Goal: Task Accomplishment & Management: Manage account settings

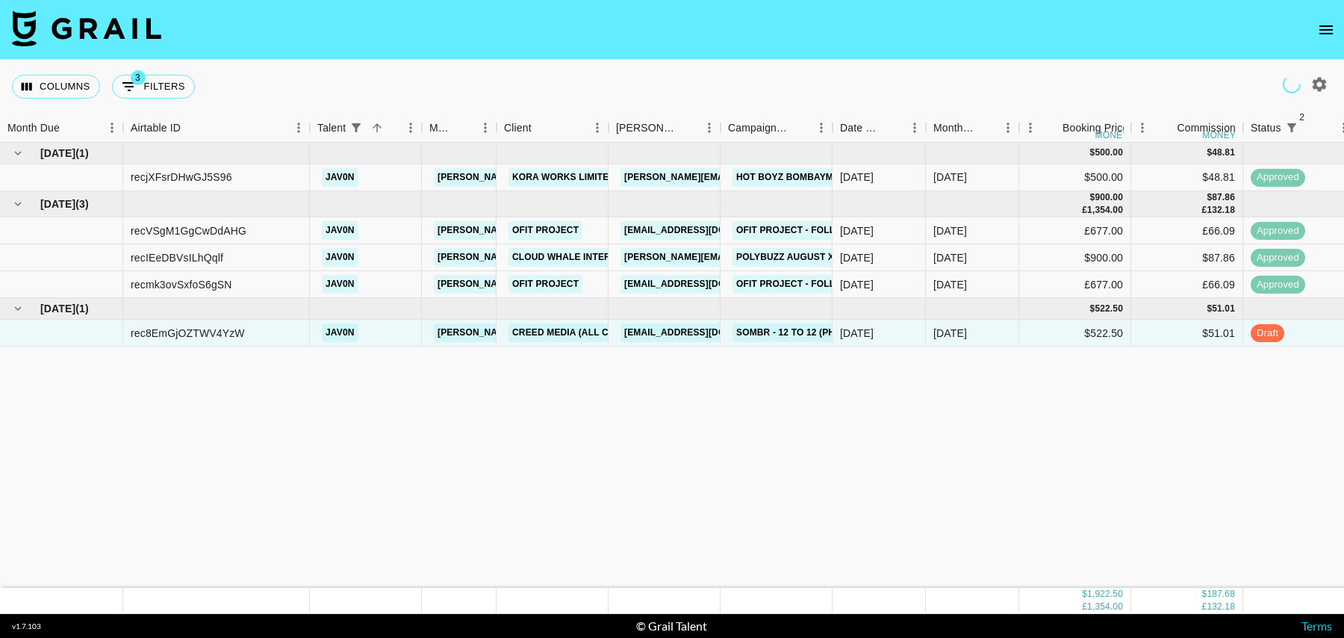
click at [1326, 31] on icon "open drawer" at bounding box center [1326, 30] width 18 height 18
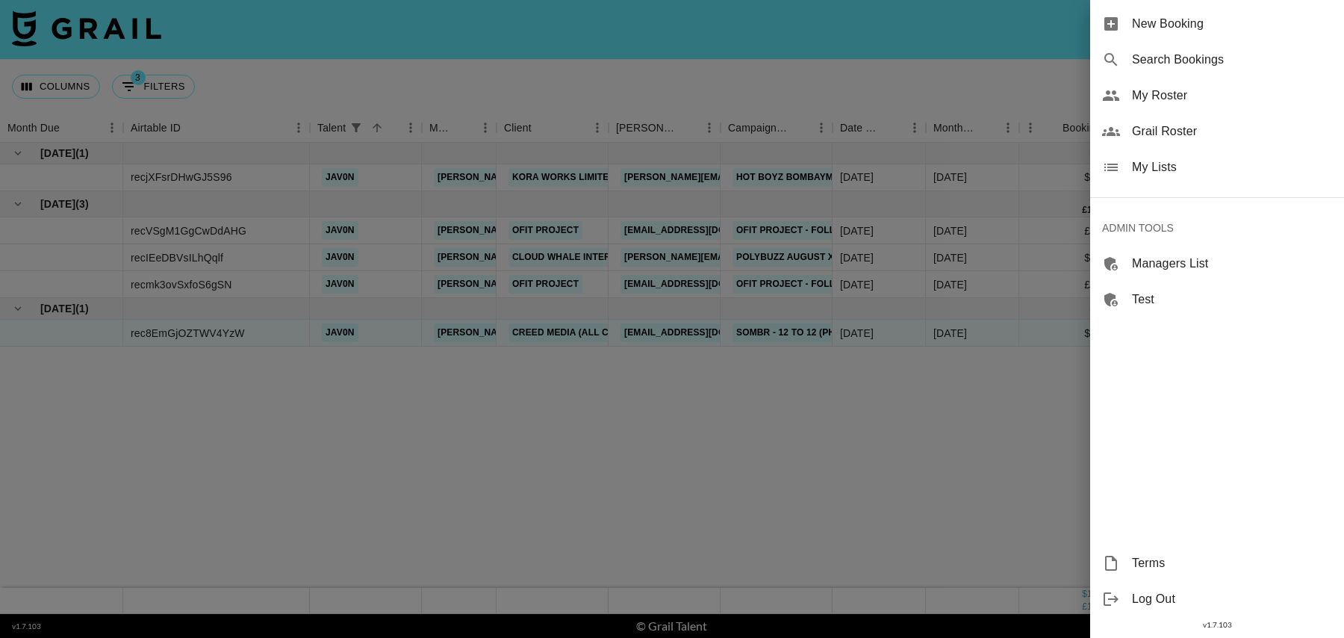
click at [1149, 128] on span "Grail Roster" at bounding box center [1232, 131] width 200 height 18
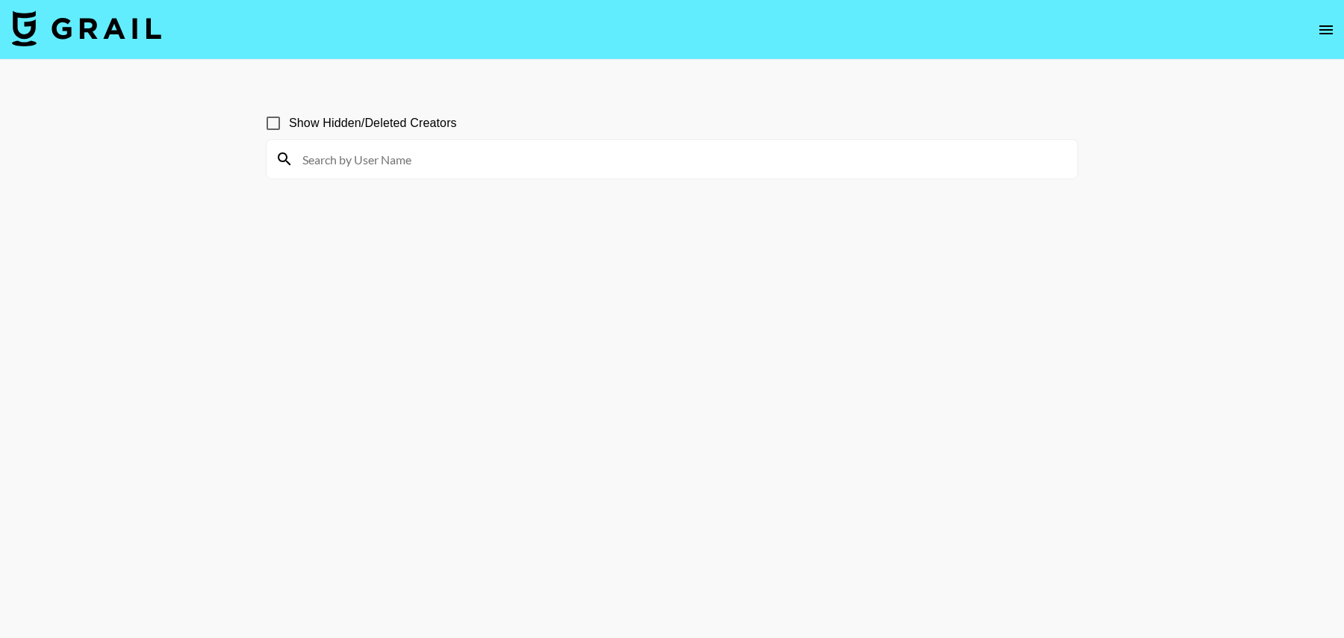
click at [509, 152] on input at bounding box center [681, 159] width 775 height 24
click at [1318, 28] on icon "open drawer" at bounding box center [1326, 30] width 18 height 18
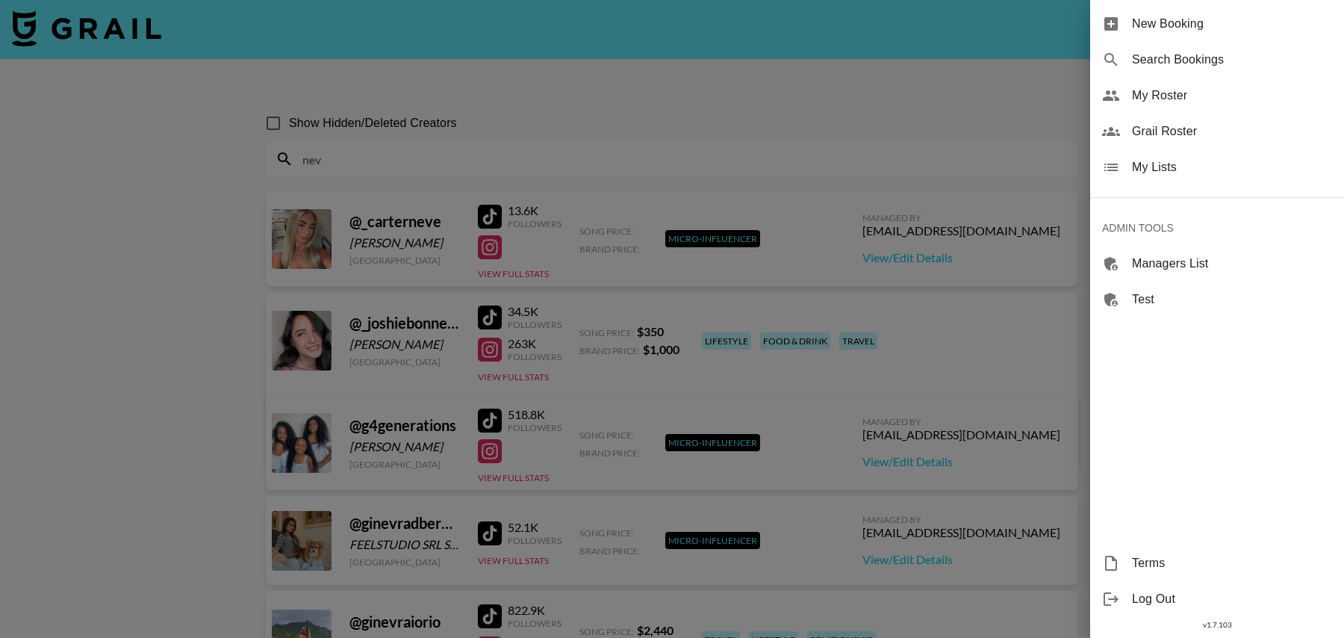
click at [916, 109] on div at bounding box center [672, 319] width 1344 height 638
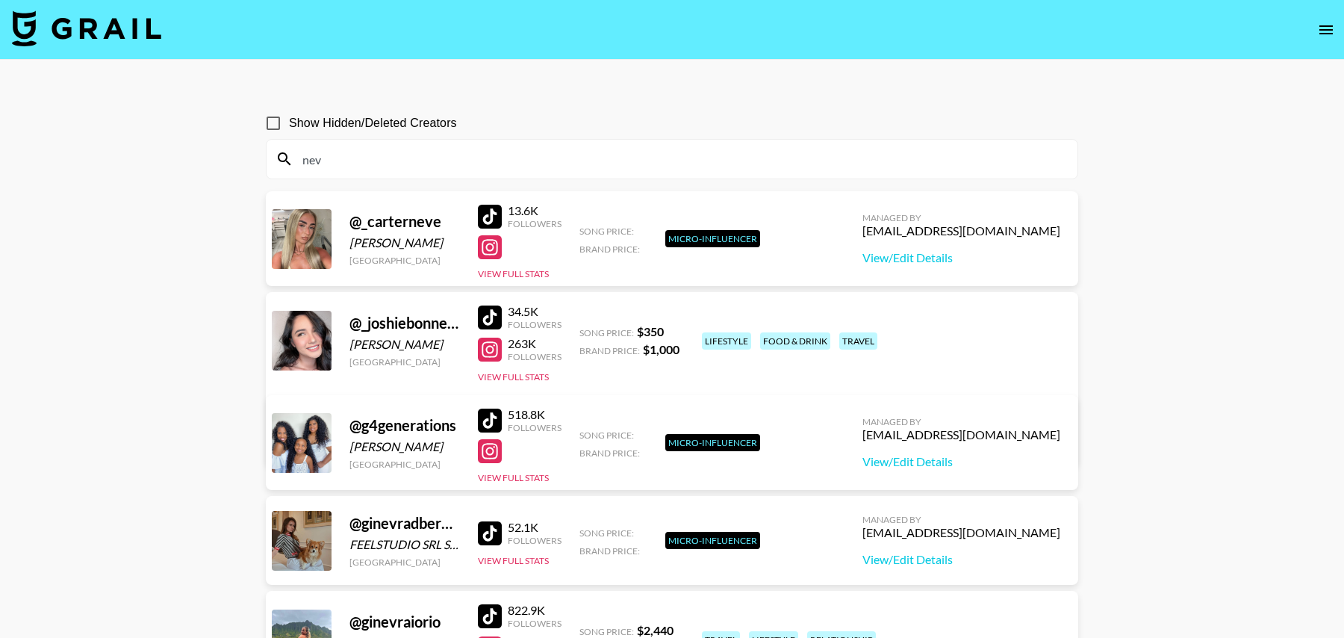
click at [400, 148] on input "nev" at bounding box center [681, 159] width 775 height 24
click at [400, 155] on input "nev" at bounding box center [681, 159] width 775 height 24
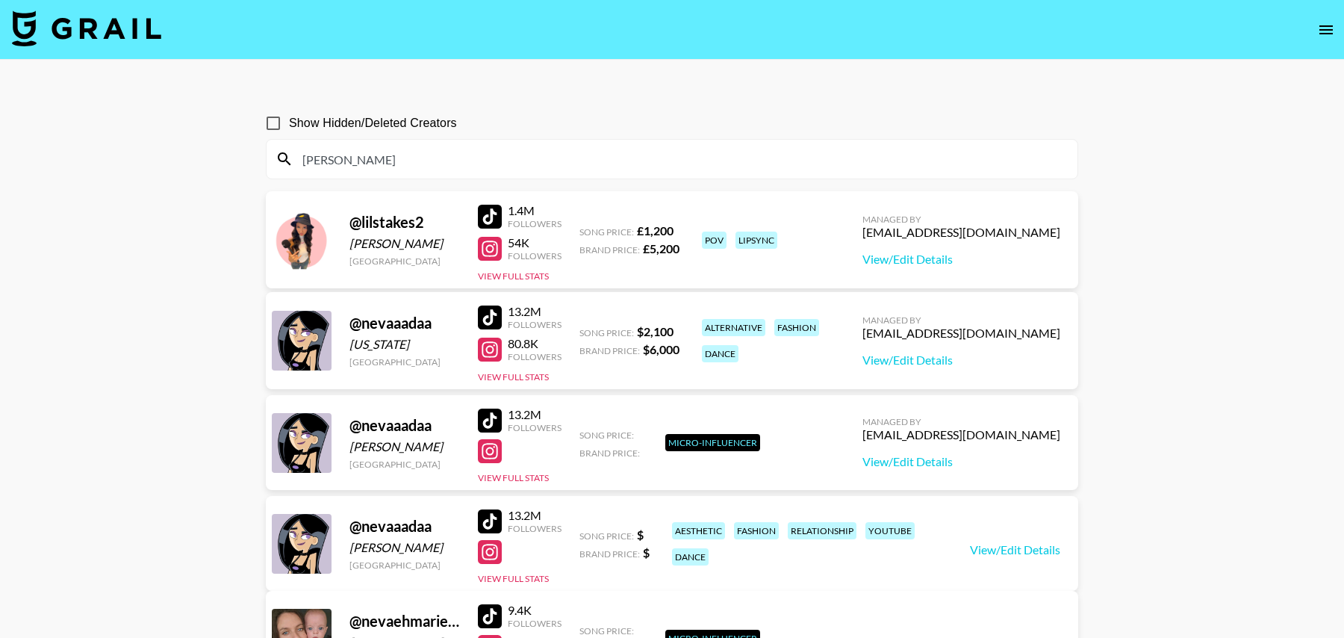
type input "neva"
click at [97, 34] on img at bounding box center [86, 28] width 149 height 36
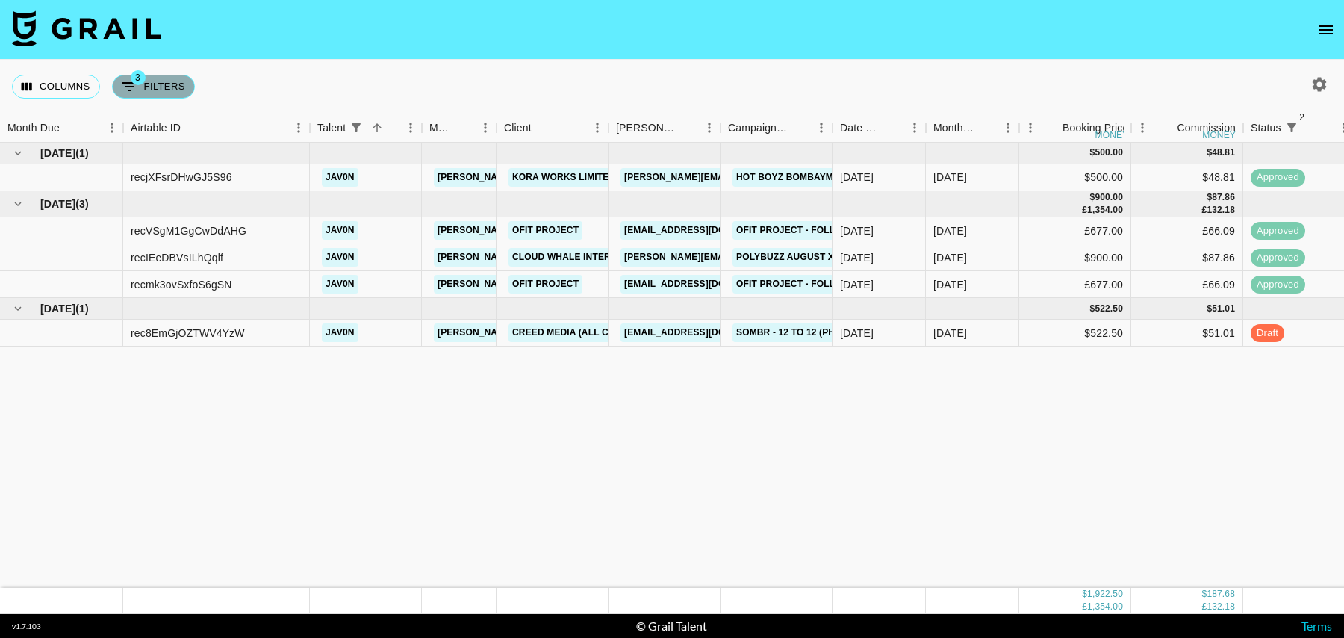
click at [152, 76] on button "3 Filters" at bounding box center [153, 87] width 83 height 24
select select "status"
select select "isNotAnyOf"
select select "status"
select select "isNotAnyOf"
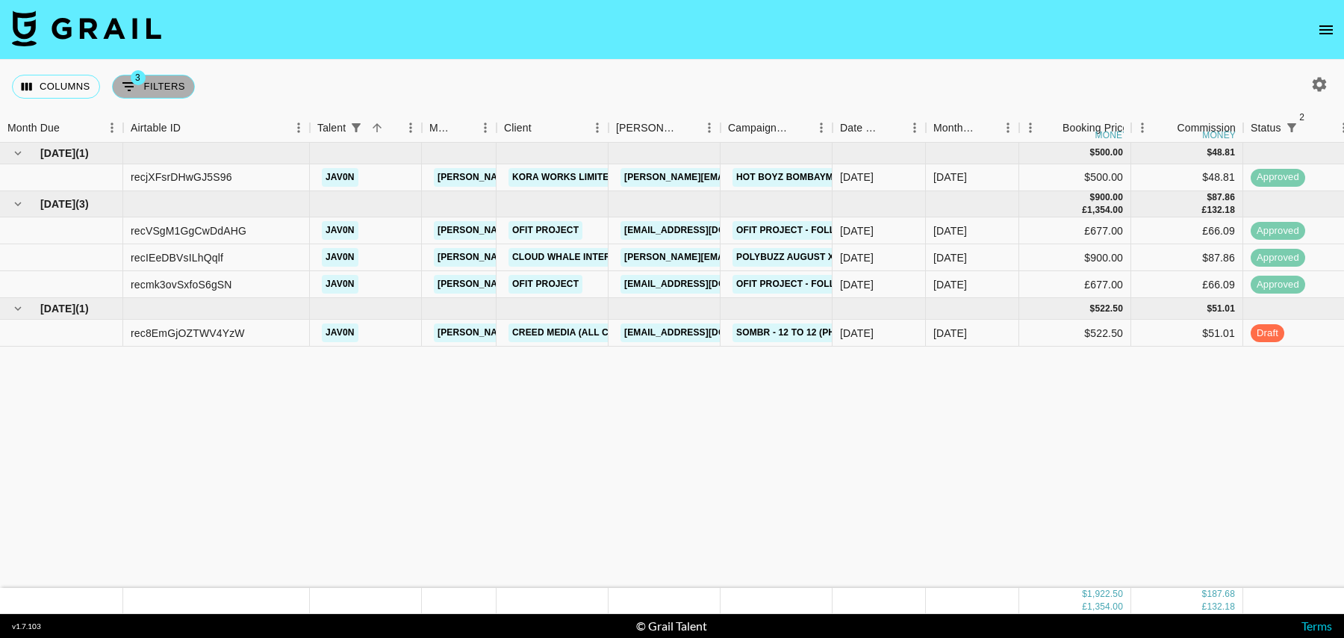
select select "talentName"
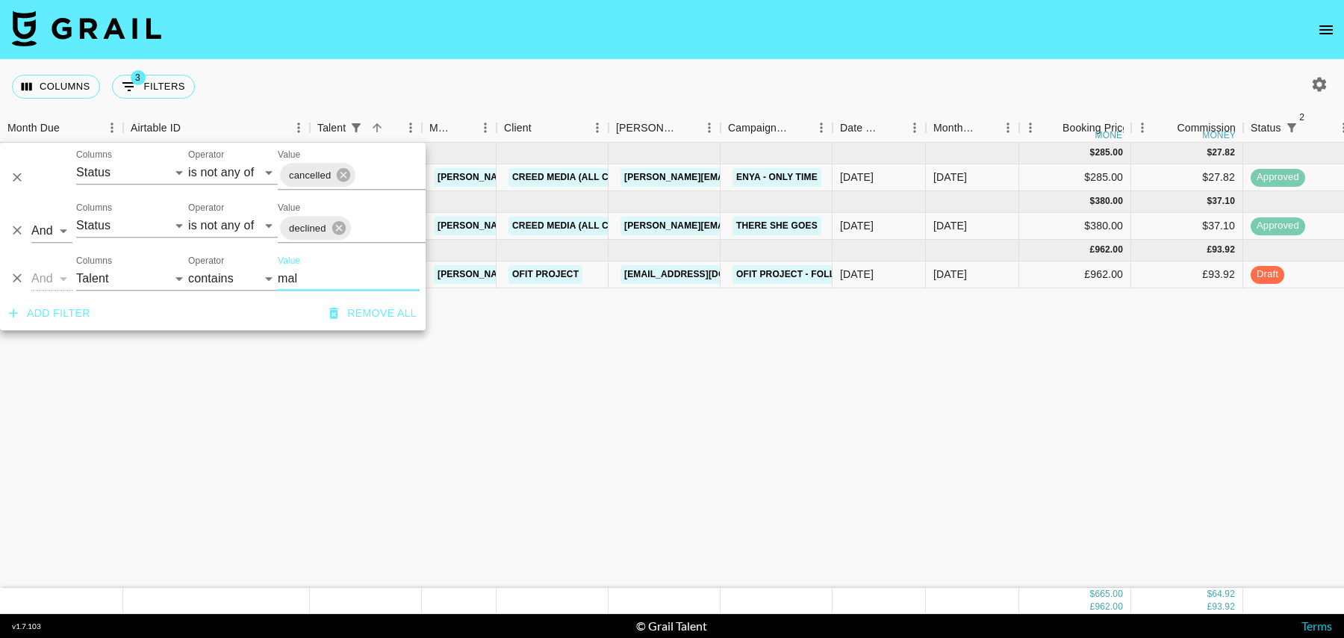
type input "mal"
click at [1062, 265] on div "£962.00" at bounding box center [1075, 274] width 112 height 27
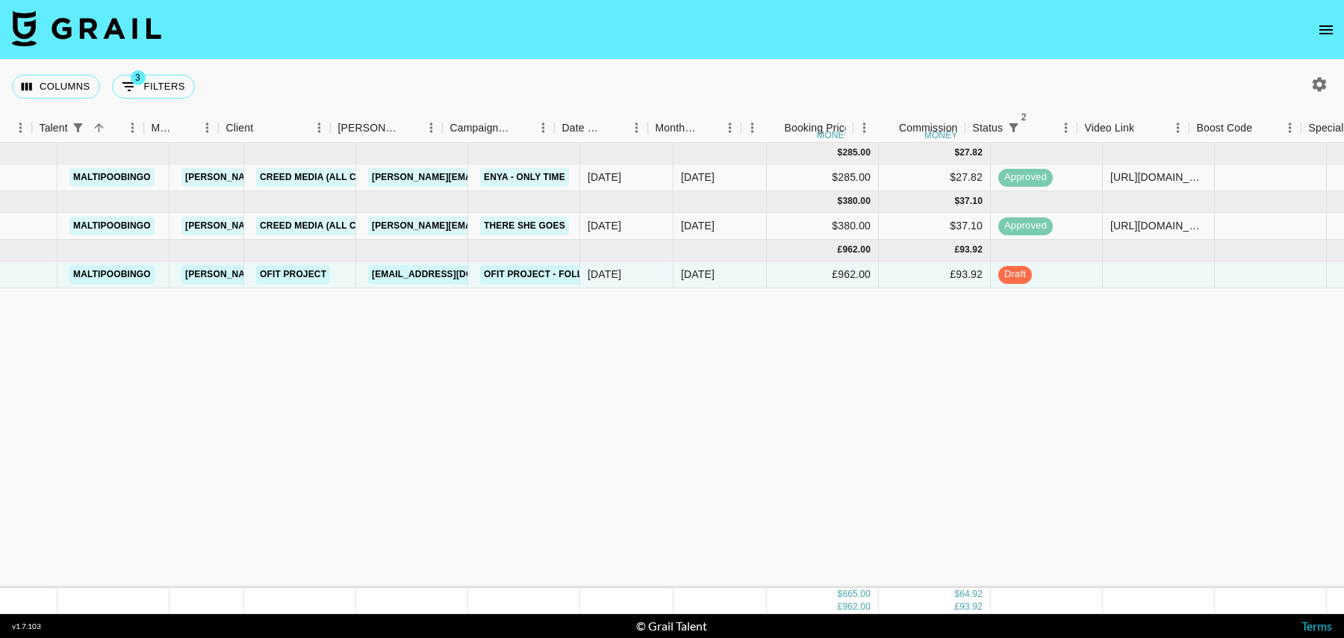
scroll to position [0, 278]
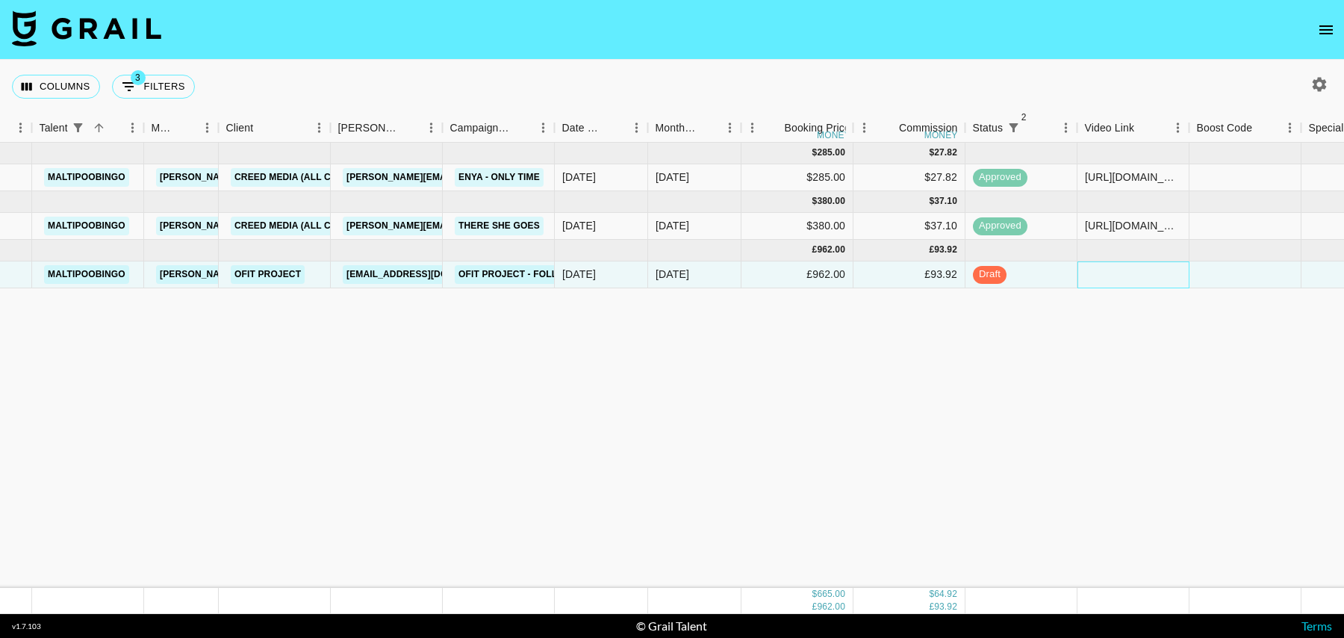
click at [1125, 273] on div at bounding box center [1134, 274] width 112 height 27
type input "[URL][DOMAIN_NAME]"
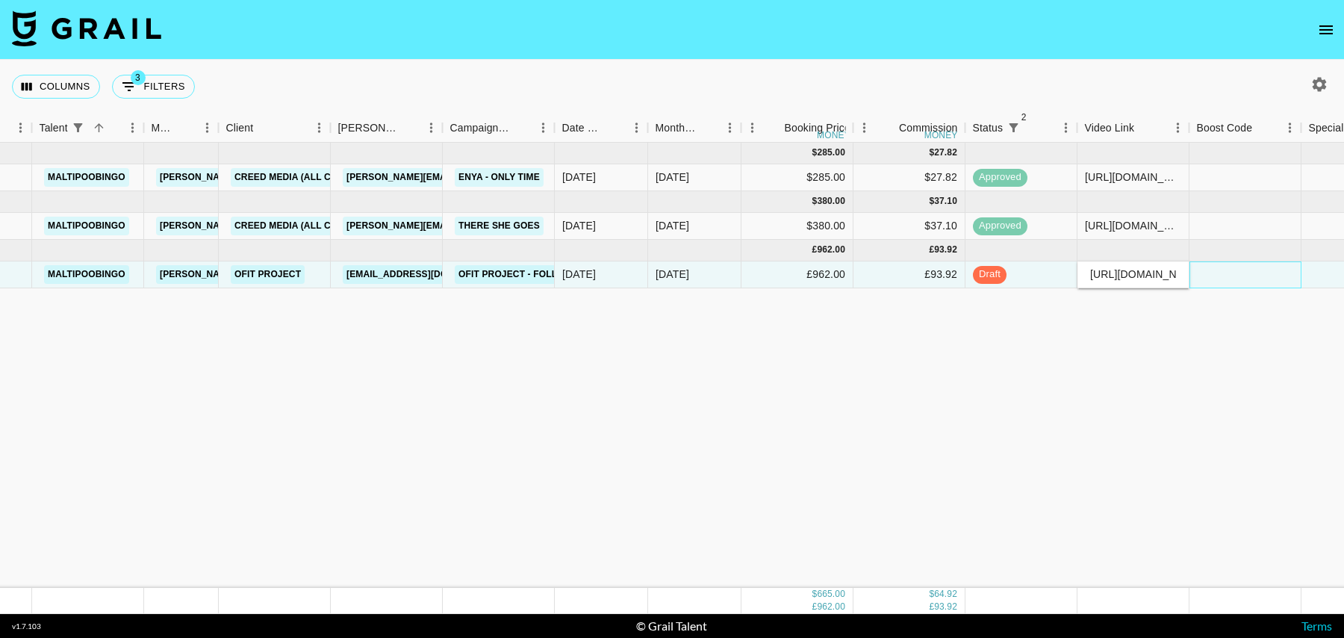
click at [1204, 280] on div at bounding box center [1246, 274] width 112 height 27
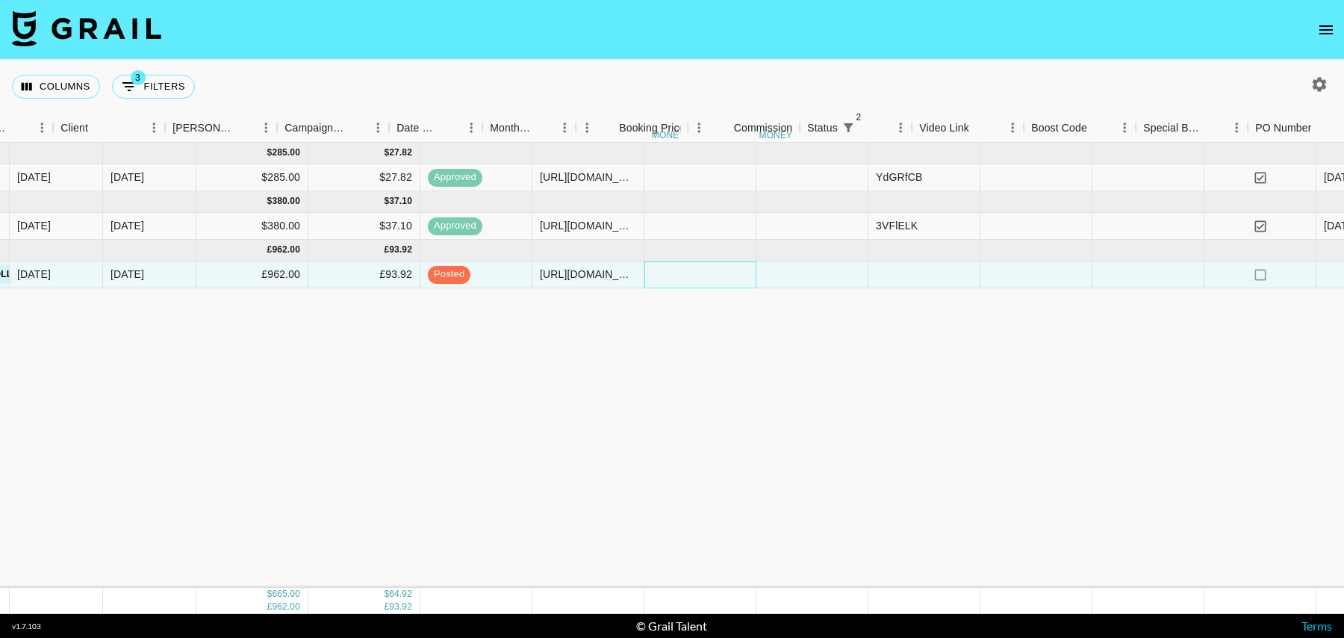
scroll to position [0, 1079]
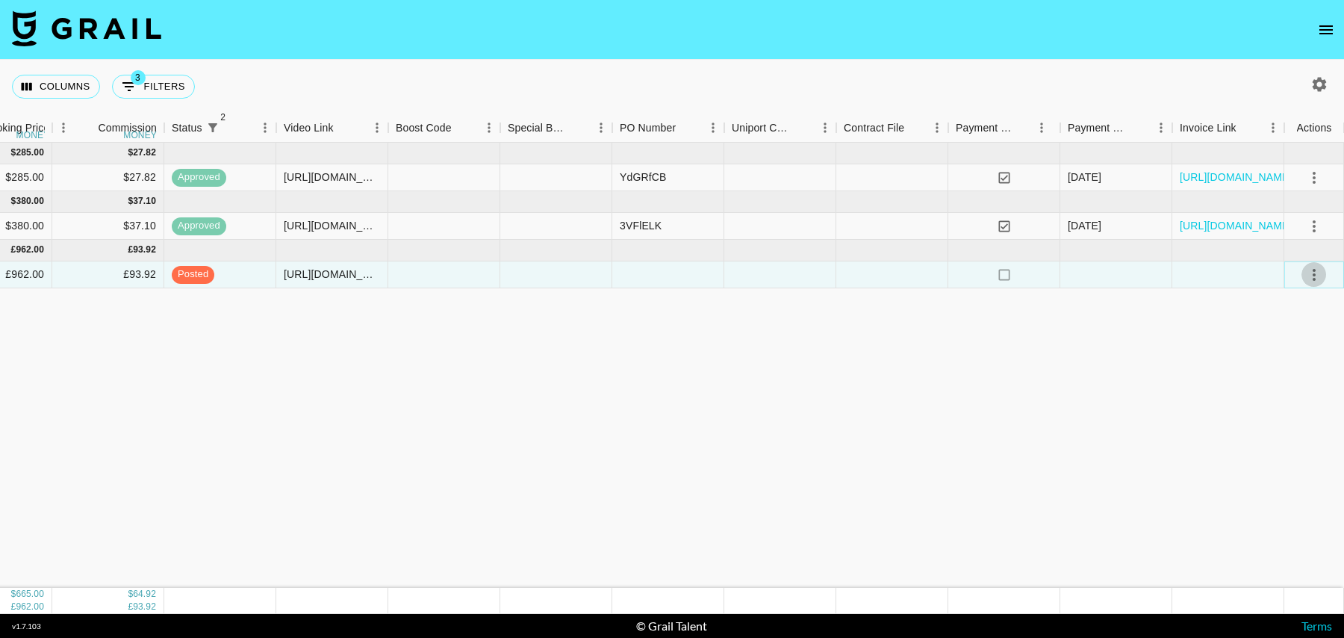
click at [1318, 269] on icon "select merge strategy" at bounding box center [1315, 275] width 18 height 18
click at [1282, 412] on div "Approve" at bounding box center [1282, 414] width 46 height 18
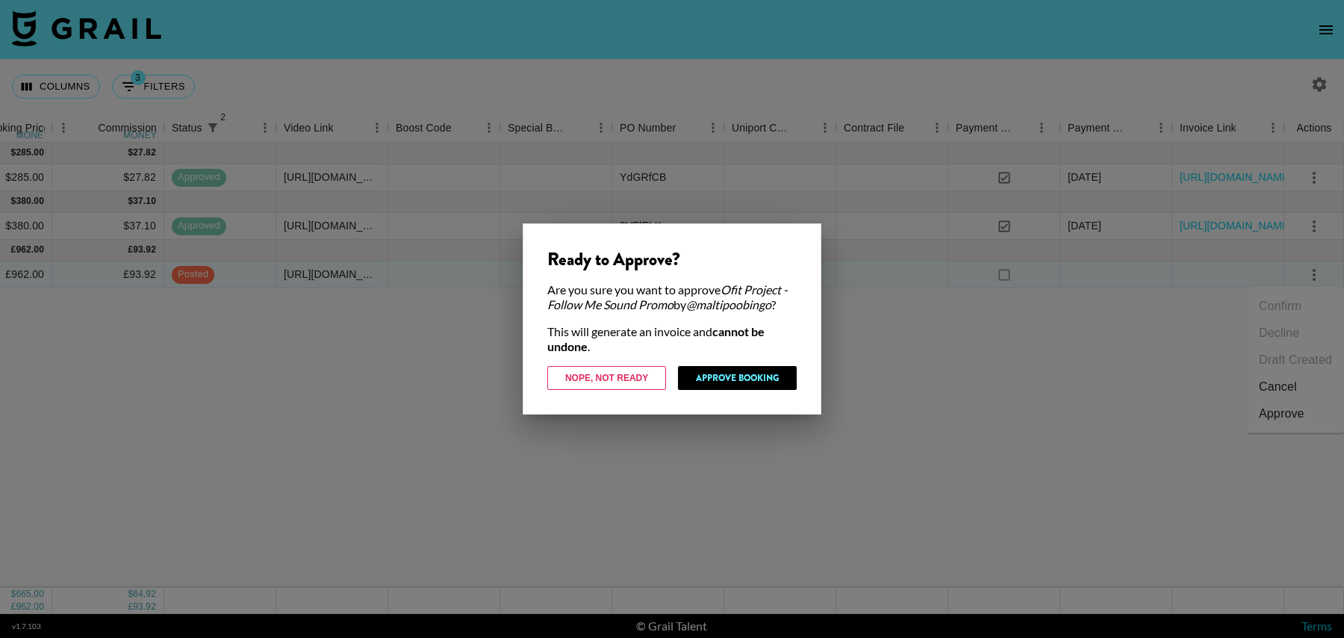
click at [752, 362] on div "Ready to Approve? Are you sure you want to approve Ofit Project - Follow Me Sou…" at bounding box center [672, 318] width 299 height 191
click at [744, 378] on button "Approve Booking" at bounding box center [737, 378] width 119 height 24
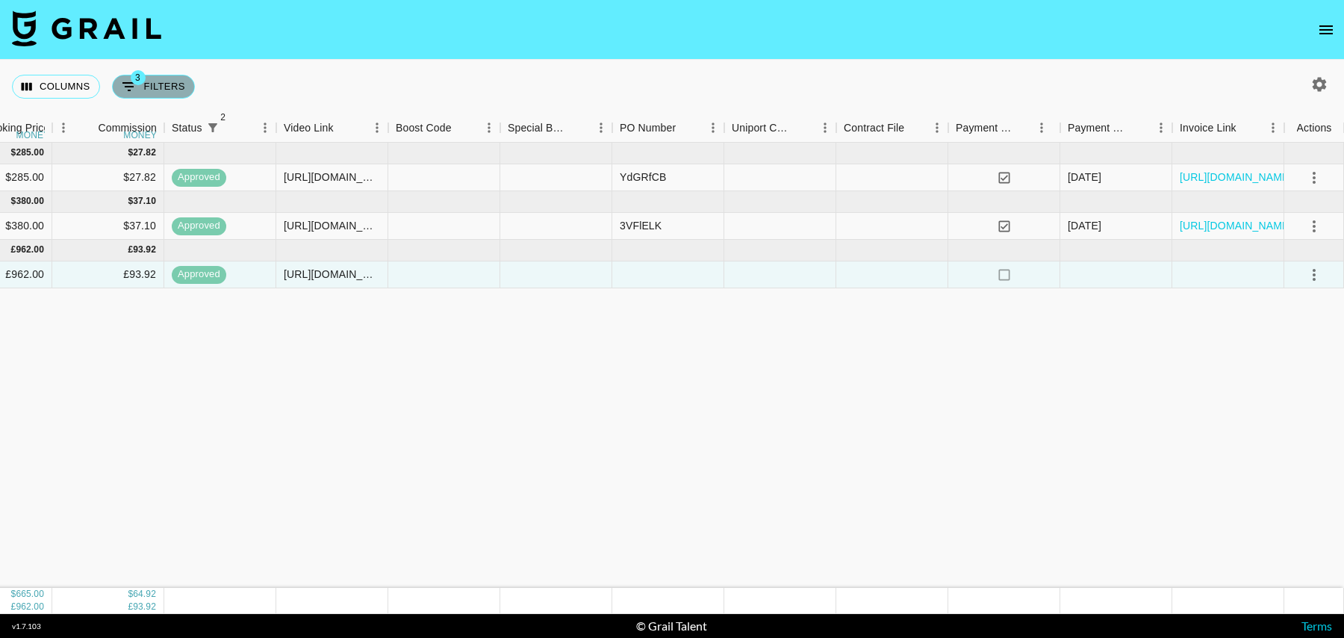
click at [153, 91] on button "3 Filters" at bounding box center [153, 87] width 83 height 24
select select "status"
select select "isNotAnyOf"
select select "status"
select select "isNotAnyOf"
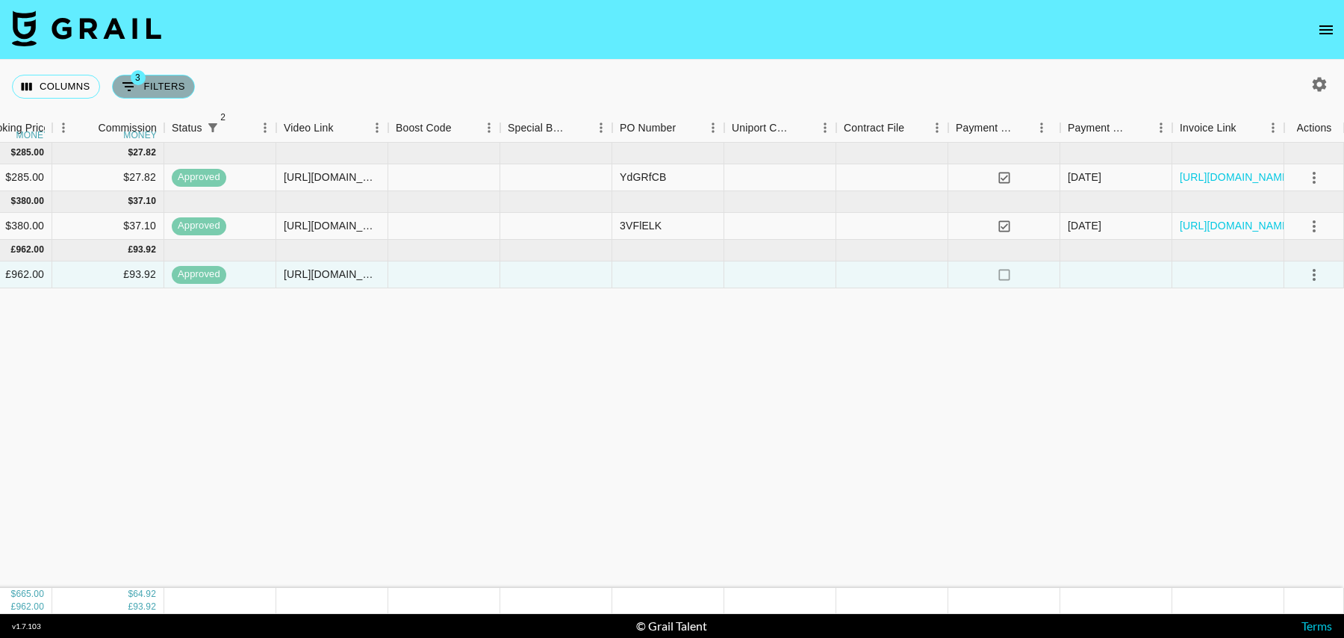
select select "talentName"
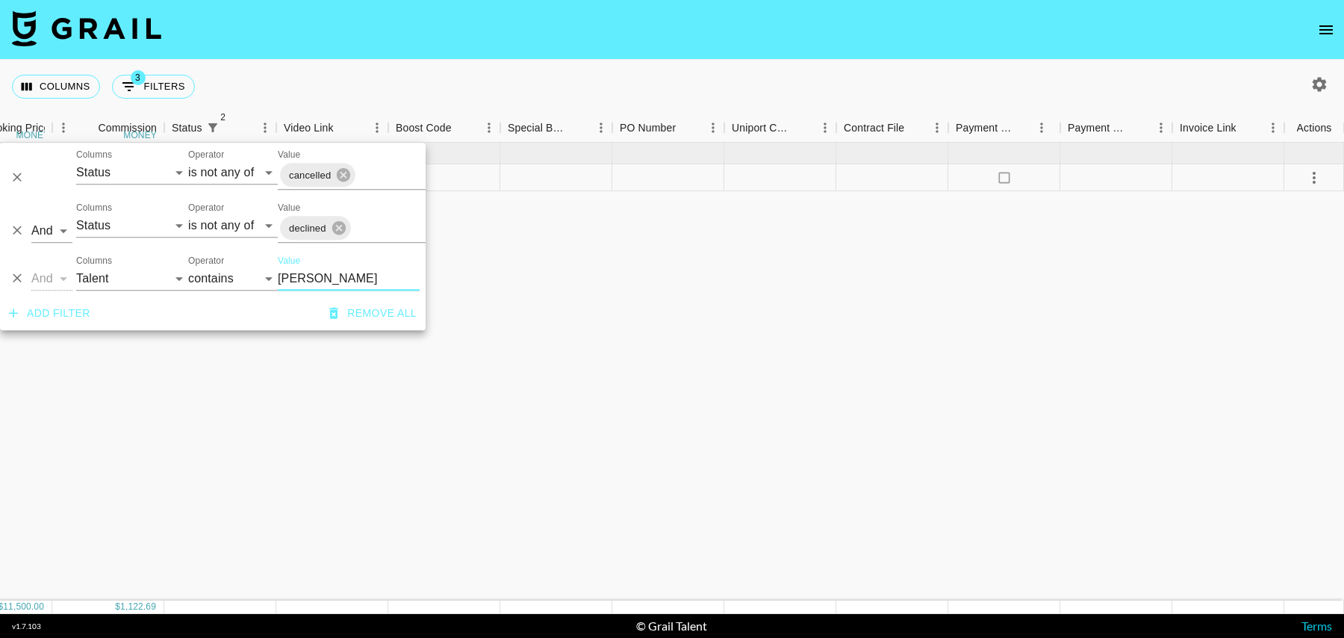
type input "[PERSON_NAME]"
click at [512, 179] on div at bounding box center [556, 177] width 112 height 27
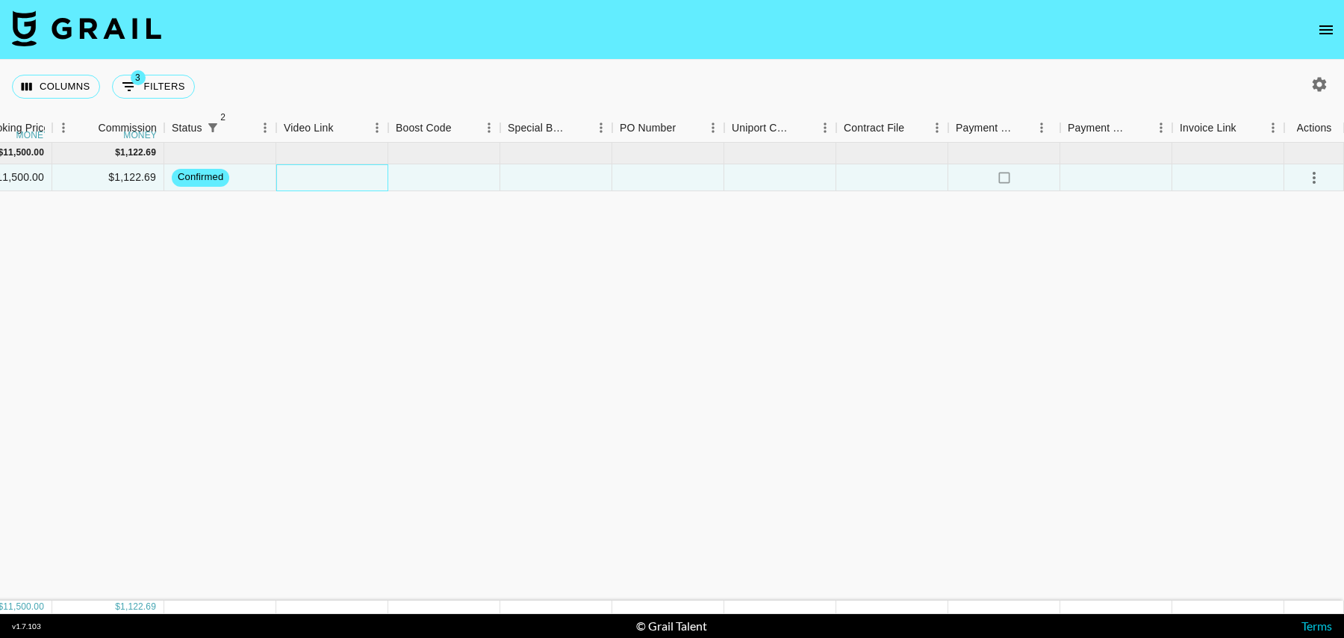
click at [337, 179] on div at bounding box center [332, 177] width 112 height 27
type input "[URL][DOMAIN_NAME]"
click at [879, 182] on div at bounding box center [892, 177] width 112 height 27
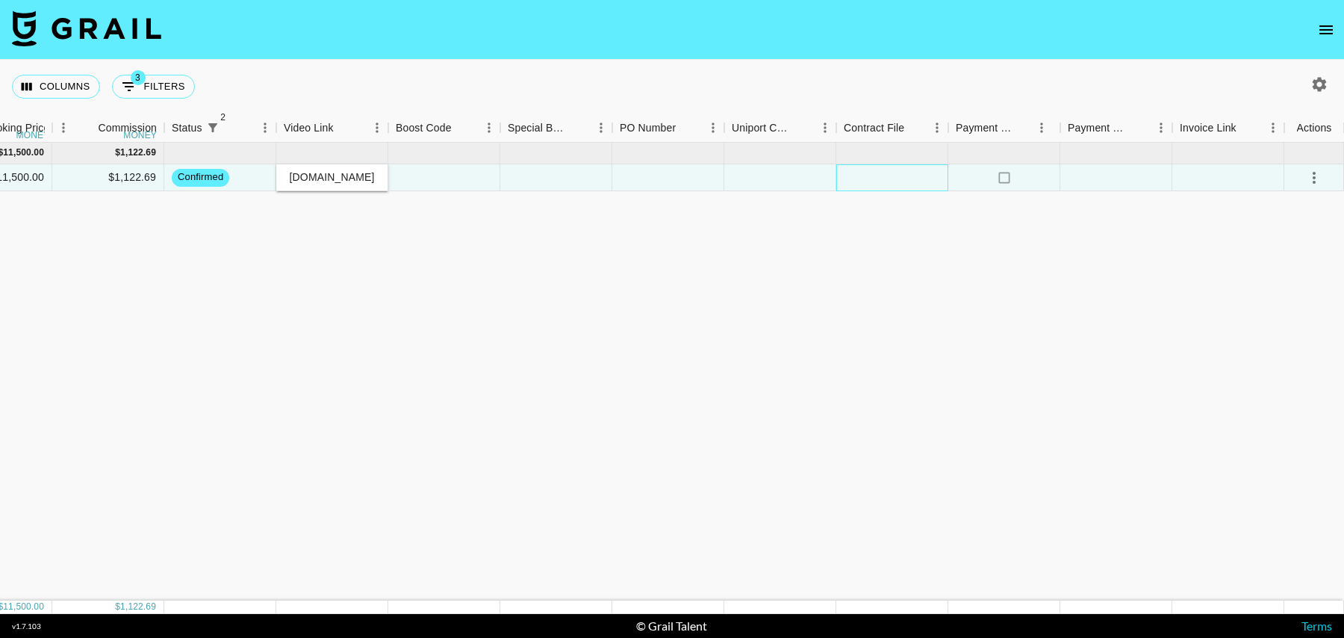
scroll to position [0, 0]
click at [912, 181] on div at bounding box center [892, 177] width 112 height 27
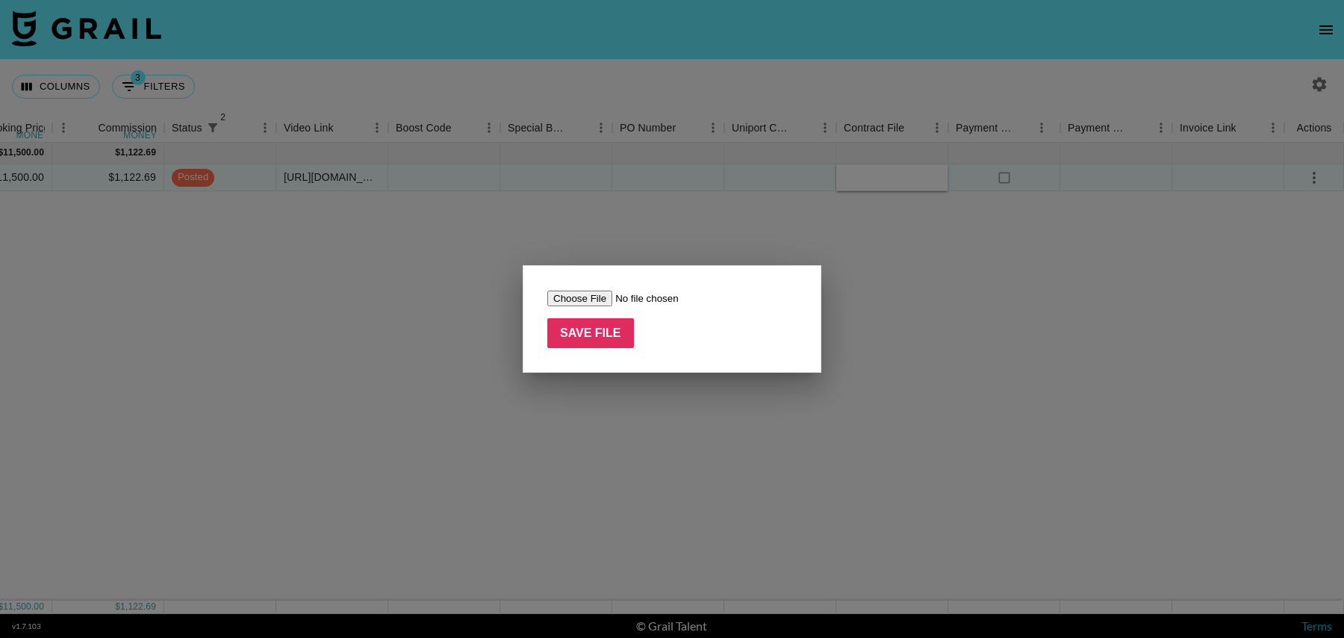
click at [600, 297] on input "file" at bounding box center [641, 299] width 189 height 16
type input "C:\fakepath\[PERSON_NAME] YouTube Segment Q3 _ Aug-Sep _ 15123093401 [PERSON_NA…"
click at [590, 331] on input "Save File" at bounding box center [590, 333] width 87 height 30
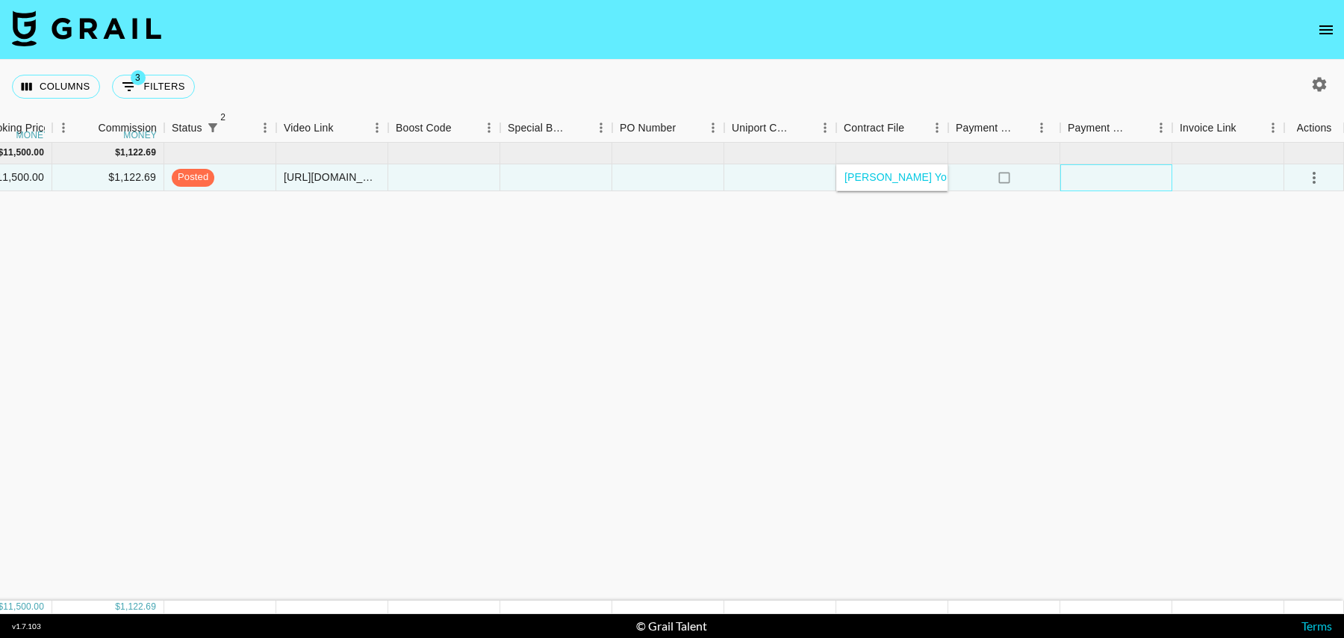
click at [1169, 178] on div at bounding box center [1117, 177] width 112 height 27
click at [1303, 179] on button "select merge strategy" at bounding box center [1314, 177] width 25 height 25
click at [1281, 319] on div "Approve" at bounding box center [1282, 317] width 46 height 18
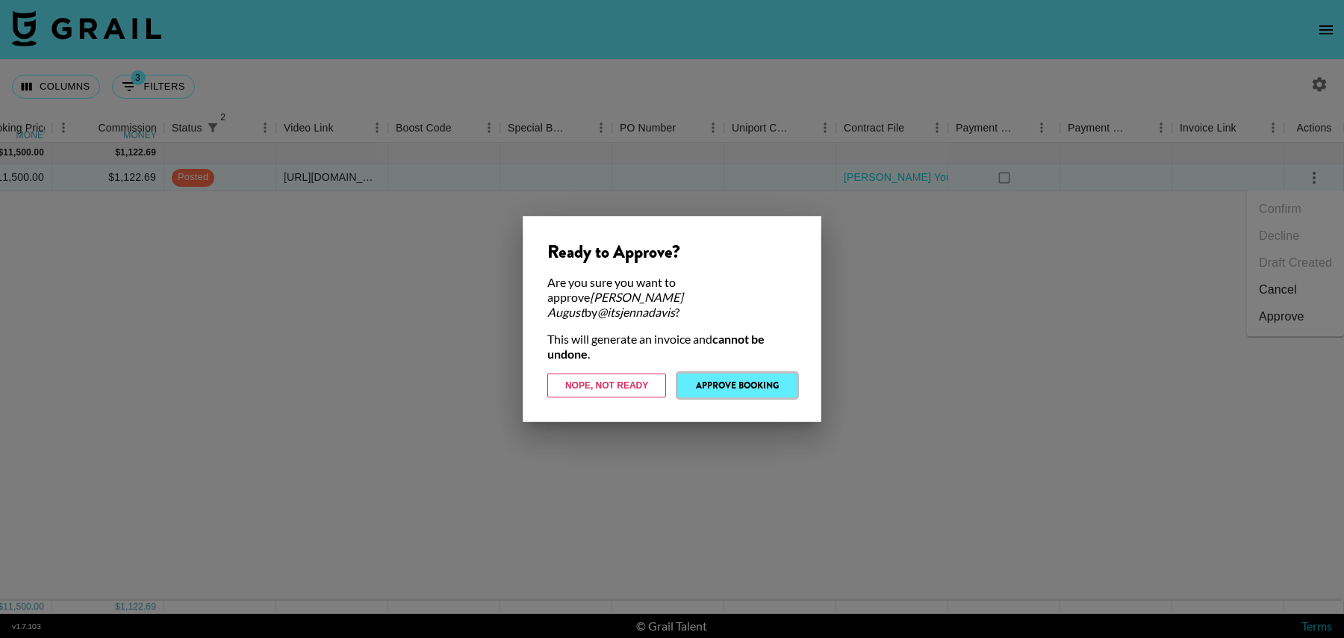
click at [745, 373] on button "Approve Booking" at bounding box center [737, 385] width 119 height 24
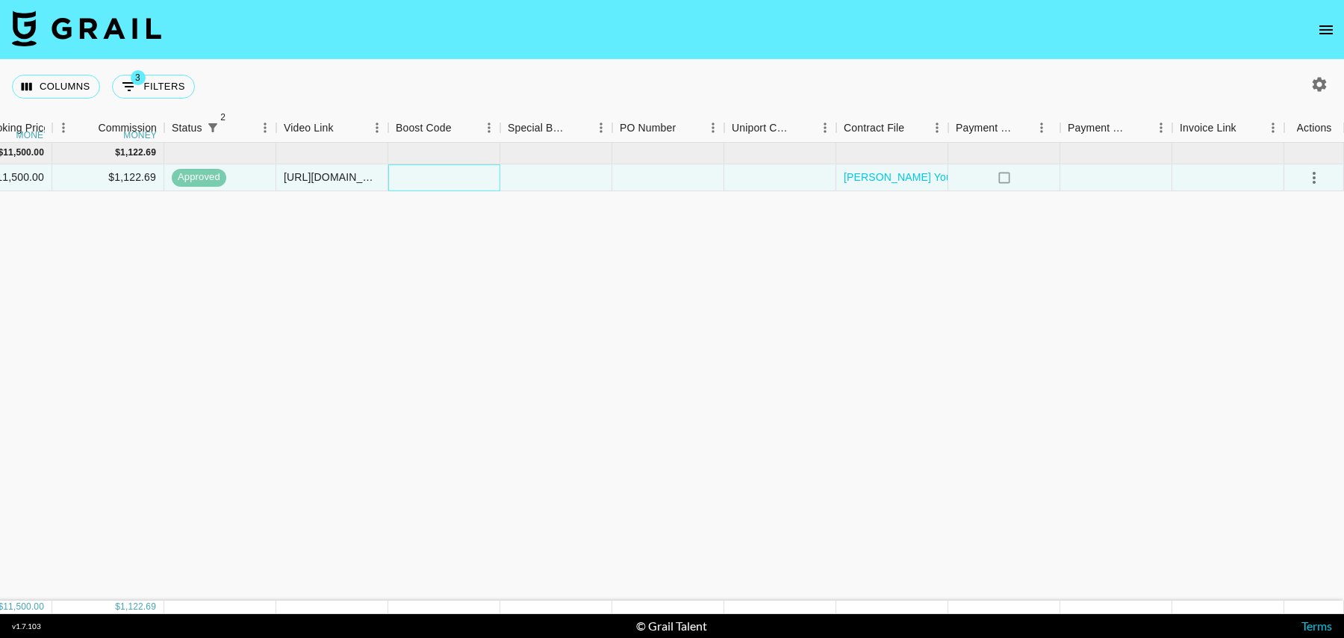
click at [464, 183] on div at bounding box center [444, 177] width 112 height 27
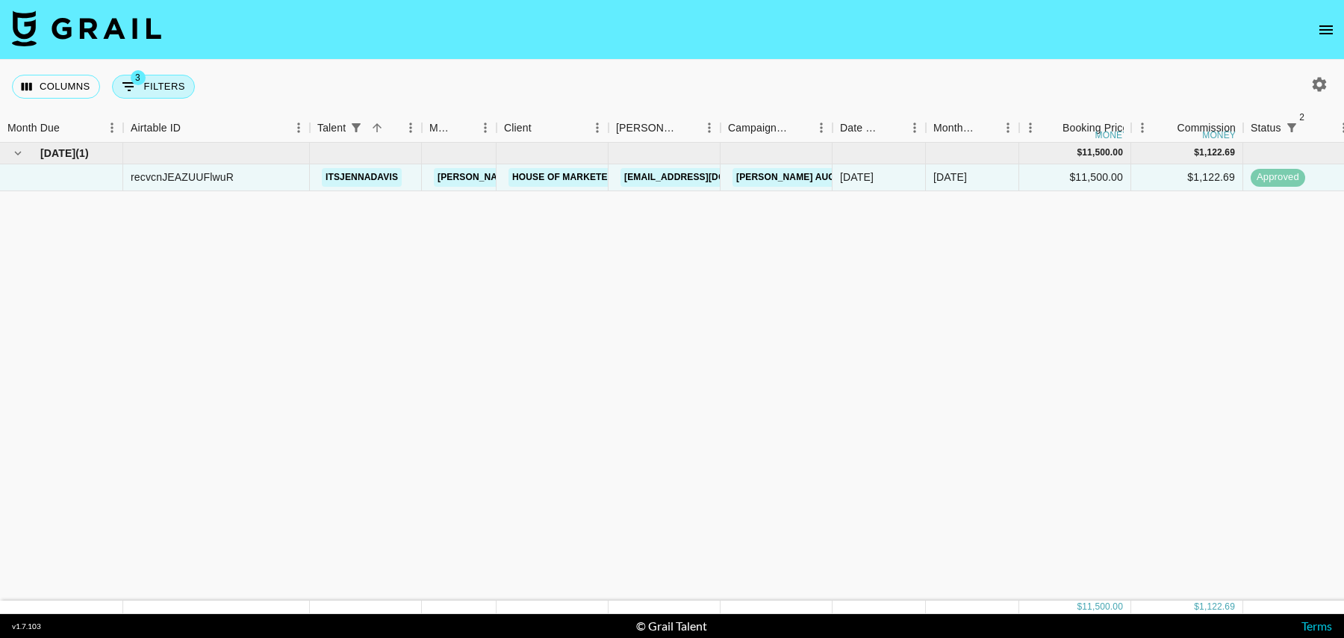
click at [150, 88] on button "3 Filters" at bounding box center [153, 87] width 83 height 24
select select "status"
select select "isNotAnyOf"
select select "status"
select select "isNotAnyOf"
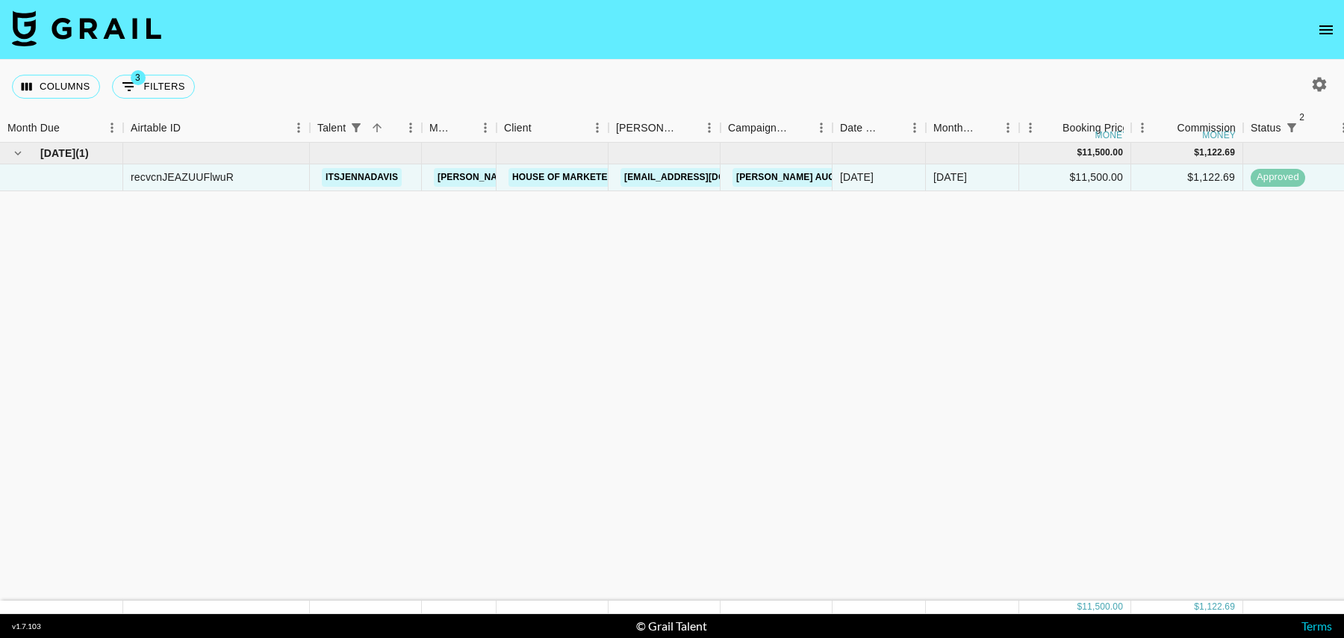
select select "talentName"
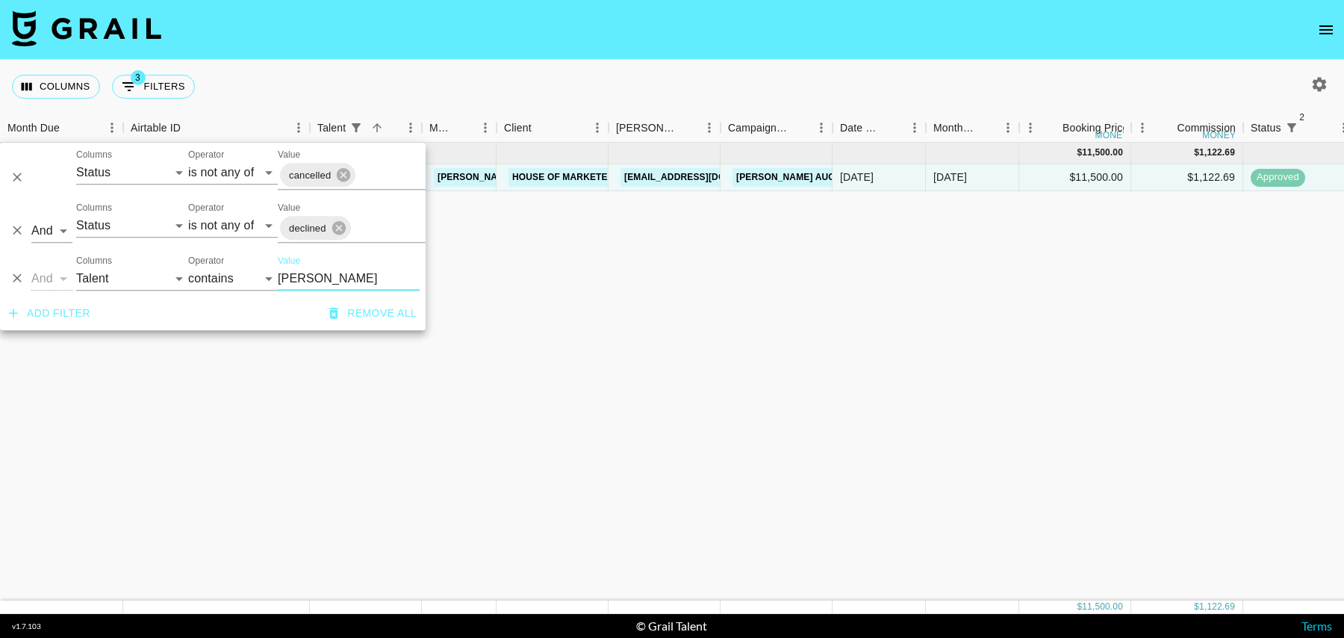
drag, startPoint x: 323, startPoint y: 281, endPoint x: 230, endPoint y: 281, distance: 93.4
click at [230, 281] on div "And Or Columns Grail Platform ID Airtable ID Talent Manager Client [PERSON_NAME…" at bounding box center [213, 273] width 426 height 48
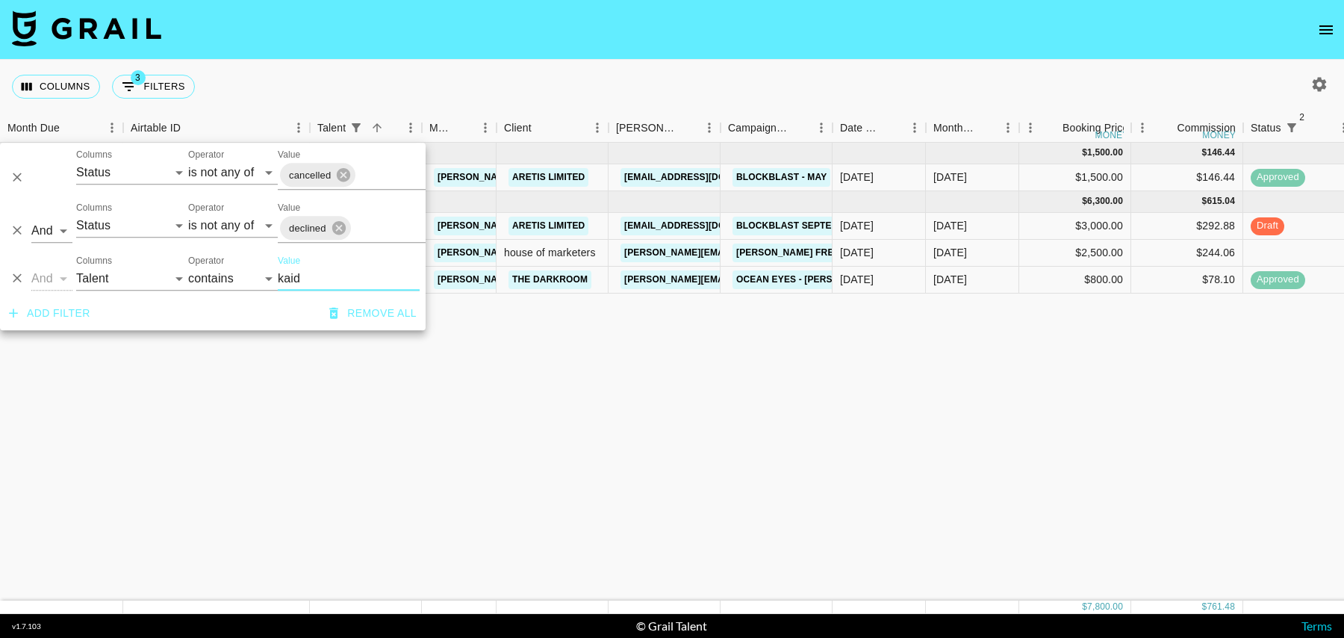
type input "kaid"
click at [1011, 221] on div "[DATE]" at bounding box center [972, 226] width 93 height 27
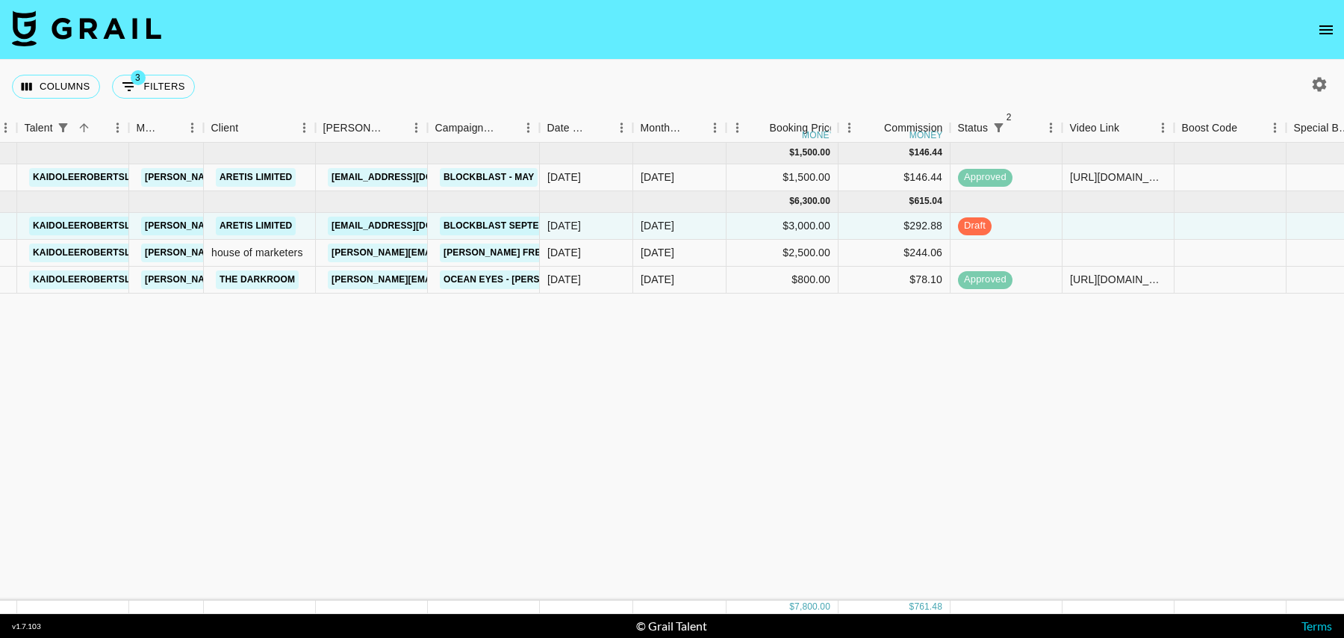
scroll to position [0, 308]
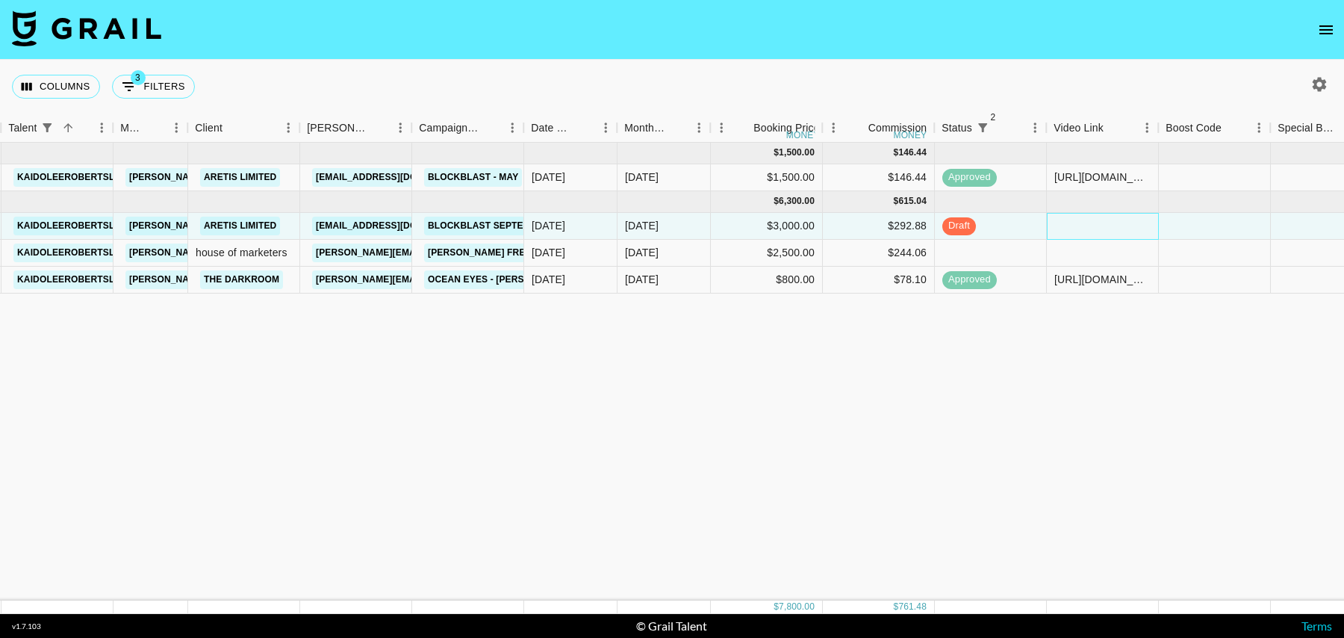
click at [1069, 223] on div at bounding box center [1103, 226] width 112 height 27
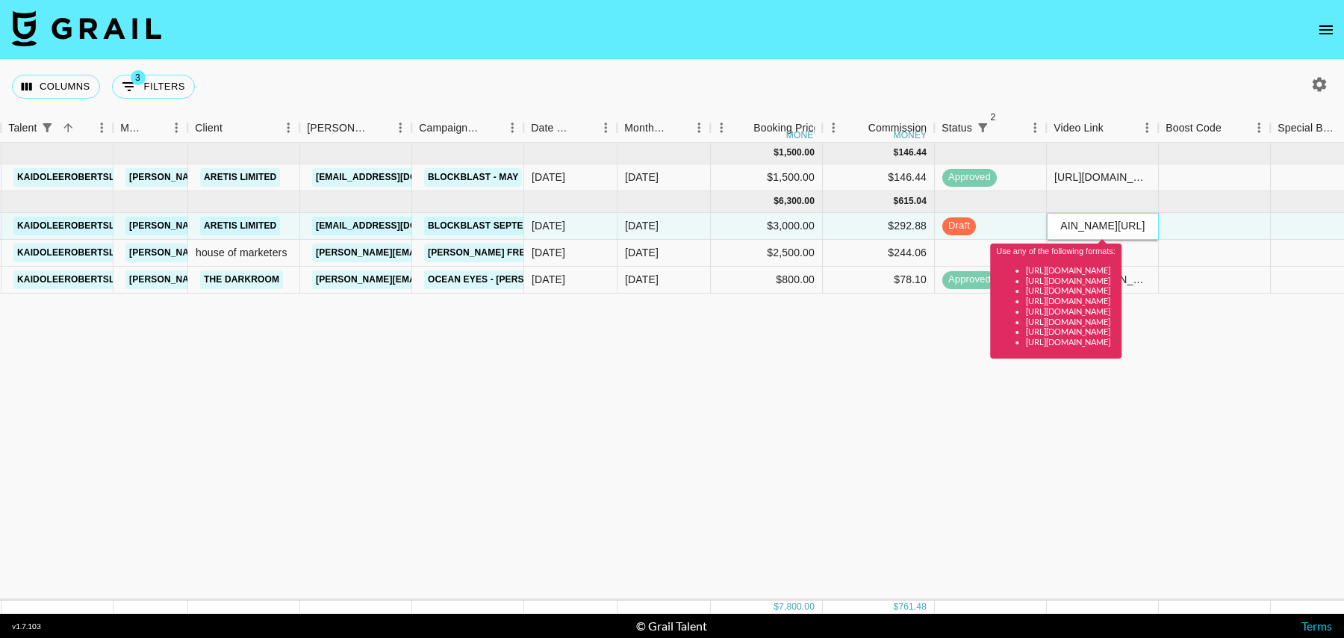
scroll to position [0, 0]
click at [1123, 224] on input "[DOMAIN_NAME][URL]" at bounding box center [1103, 226] width 110 height 12
paste input "[URL][DOMAIN_NAME]"
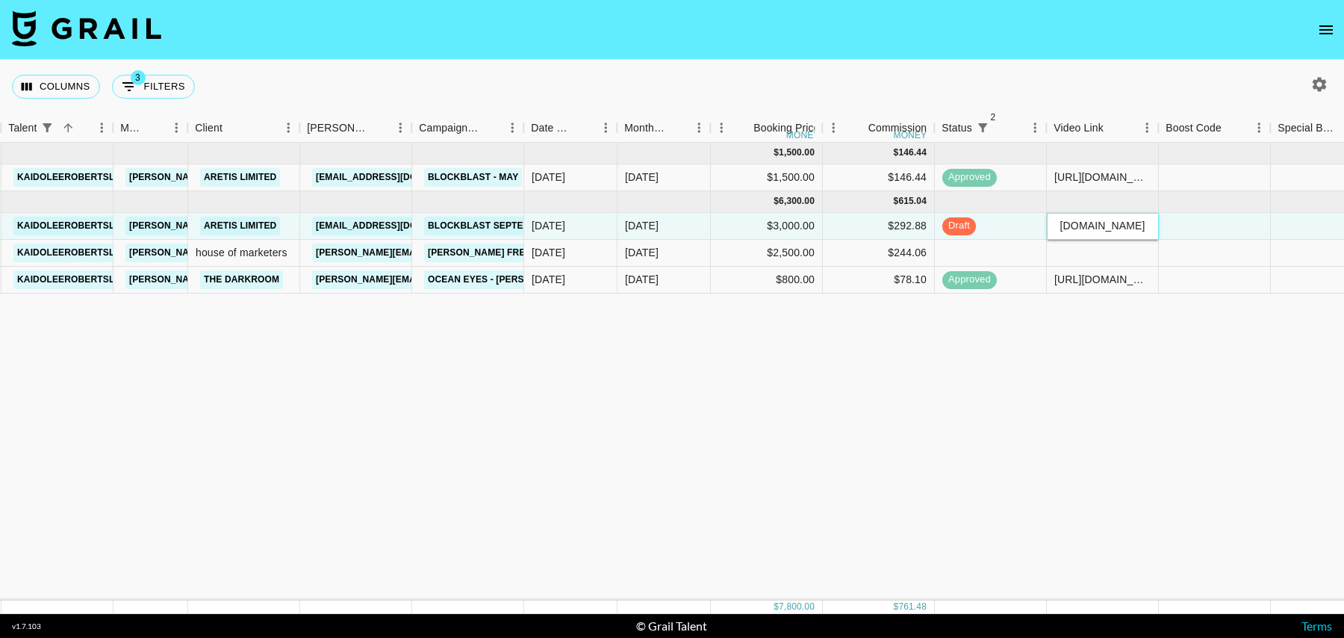
type input "[URL][DOMAIN_NAME]"
click at [1182, 223] on div at bounding box center [1215, 226] width 112 height 27
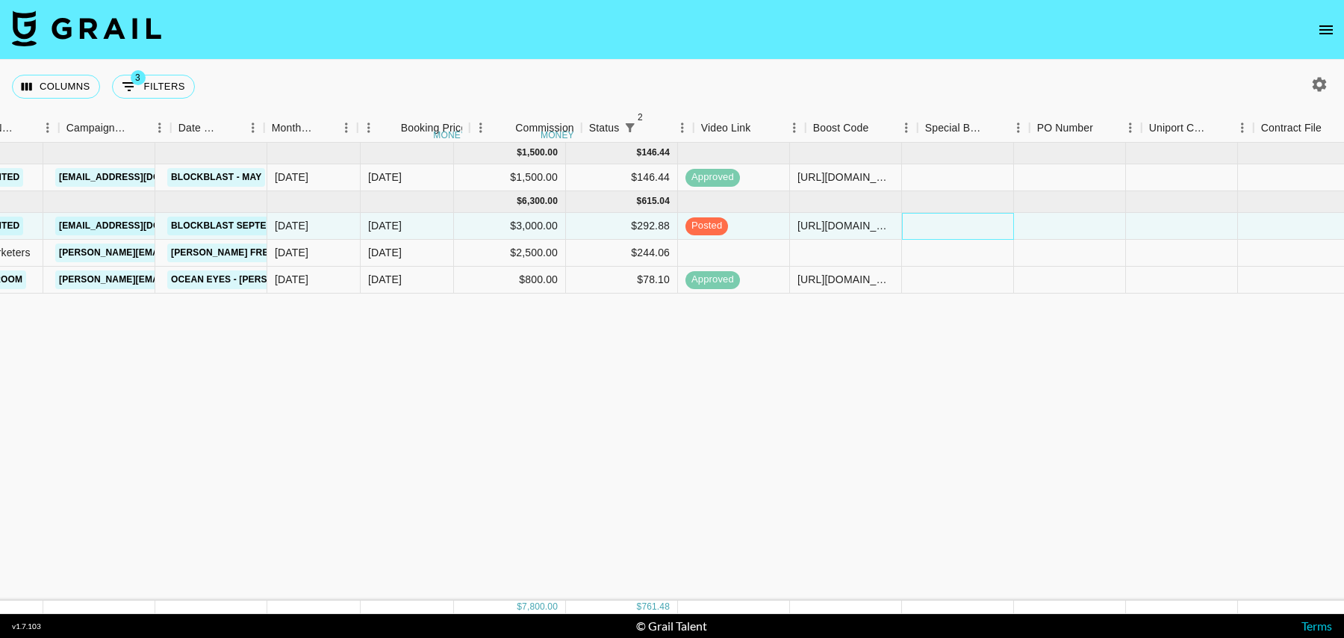
scroll to position [0, 536]
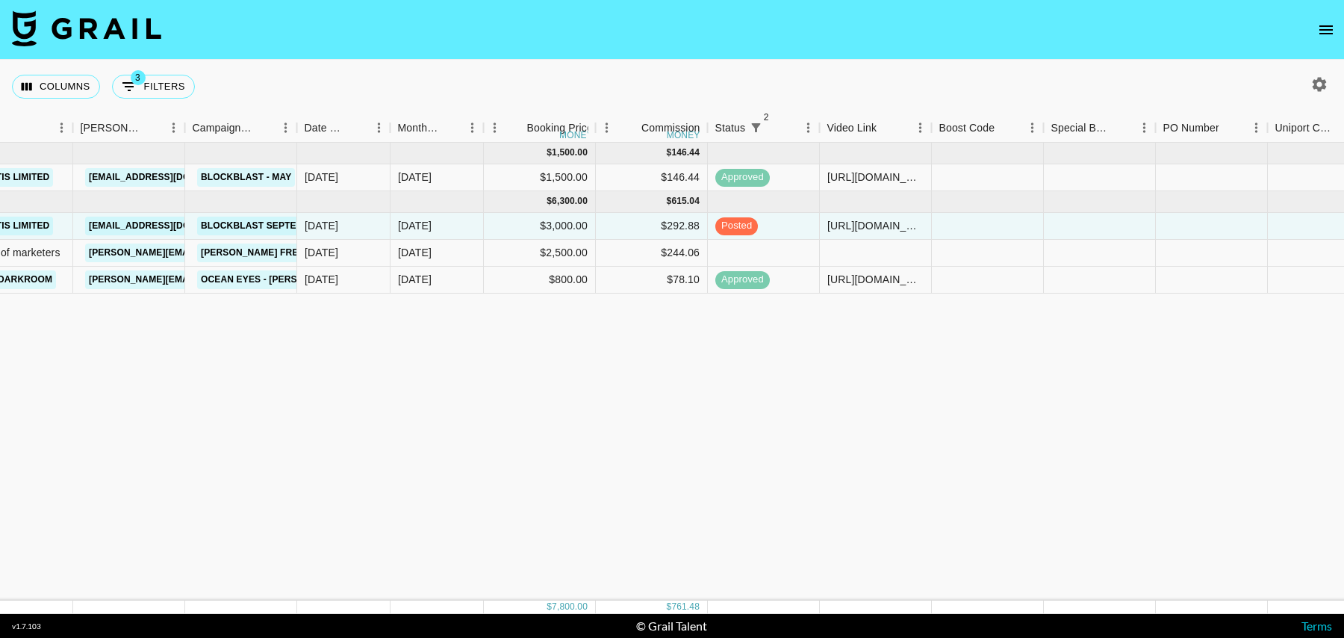
click at [111, 25] on img at bounding box center [86, 28] width 149 height 36
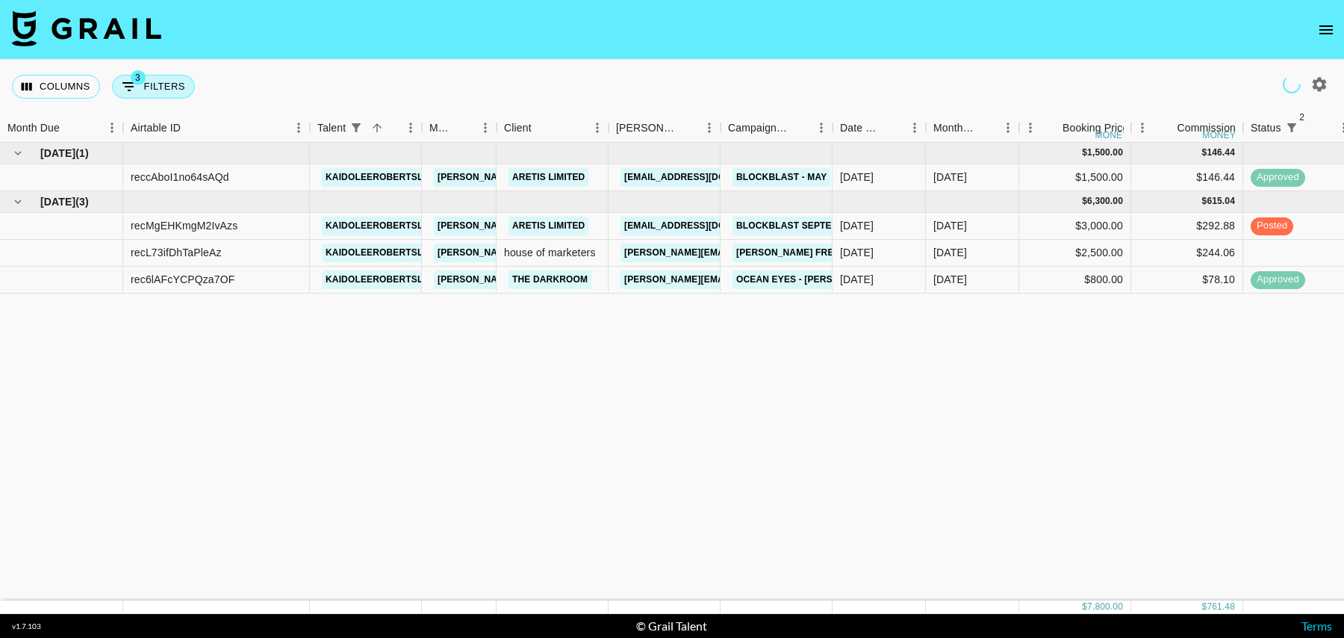
click at [150, 84] on button "3 Filters" at bounding box center [153, 87] width 83 height 24
select select "status"
select select "isNotAnyOf"
select select "status"
select select "isNotAnyOf"
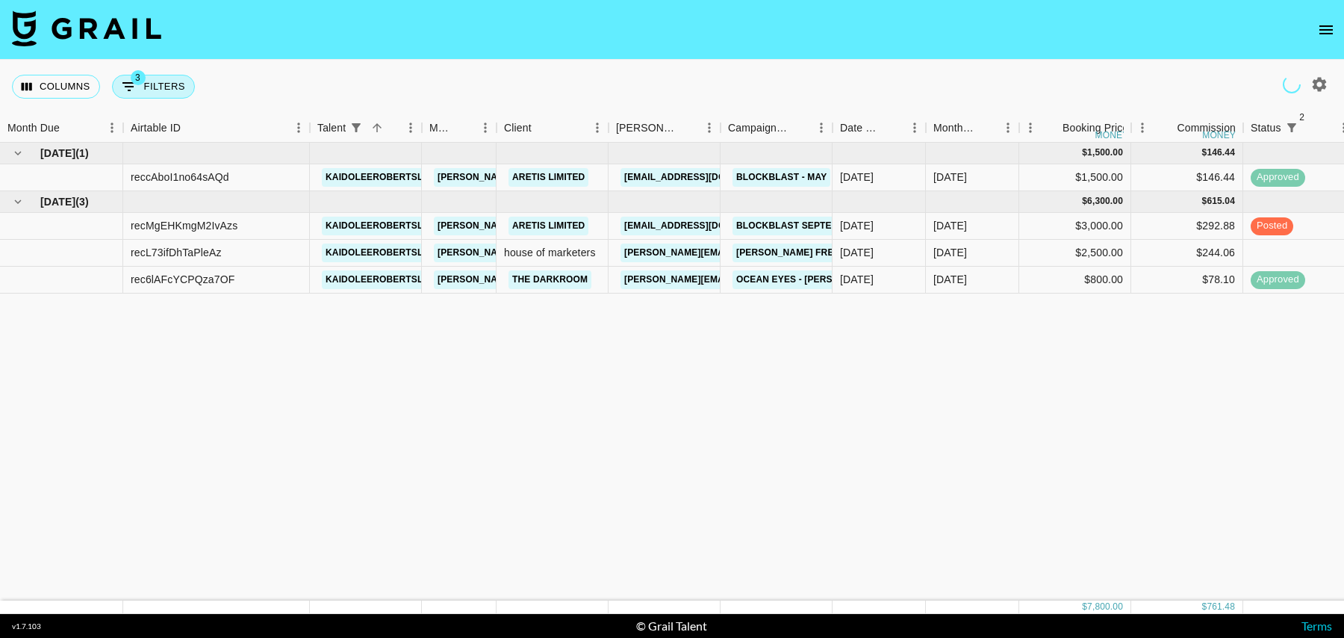
select select "talentName"
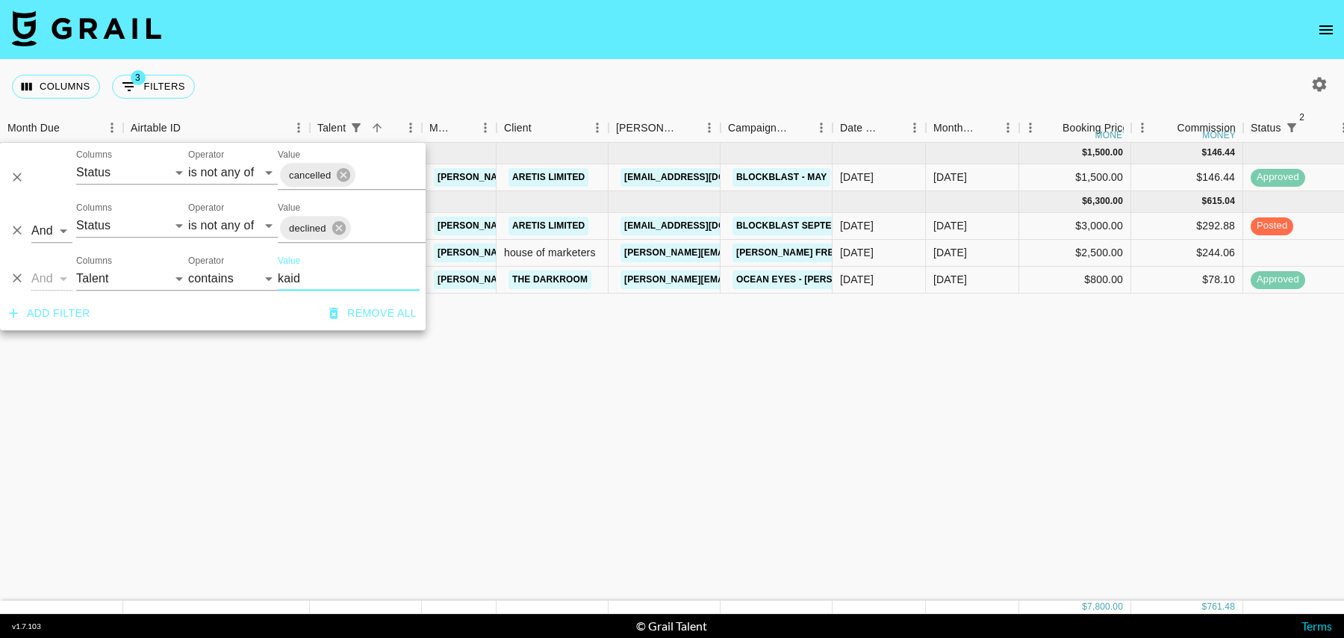
drag, startPoint x: 304, startPoint y: 278, endPoint x: 247, endPoint y: 278, distance: 56.8
click at [247, 278] on div "And Or Columns Grail Platform ID Airtable ID Talent Manager Client Booker Campa…" at bounding box center [213, 273] width 426 height 48
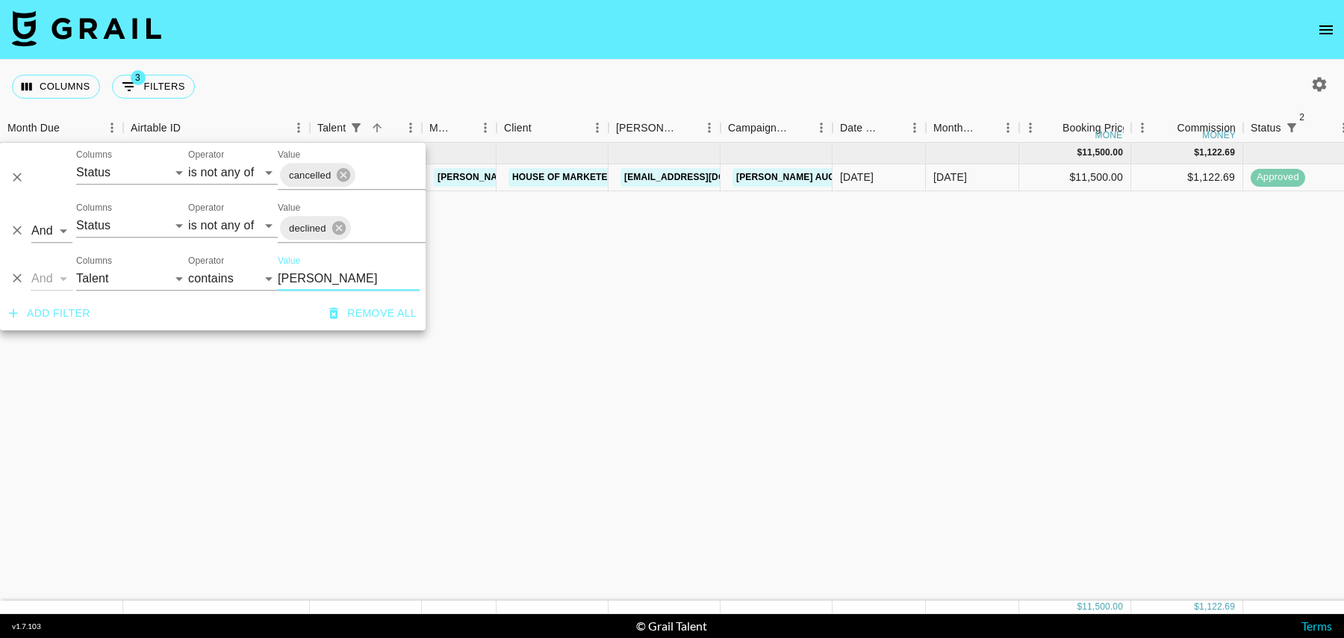
type input "jenna"
click at [676, 290] on div "Sep '25 ( 1 ) $ 11,500.00 $ 1,122.69 recvcnJEAZUUFlwuR itsjennadavis tancredi@g…" at bounding box center [1212, 372] width 2424 height 458
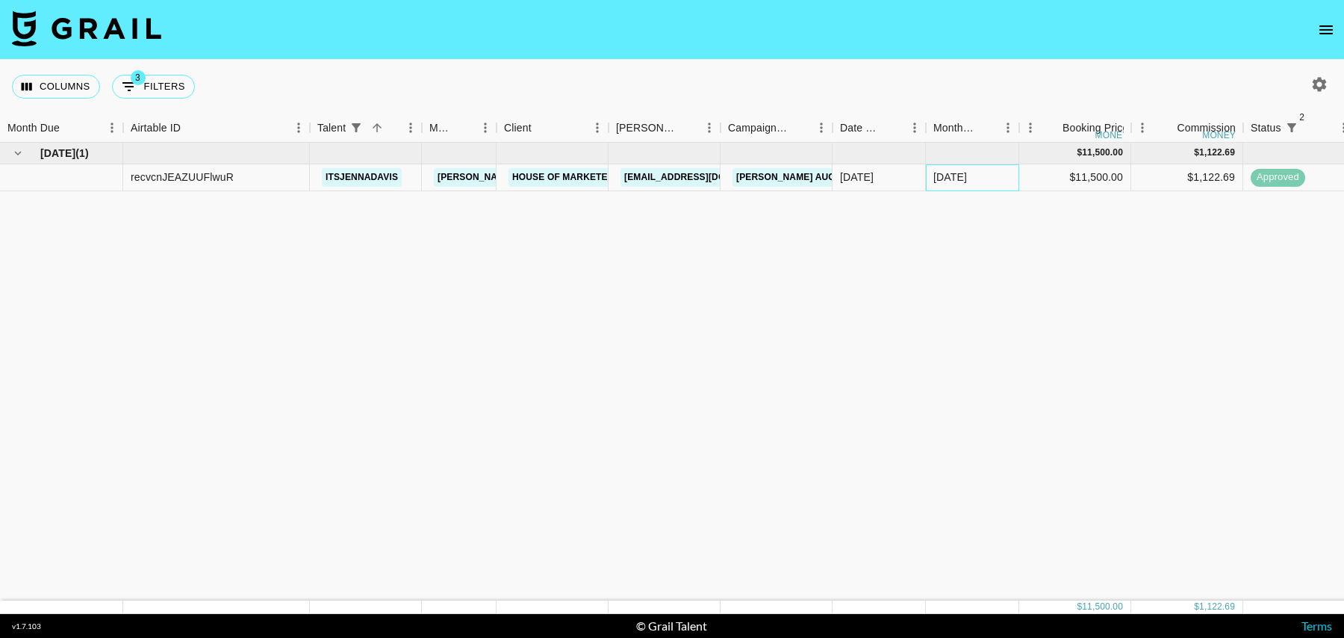
click at [1013, 179] on div "Sep '25" at bounding box center [972, 177] width 93 height 27
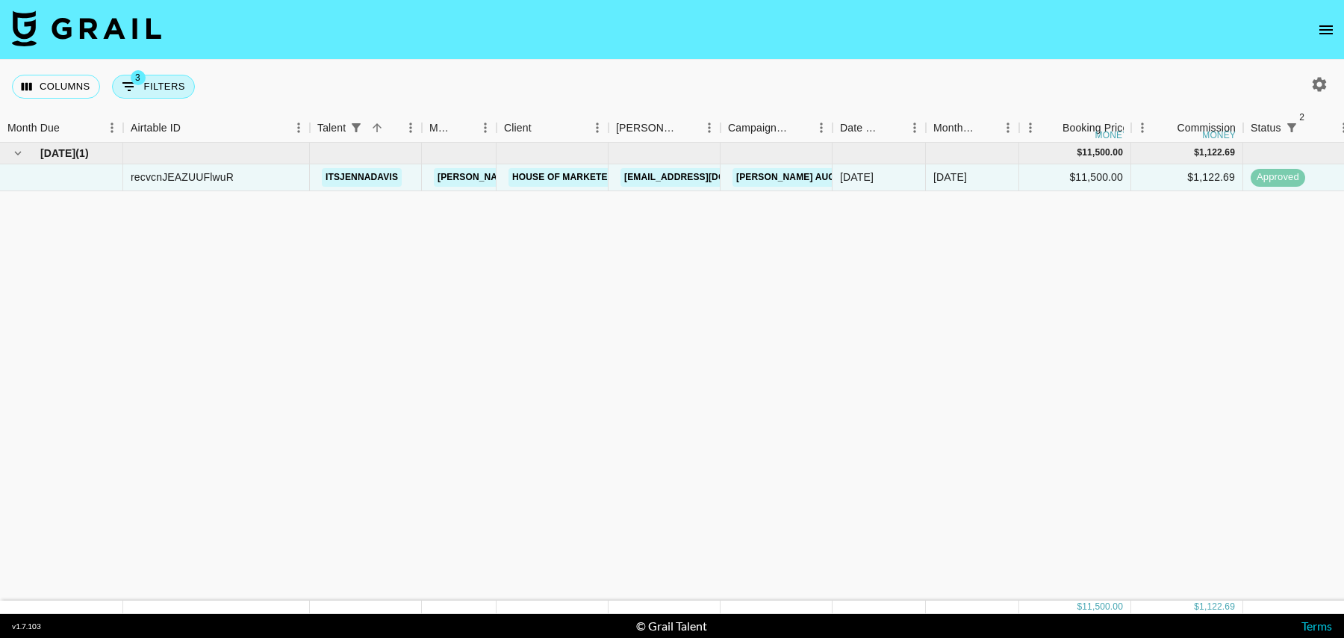
click at [180, 93] on button "3 Filters" at bounding box center [153, 87] width 83 height 24
select select "status"
select select "isNotAnyOf"
select select "status"
select select "isNotAnyOf"
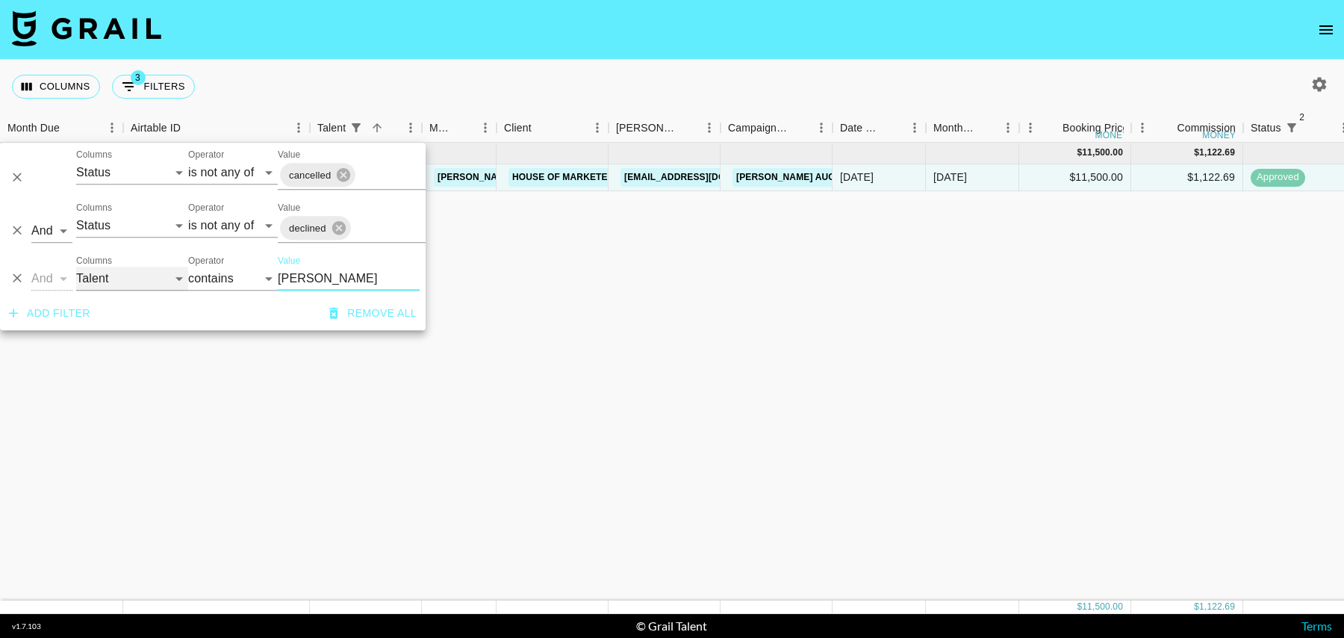
click at [114, 290] on select "Grail Platform ID Airtable ID Talent Manager Client Booker Campaign (Type) Date…" at bounding box center [132, 279] width 112 height 24
select select "status"
click at [76, 267] on select "Grail Platform ID Airtable ID Talent Manager Client Booker Campaign (Type) Date…" at bounding box center [132, 279] width 112 height 24
select select "is"
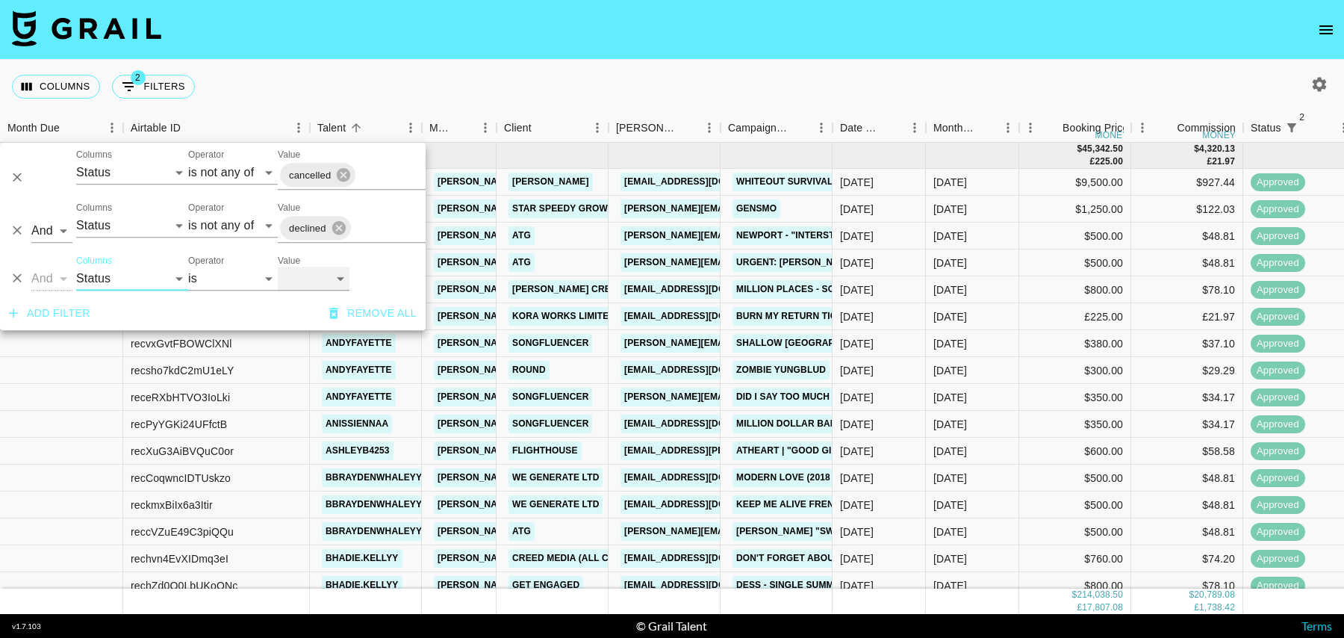
click at [300, 276] on select "confirmed declined draft posted approved cancelled badDebt" at bounding box center [314, 279] width 72 height 24
select select "approved"
click at [278, 267] on select "confirmed declined draft posted approved cancelled badDebt" at bounding box center [314, 279] width 72 height 24
click at [693, 60] on div "Columns 3 Filters + Booking" at bounding box center [672, 87] width 1344 height 54
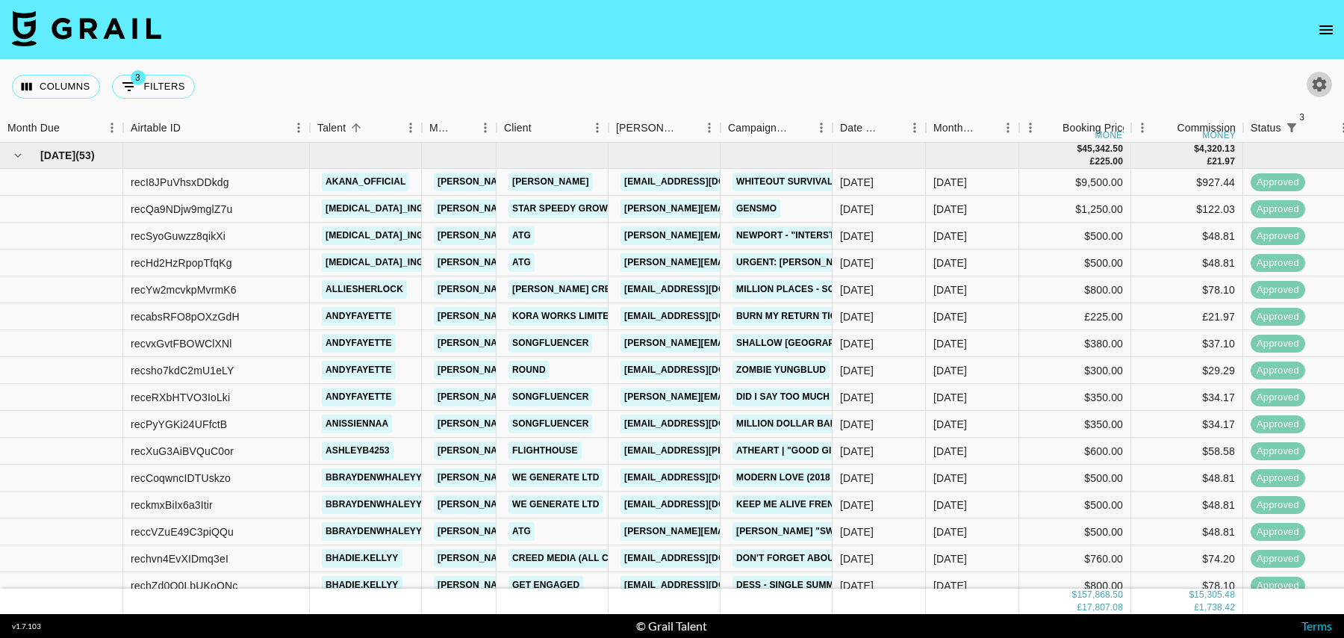
click at [1317, 75] on icon "button" at bounding box center [1320, 84] width 18 height 18
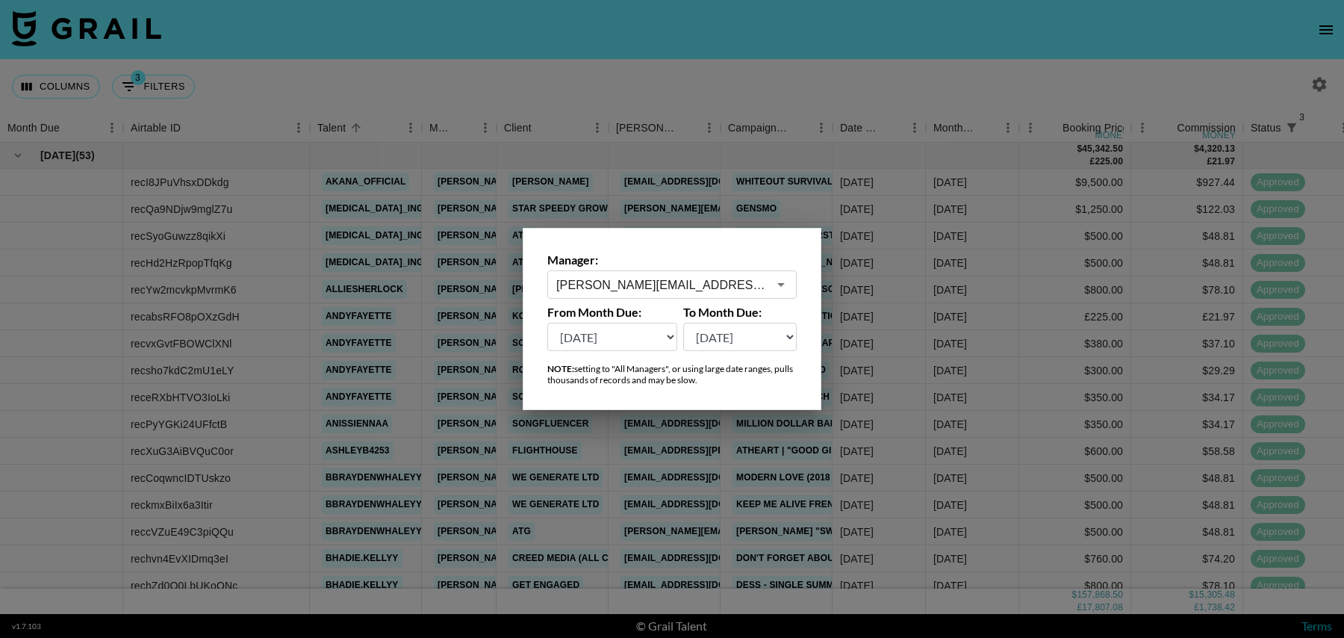
click at [583, 341] on select "Sep '26 Aug '26 Jul '26 Jun '26 May '26 Apr '26 Mar '26 Feb '26 Jan '26 Dec '25…" at bounding box center [612, 337] width 130 height 28
select select "[DATE]"
click at [547, 323] on select "Sep '26 Aug '26 Jul '26 Jun '26 May '26 Apr '26 Mar '26 Feb '26 Jan '26 Dec '25…" at bounding box center [612, 337] width 130 height 28
click at [759, 79] on div at bounding box center [672, 319] width 1344 height 638
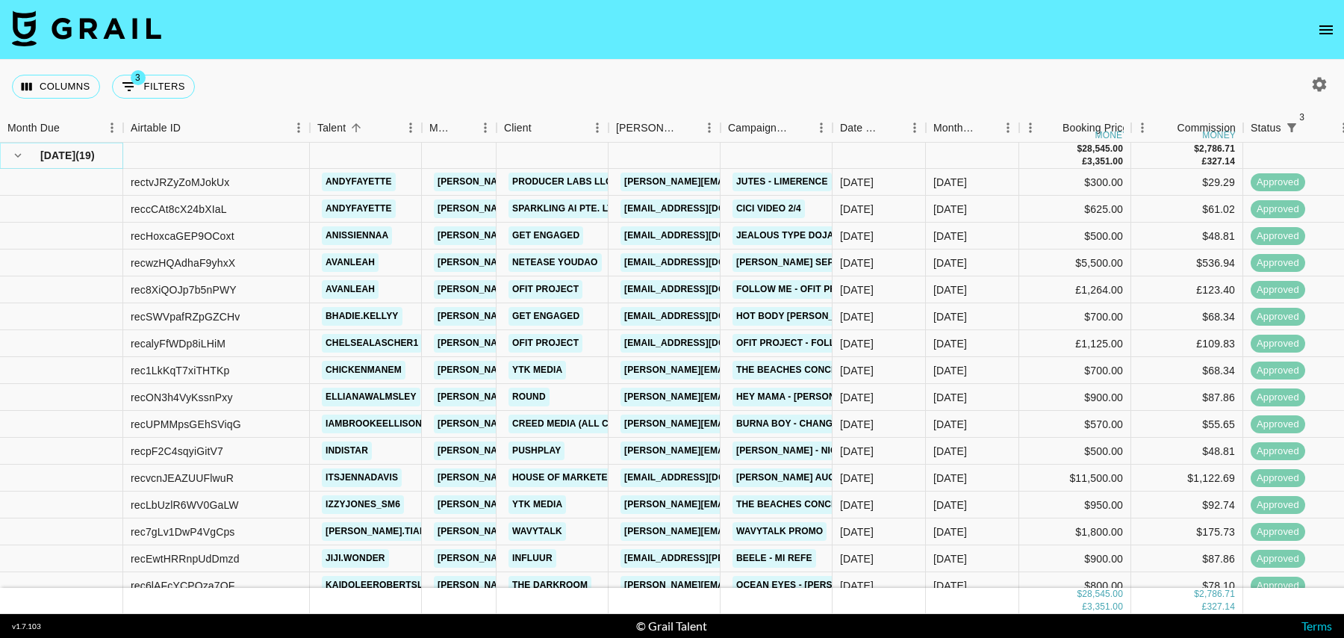
click at [18, 156] on icon "hide children" at bounding box center [18, 156] width 7 height 4
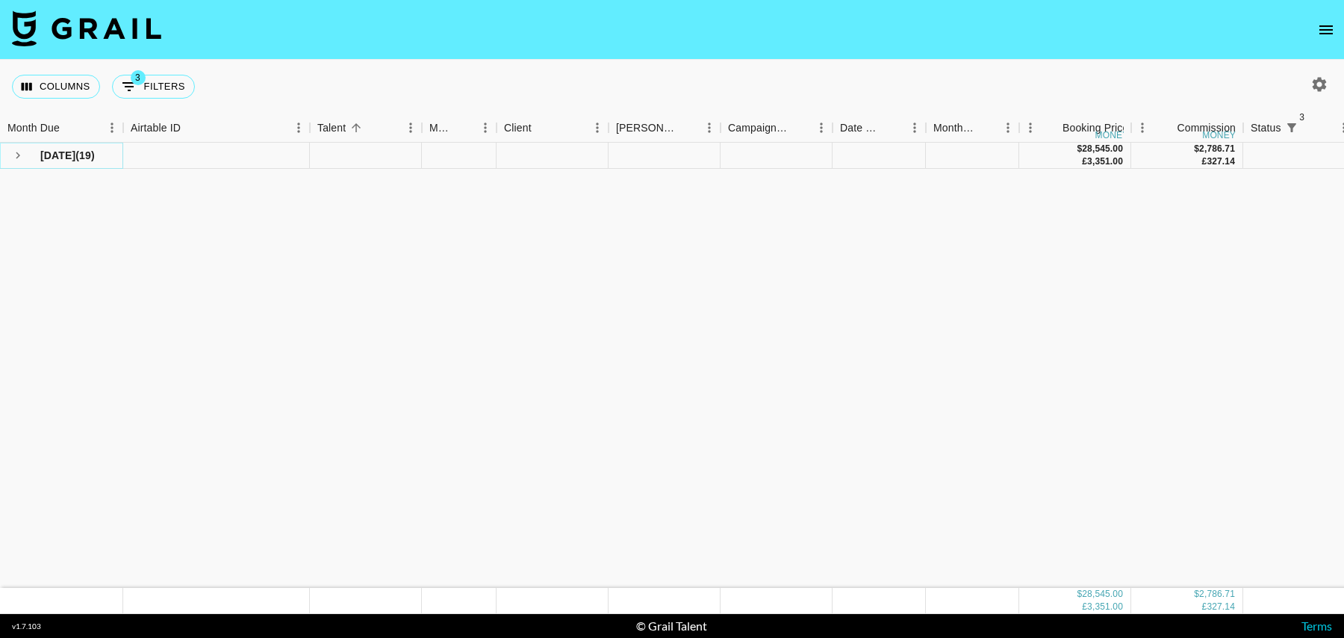
click at [18, 155] on icon "see children" at bounding box center [18, 155] width 4 height 7
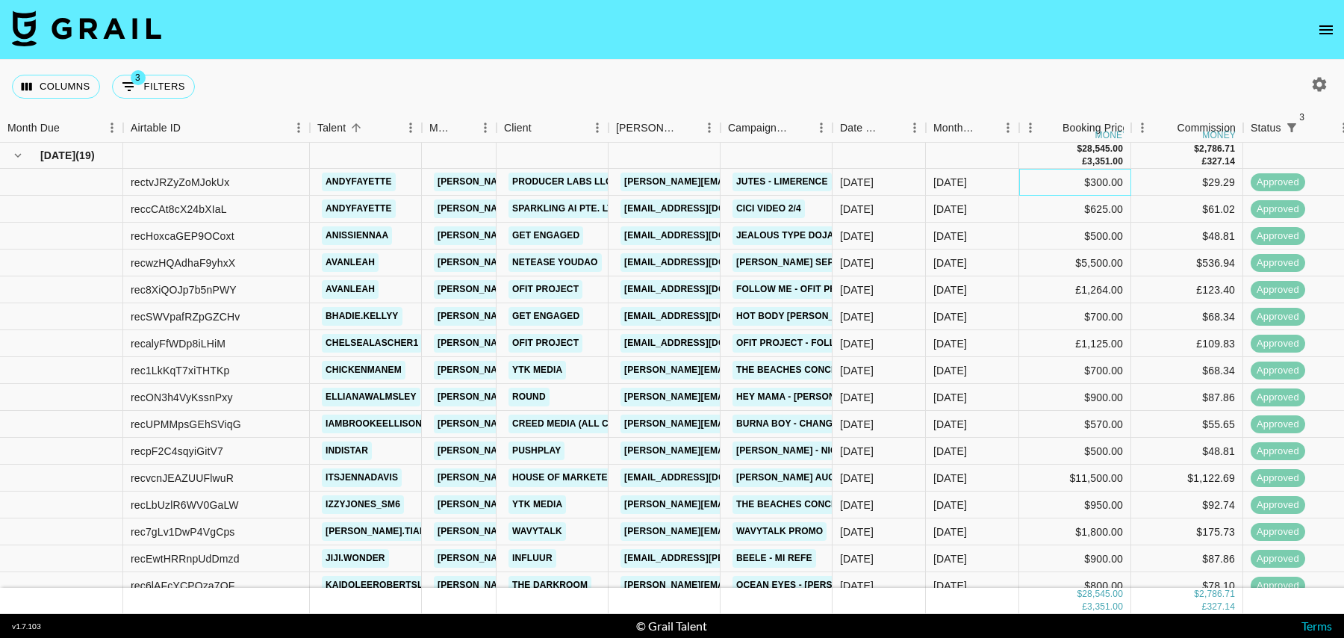
click at [1037, 179] on div "$300.00" at bounding box center [1075, 182] width 112 height 27
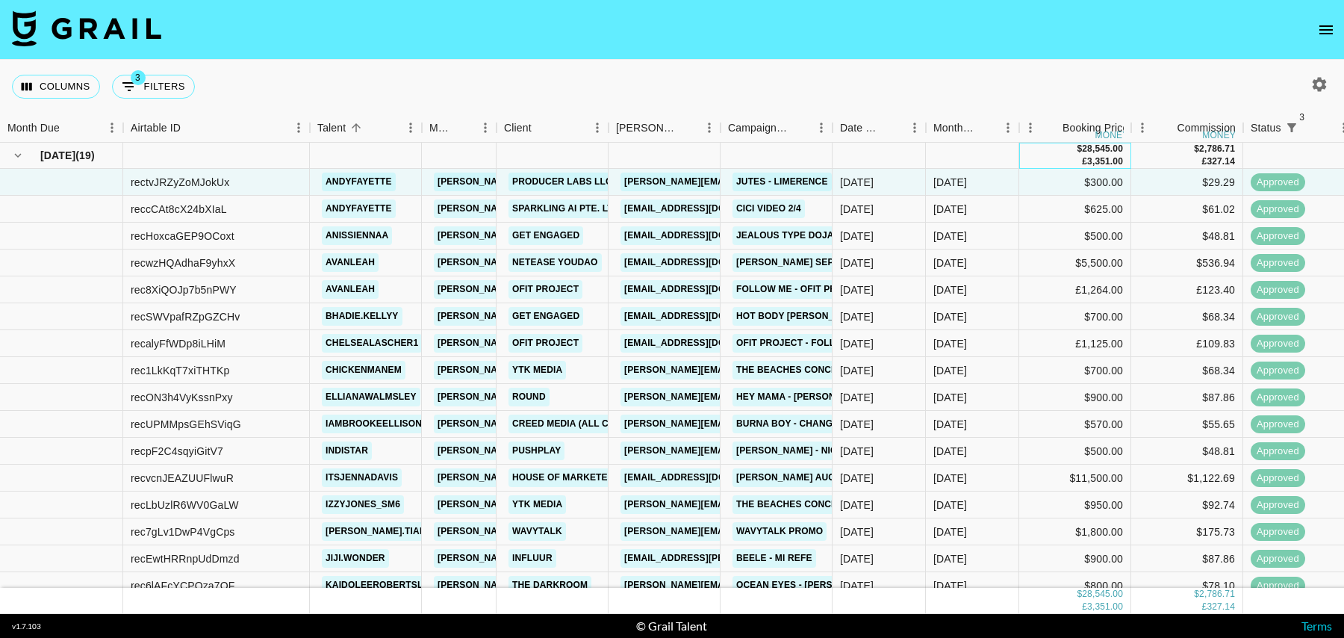
click at [1037, 159] on div "$ 28,545.00 £ 3,351.00" at bounding box center [1075, 156] width 112 height 26
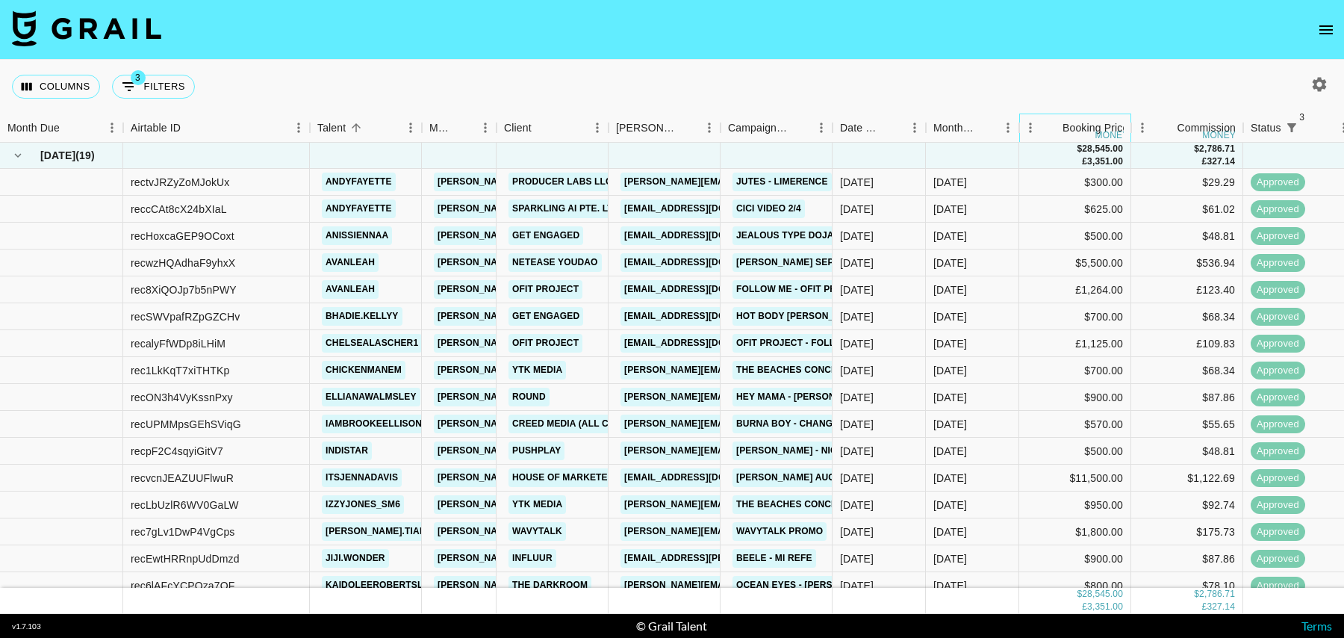
click at [1078, 125] on div "Booking Price" at bounding box center [1096, 128] width 66 height 29
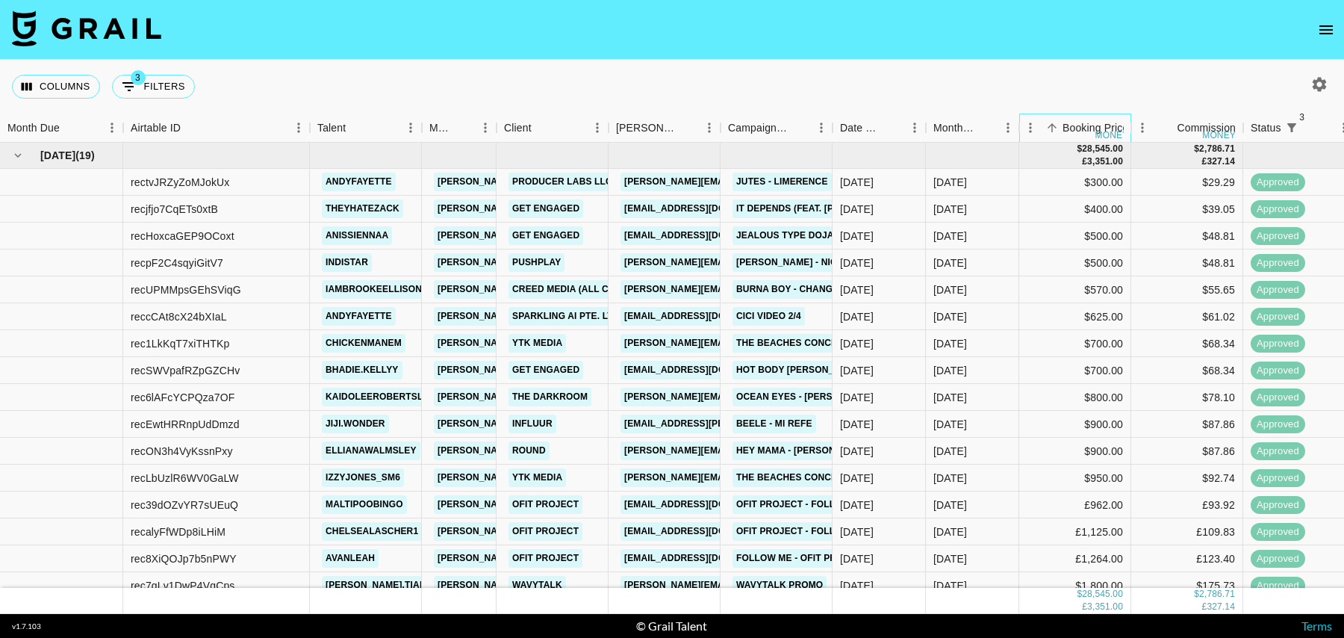
click at [1065, 119] on div "Booking Price" at bounding box center [1096, 128] width 66 height 29
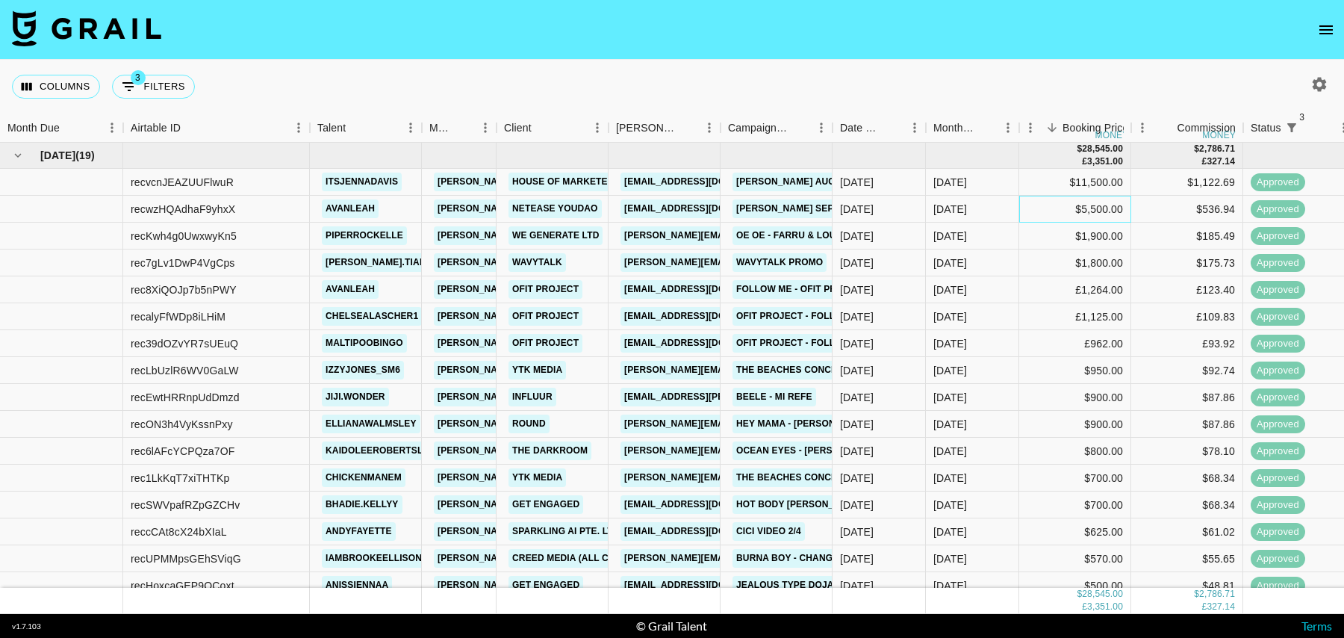
click at [1040, 208] on div "$5,500.00" at bounding box center [1075, 209] width 112 height 27
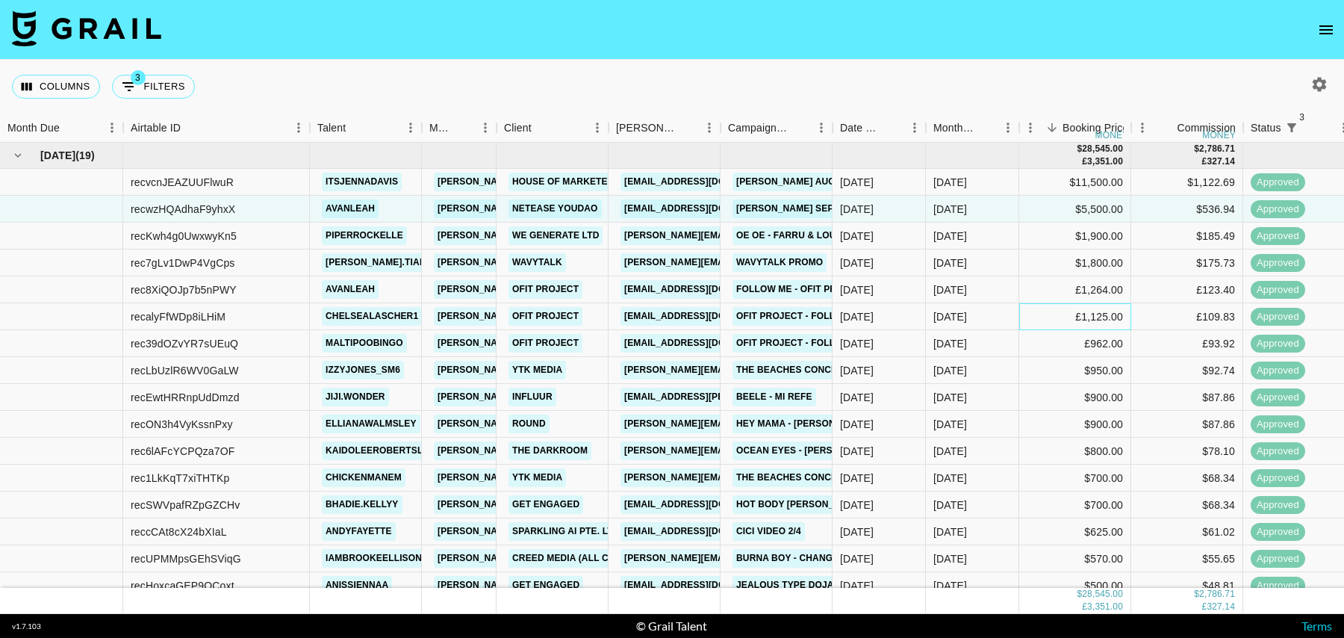
click at [1037, 316] on div "£1,125.00" at bounding box center [1075, 316] width 112 height 27
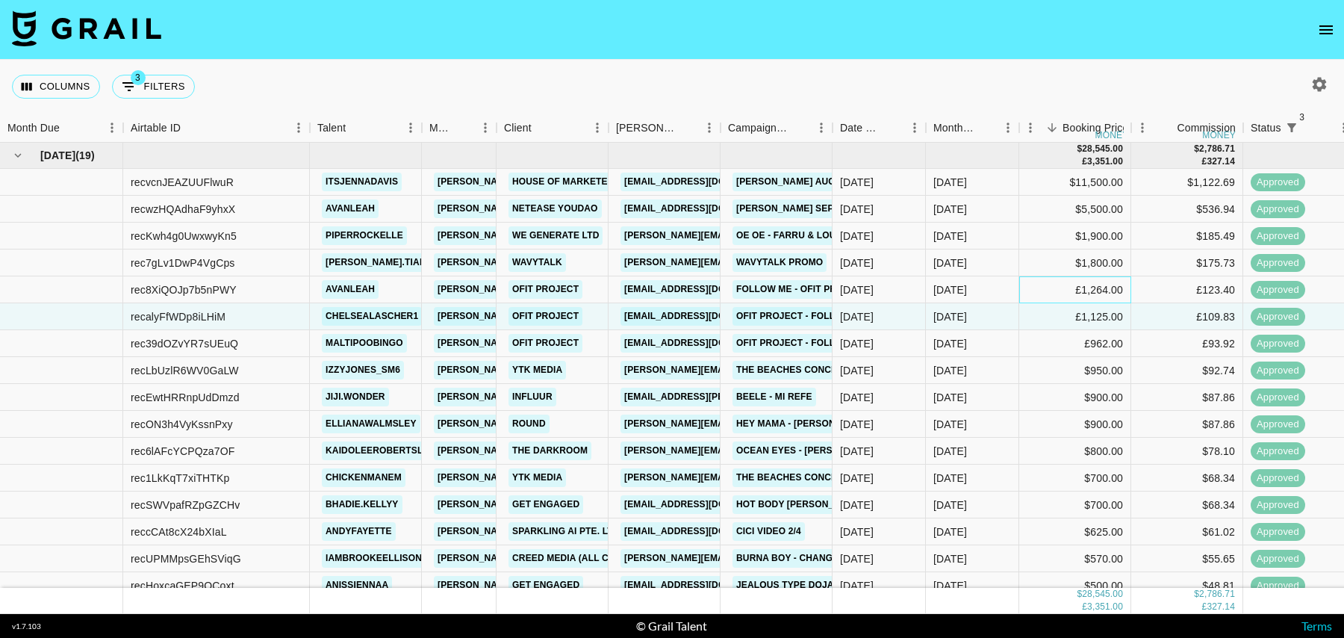
click at [1038, 285] on div "£1,264.00" at bounding box center [1075, 289] width 112 height 27
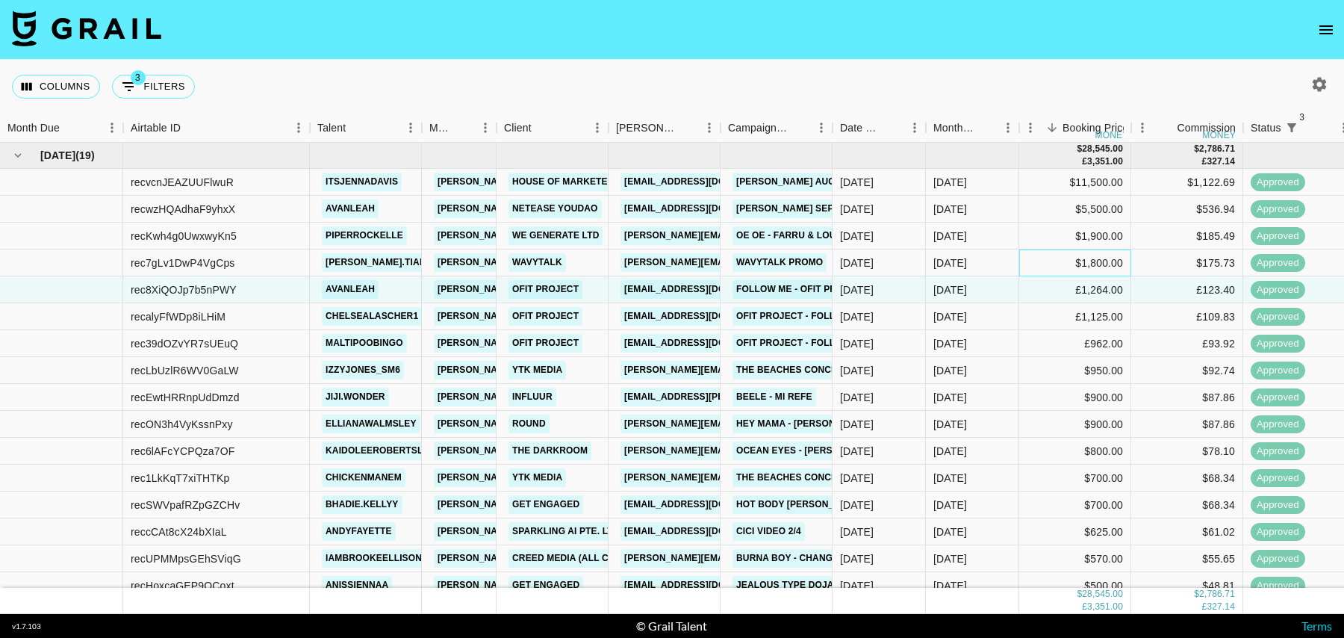
click at [1034, 259] on div "$1,800.00" at bounding box center [1075, 262] width 112 height 27
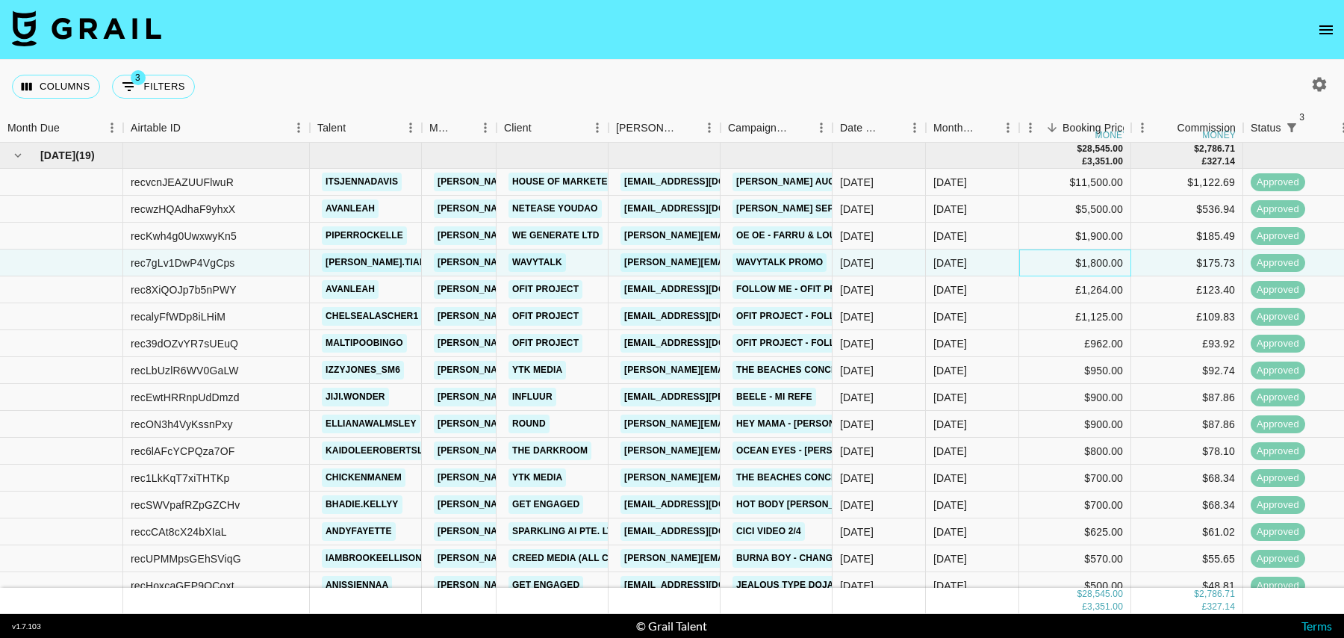
click at [1033, 255] on div "$1,800.00" at bounding box center [1075, 262] width 112 height 27
click at [1032, 223] on div "$1,900.00" at bounding box center [1075, 236] width 112 height 27
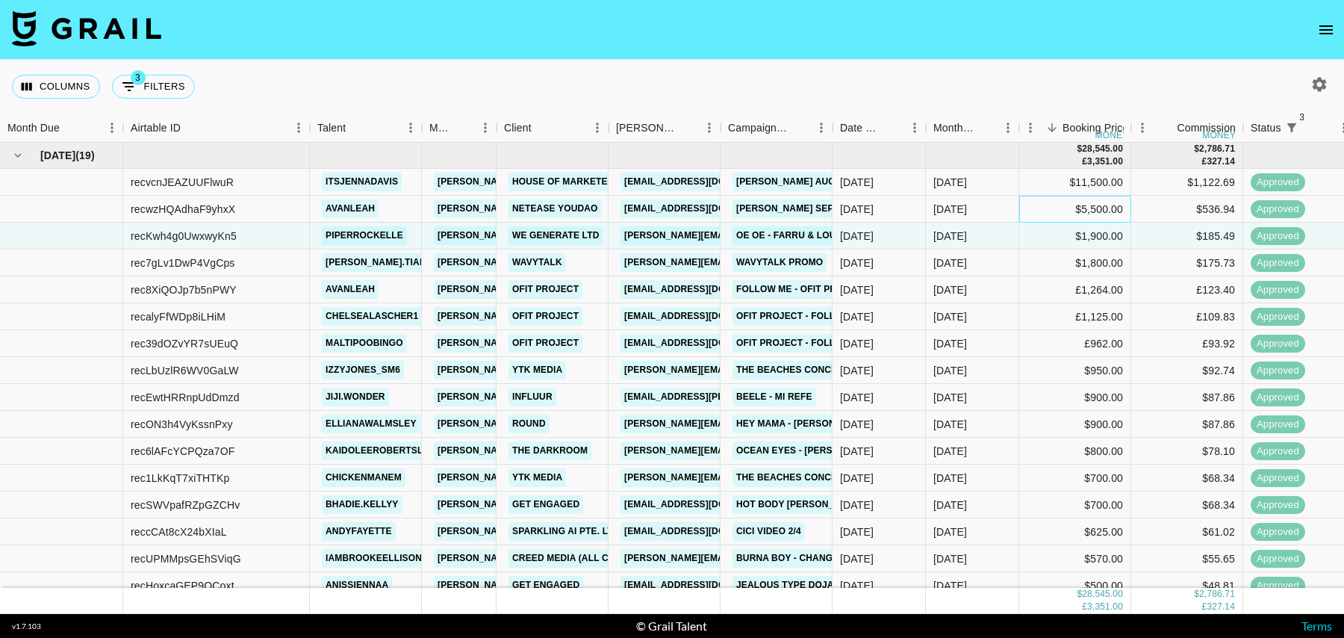
click at [1029, 197] on div "$5,500.00" at bounding box center [1075, 209] width 112 height 27
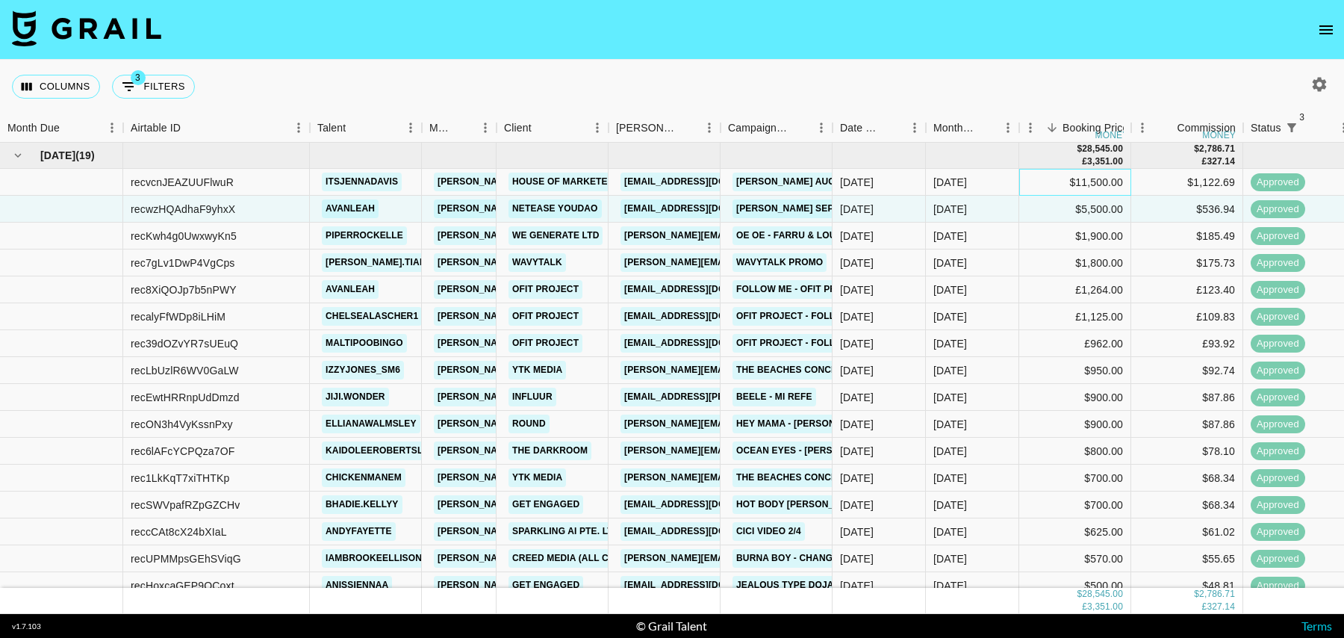
click at [1025, 169] on div "$11,500.00" at bounding box center [1075, 182] width 112 height 27
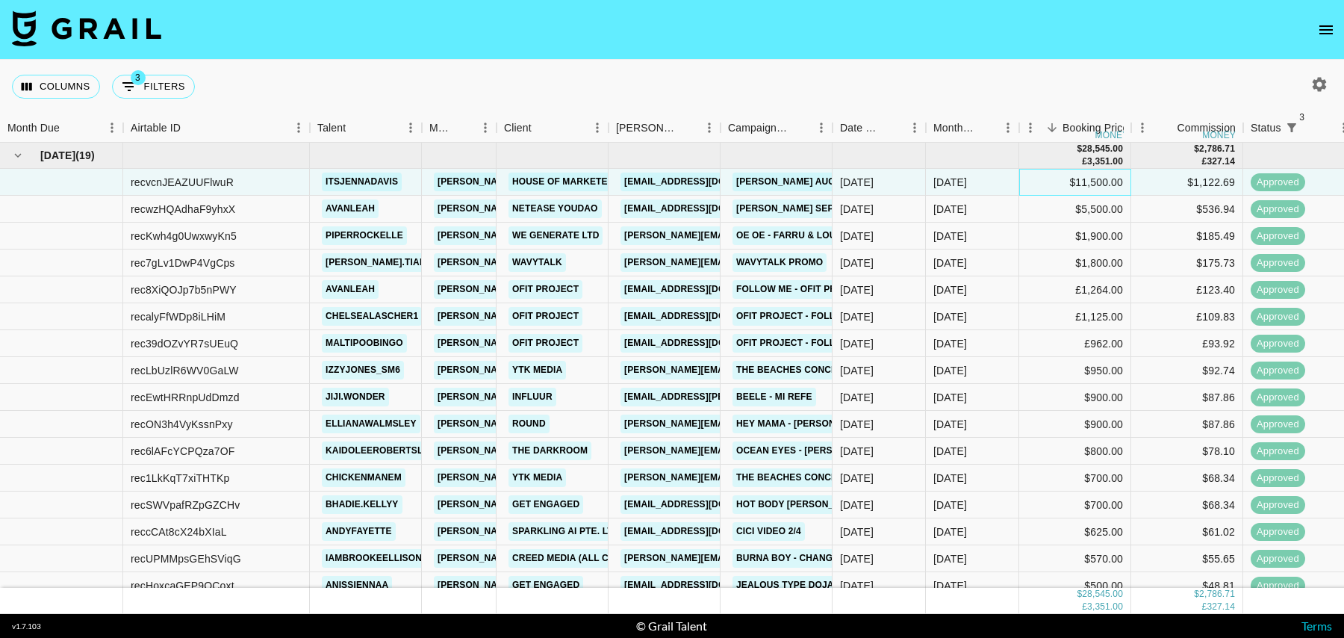
scroll to position [92, 0]
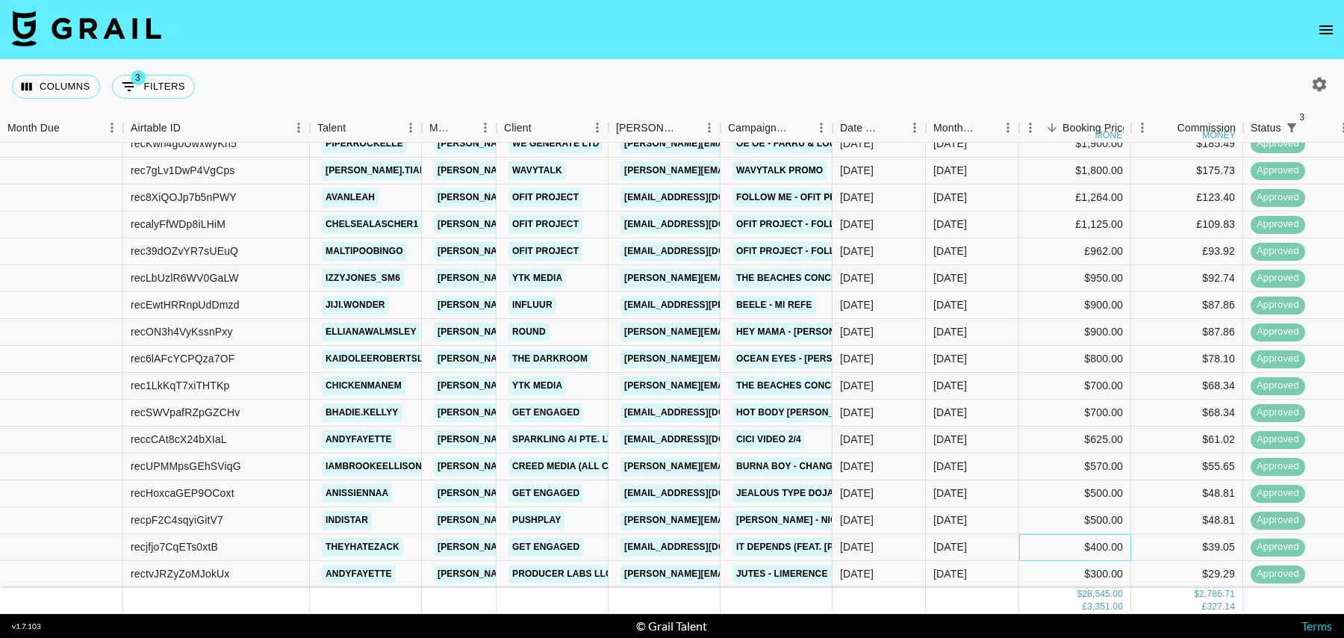
click at [1043, 536] on div "$400.00" at bounding box center [1075, 547] width 112 height 27
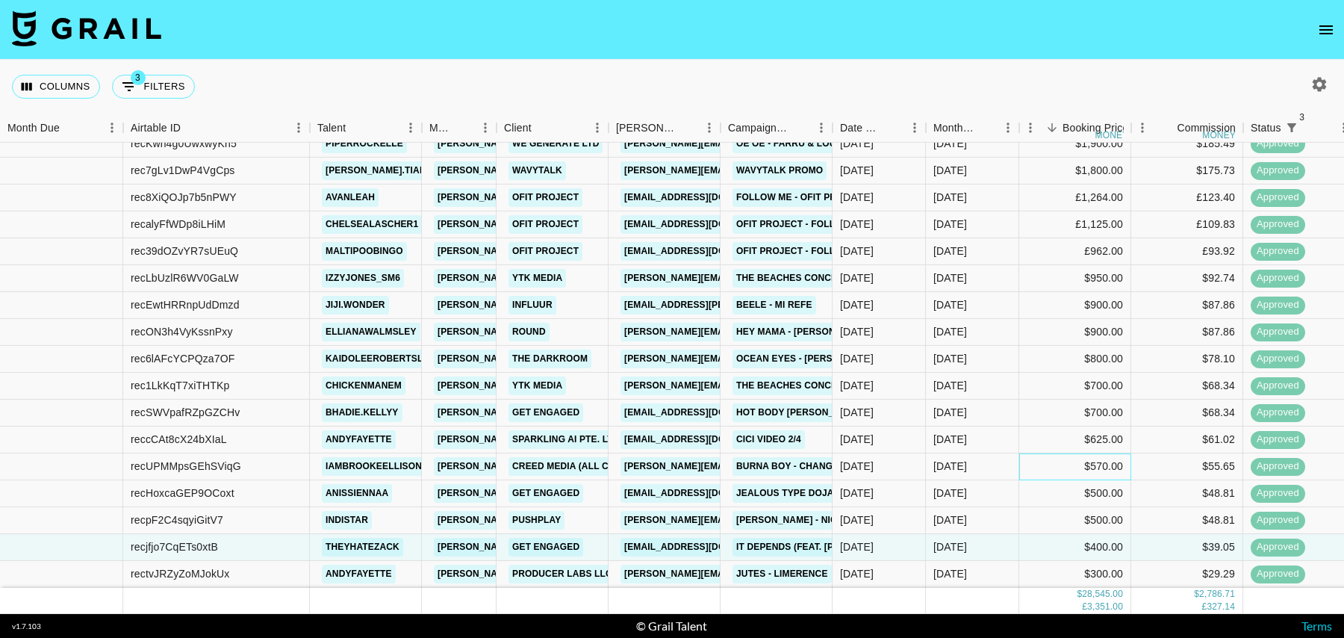
click at [1043, 474] on div "$570.00" at bounding box center [1075, 466] width 112 height 27
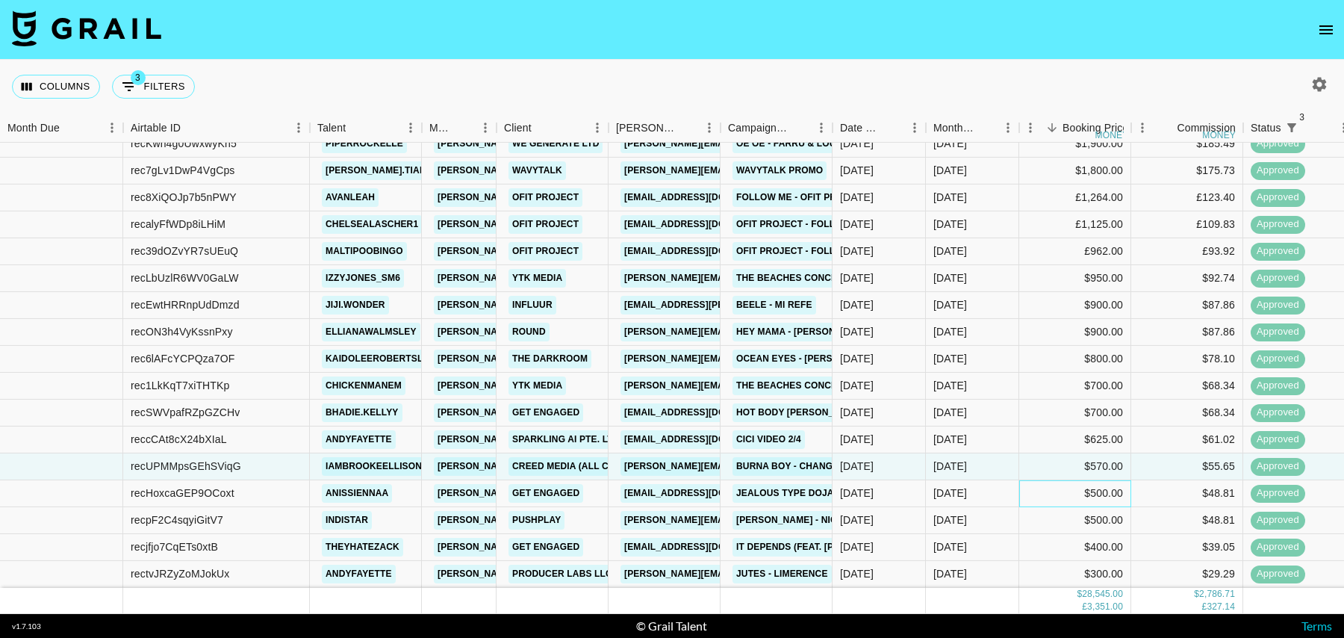
click at [1044, 500] on div "$500.00" at bounding box center [1075, 493] width 112 height 27
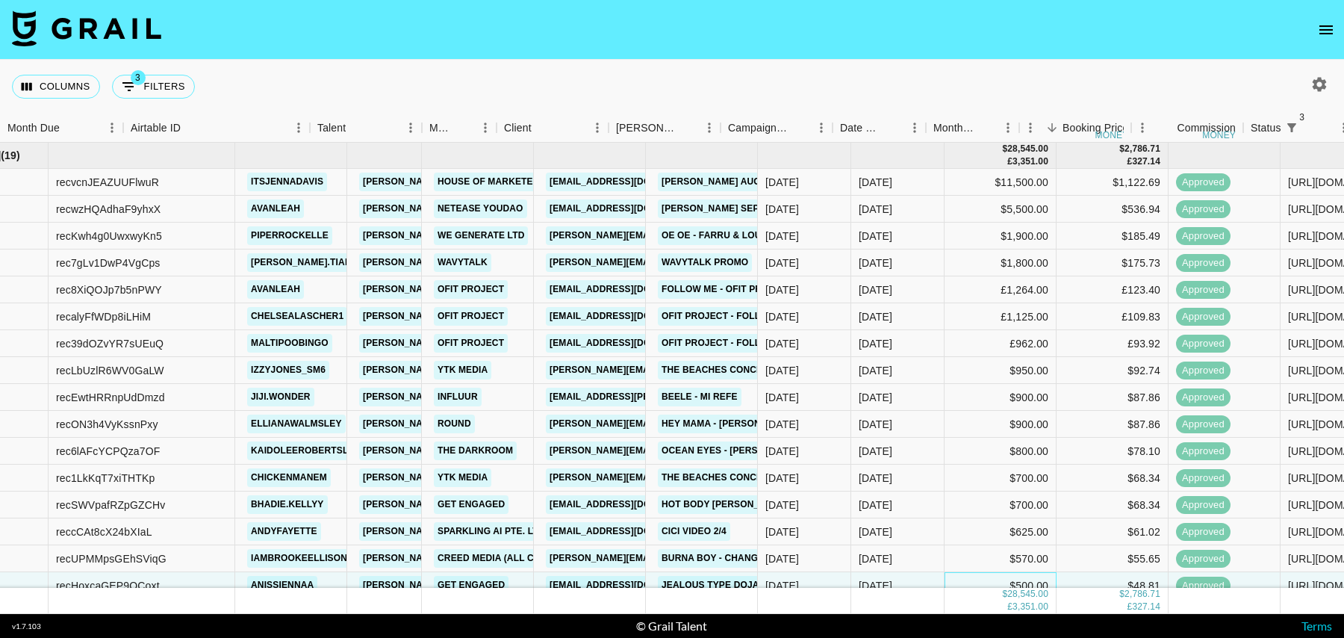
scroll to position [0, 0]
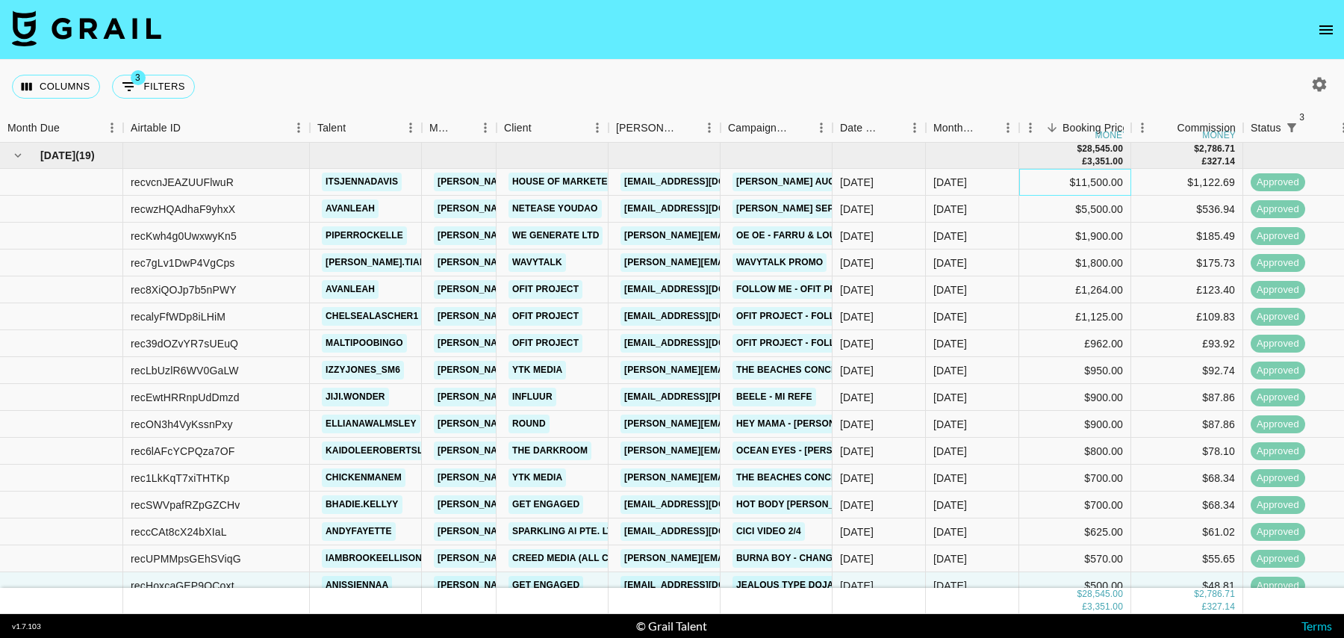
click at [1041, 184] on div "$11,500.00" at bounding box center [1075, 182] width 112 height 27
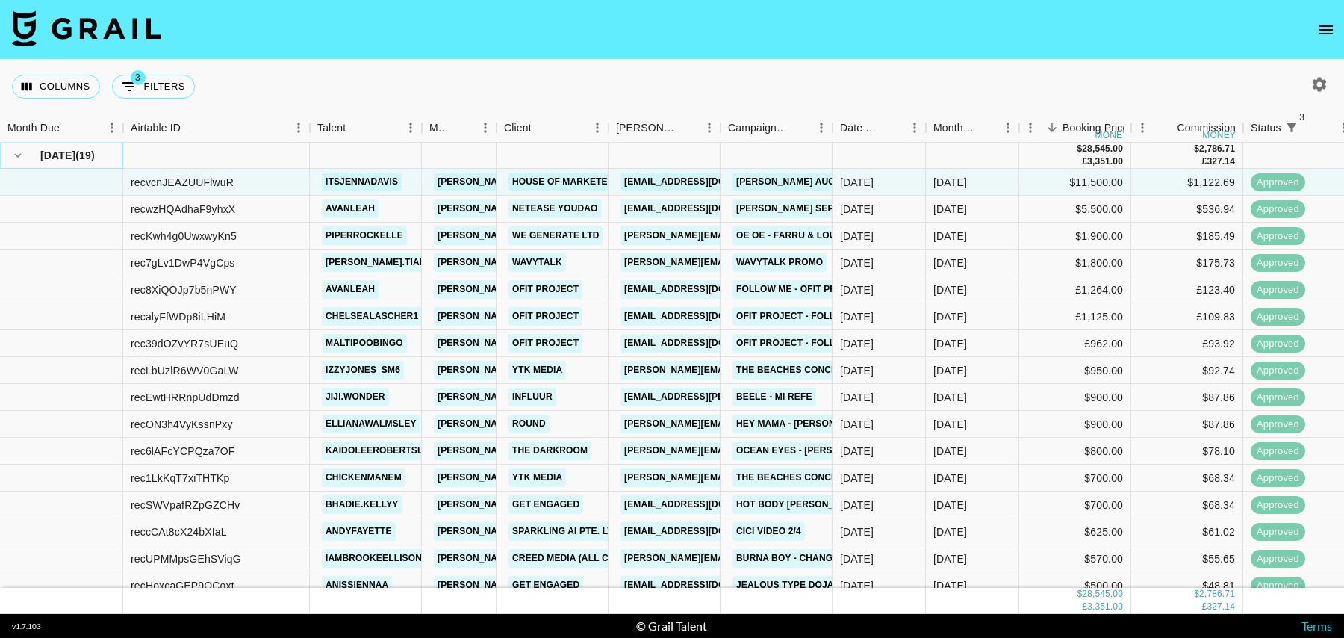
click at [16, 154] on icon "hide children" at bounding box center [18, 156] width 7 height 4
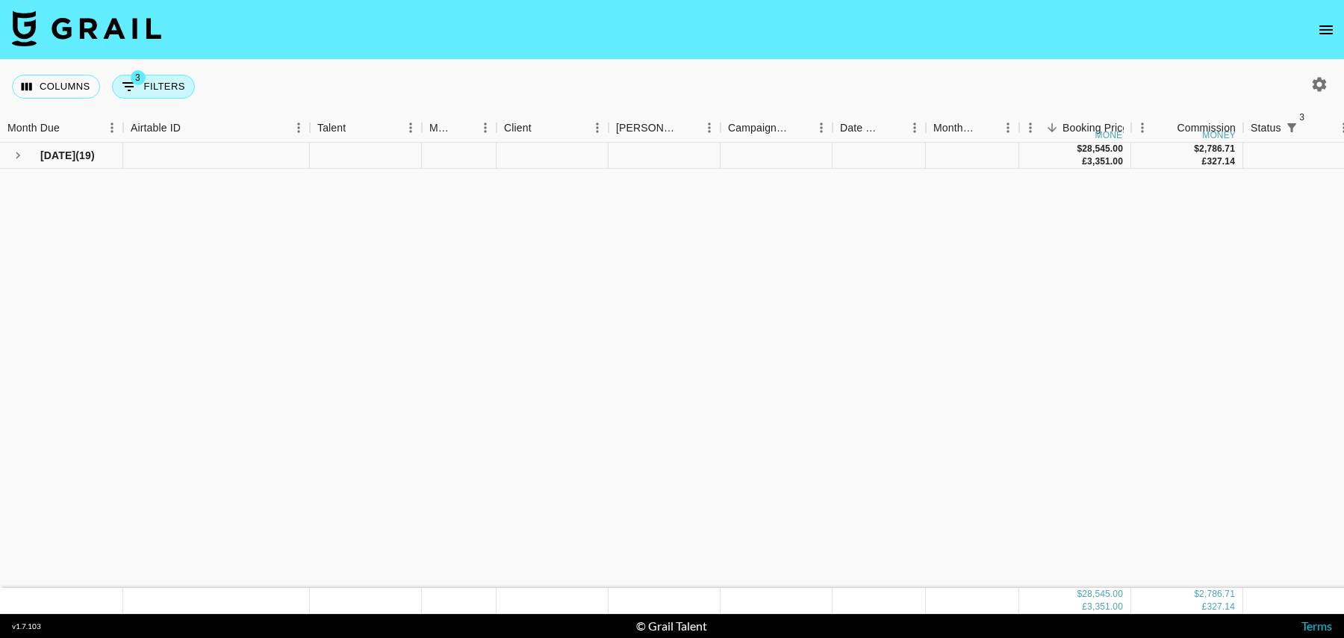
click at [171, 93] on button "3 Filters" at bounding box center [153, 87] width 83 height 24
select select "status"
select select "isNotAnyOf"
select select "status"
select select "isNotAnyOf"
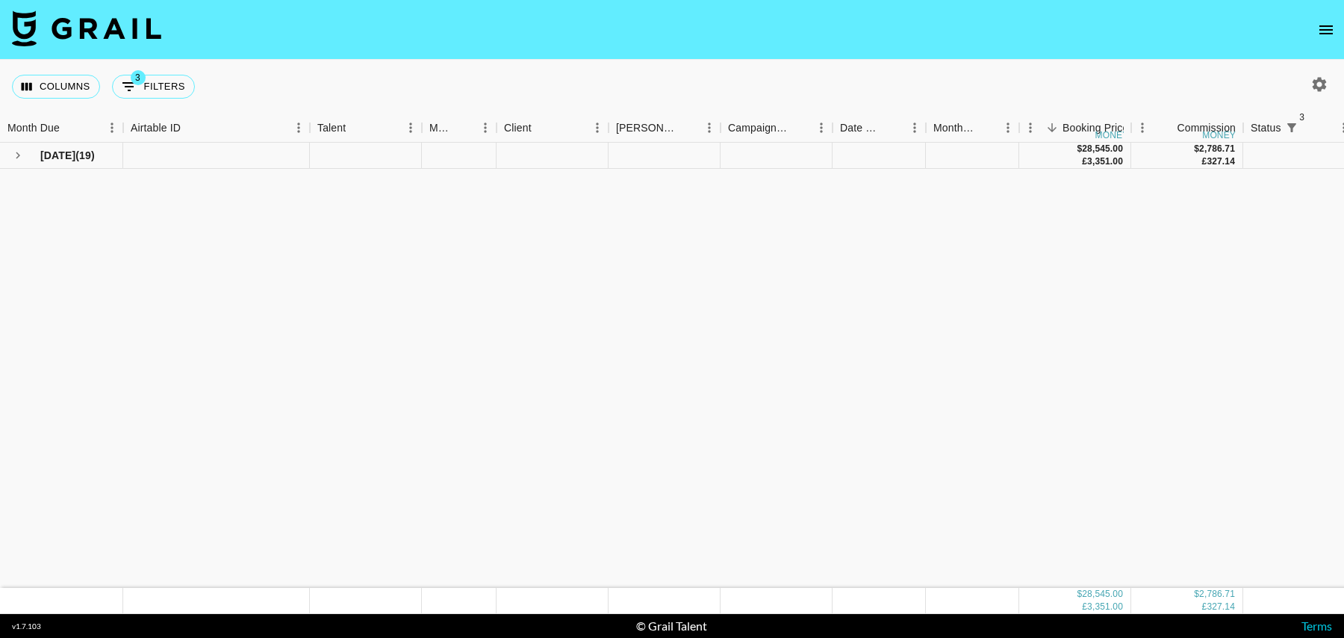
select select "status"
select select "approved"
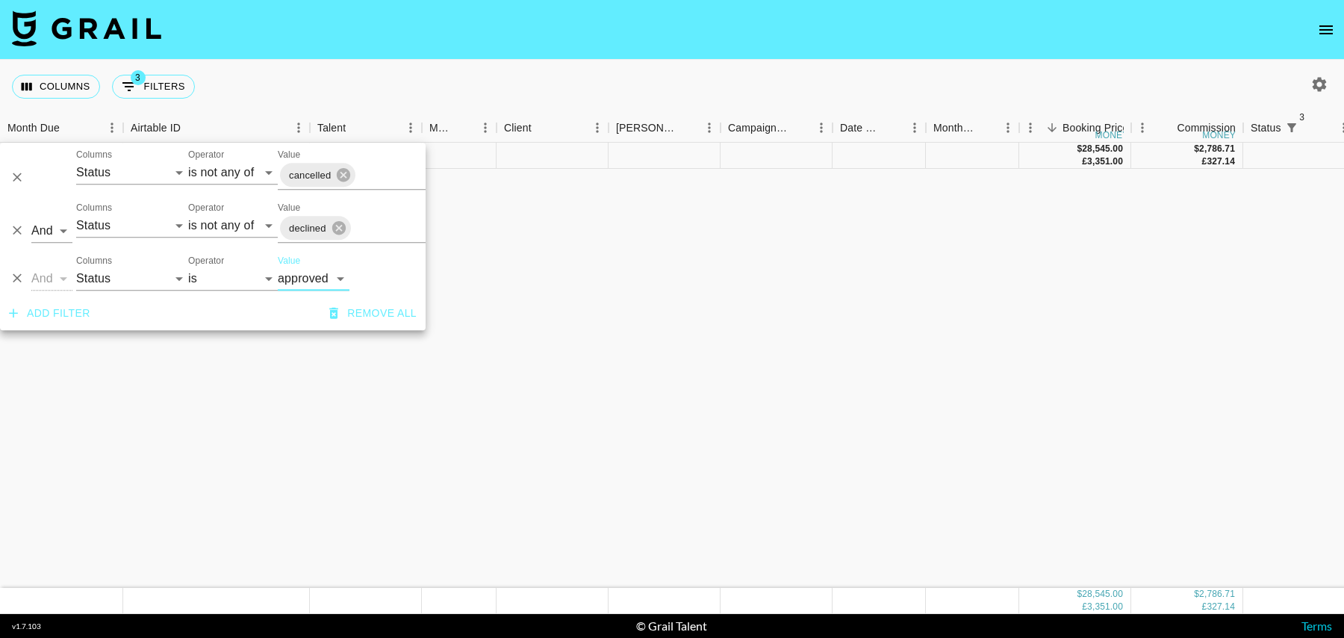
click at [17, 279] on icon "Delete" at bounding box center [17, 278] width 9 height 9
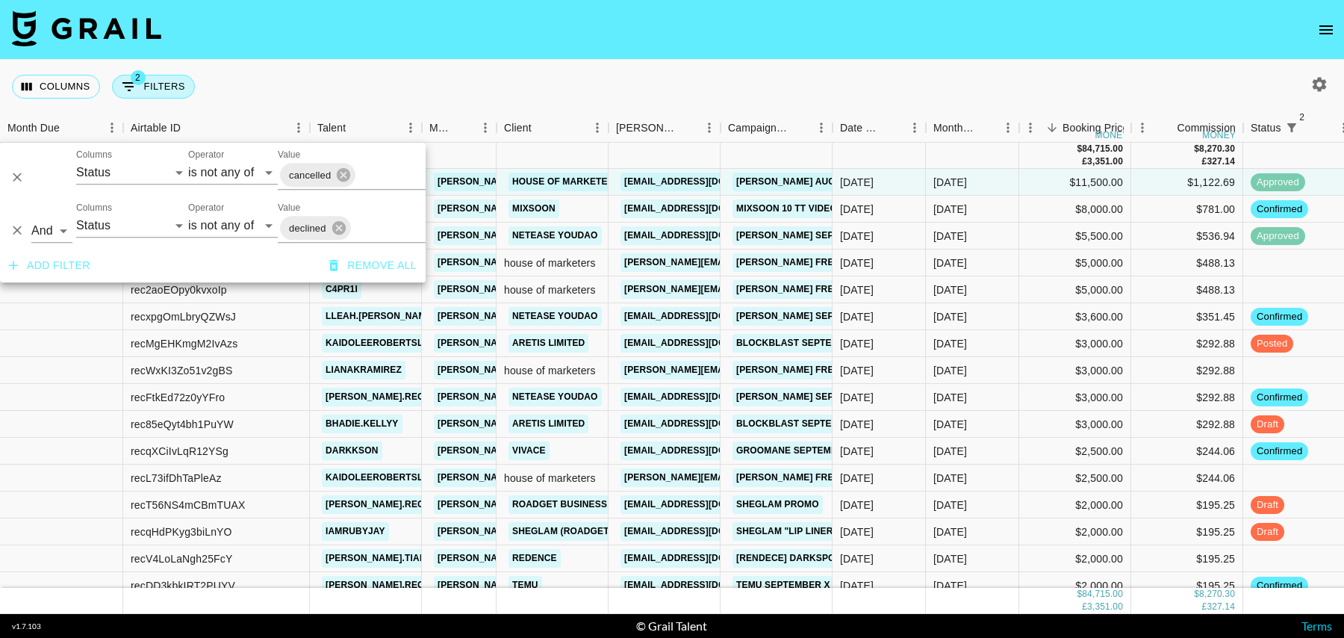
click at [136, 79] on span "2" at bounding box center [138, 77] width 15 height 15
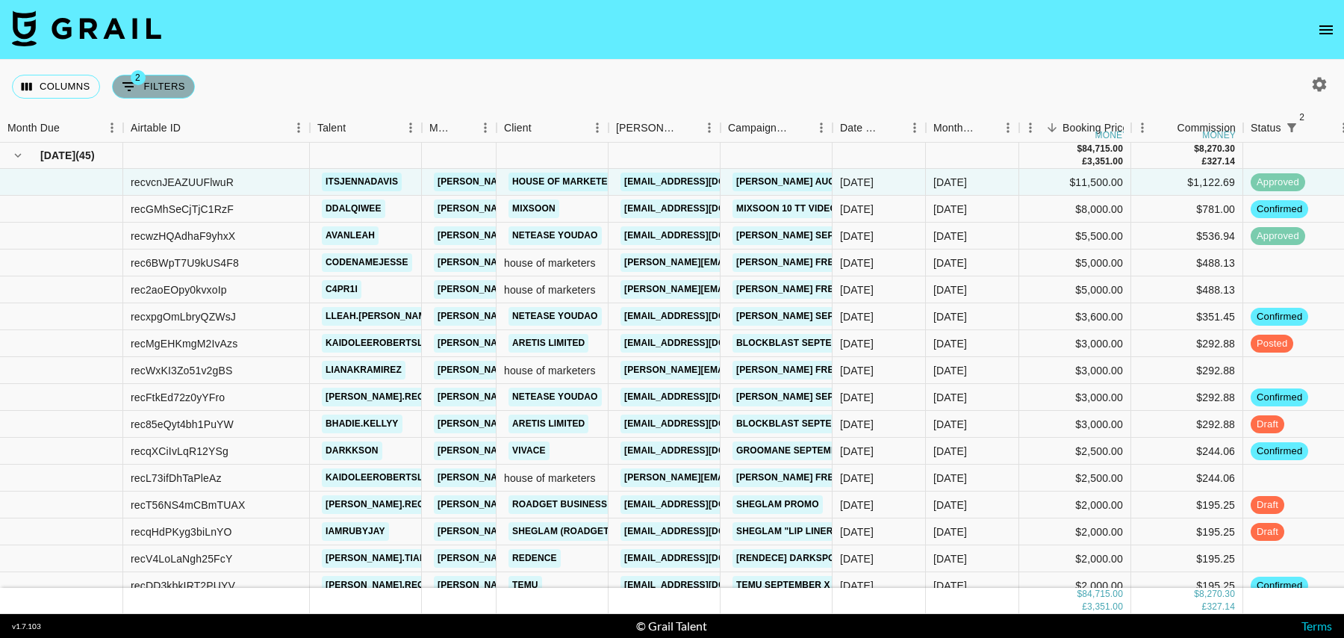
click at [173, 91] on button "2 Filters" at bounding box center [153, 87] width 83 height 24
select select "status"
select select "isNotAnyOf"
select select "status"
select select "isNotAnyOf"
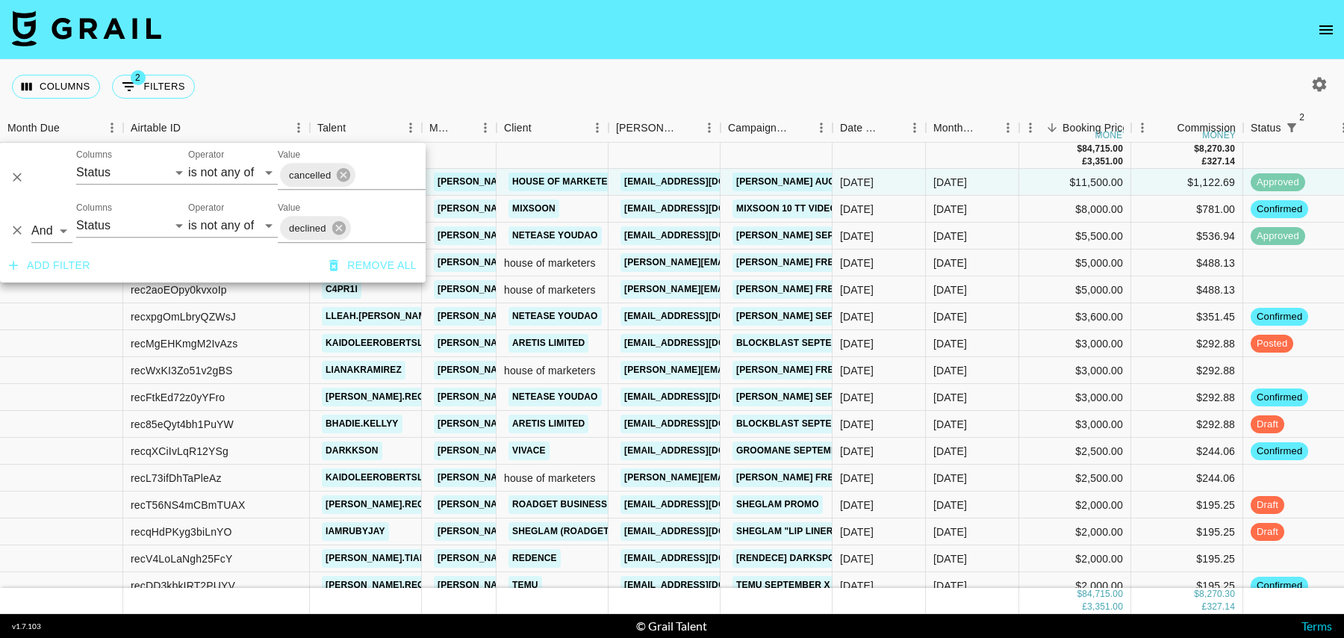
click at [56, 269] on button "Add filter" at bounding box center [49, 266] width 93 height 28
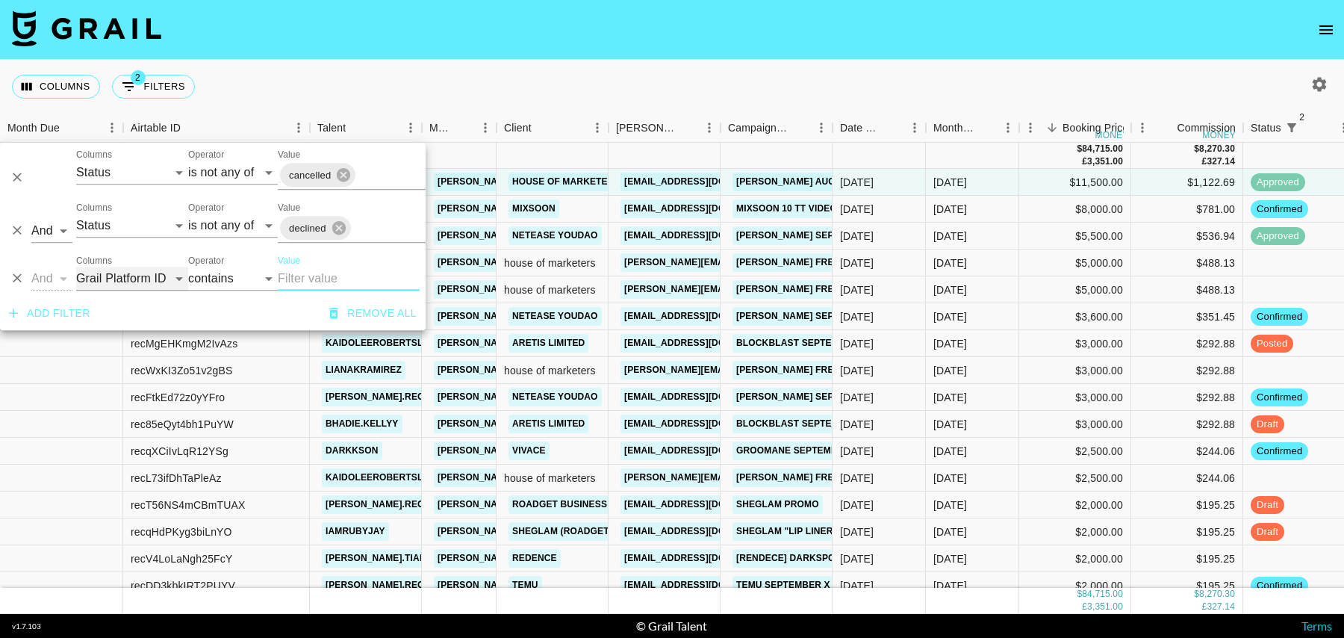
click at [111, 271] on select "Grail Platform ID Airtable ID Talent Manager Client Booker Campaign (Type) Date…" at bounding box center [132, 279] width 112 height 24
select select "talentName"
click at [76, 267] on select "Grail Platform ID Airtable ID Talent Manager Client Booker Campaign (Type) Date…" at bounding box center [132, 279] width 112 height 24
click at [339, 285] on input "Value" at bounding box center [349, 279] width 142 height 24
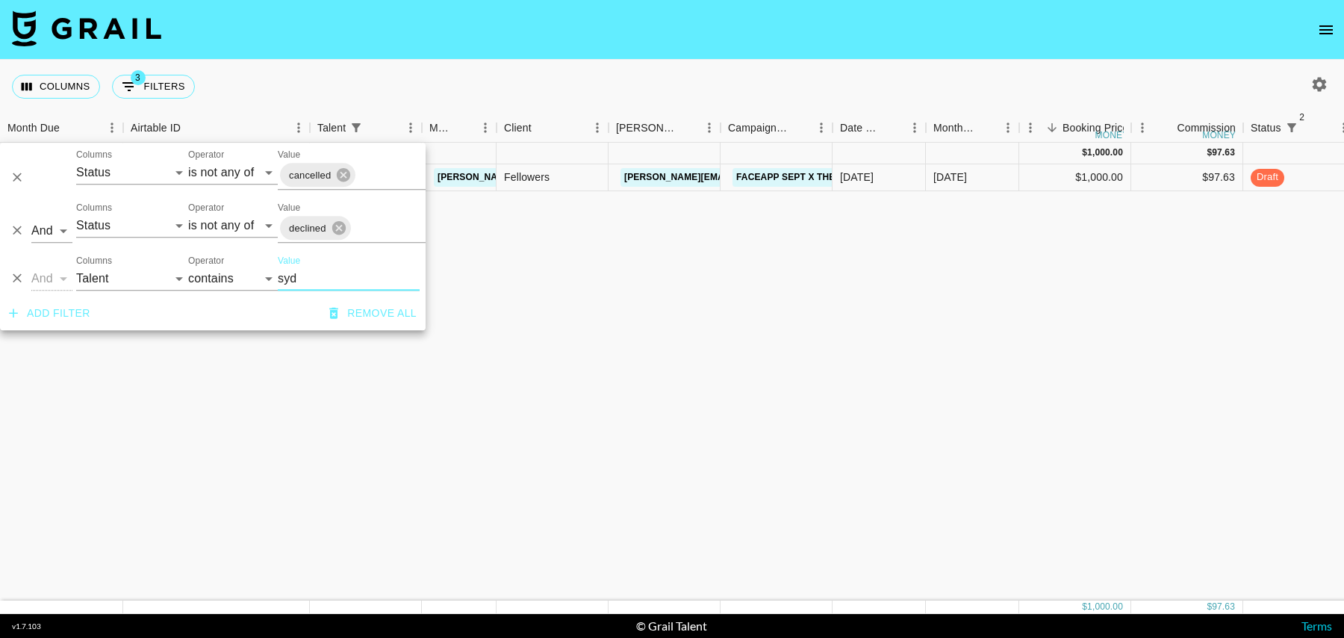
type input "syd"
click at [1064, 179] on div "$1,000.00" at bounding box center [1075, 177] width 112 height 27
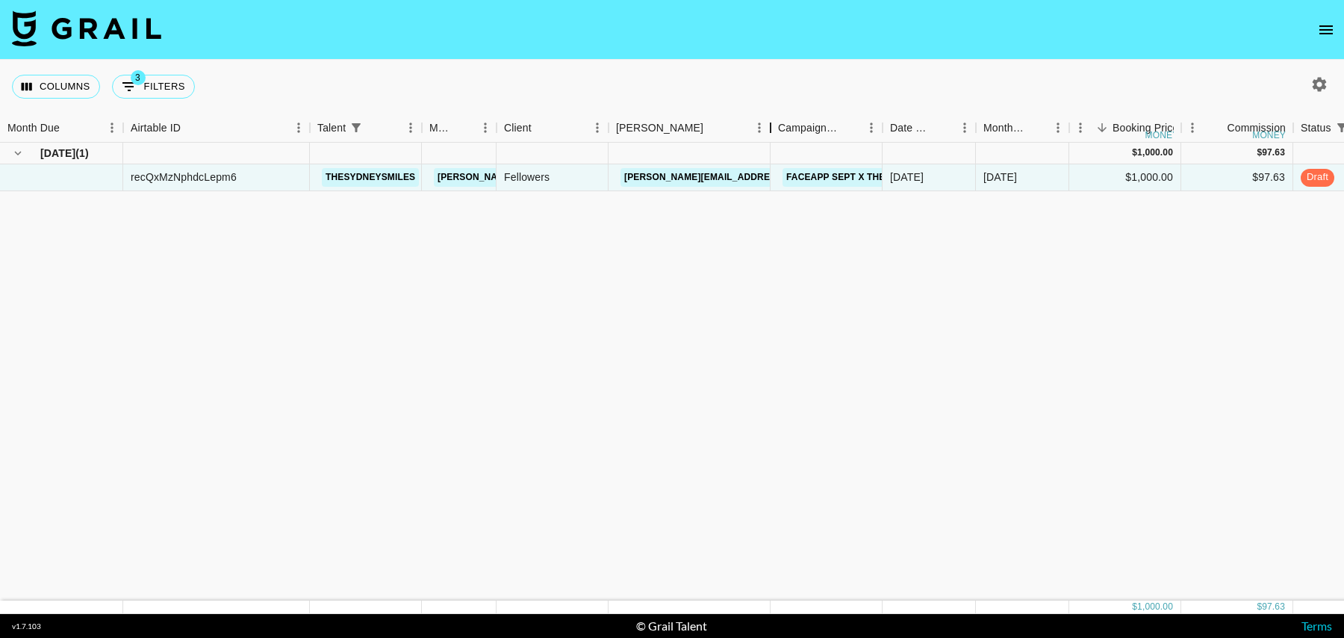
drag, startPoint x: 716, startPoint y: 129, endPoint x: 765, endPoint y: 129, distance: 49.3
click at [765, 129] on div "Booker" at bounding box center [771, 128] width 18 height 29
click at [137, 81] on span "3" at bounding box center [138, 77] width 15 height 15
select select "status"
select select "isNotAnyOf"
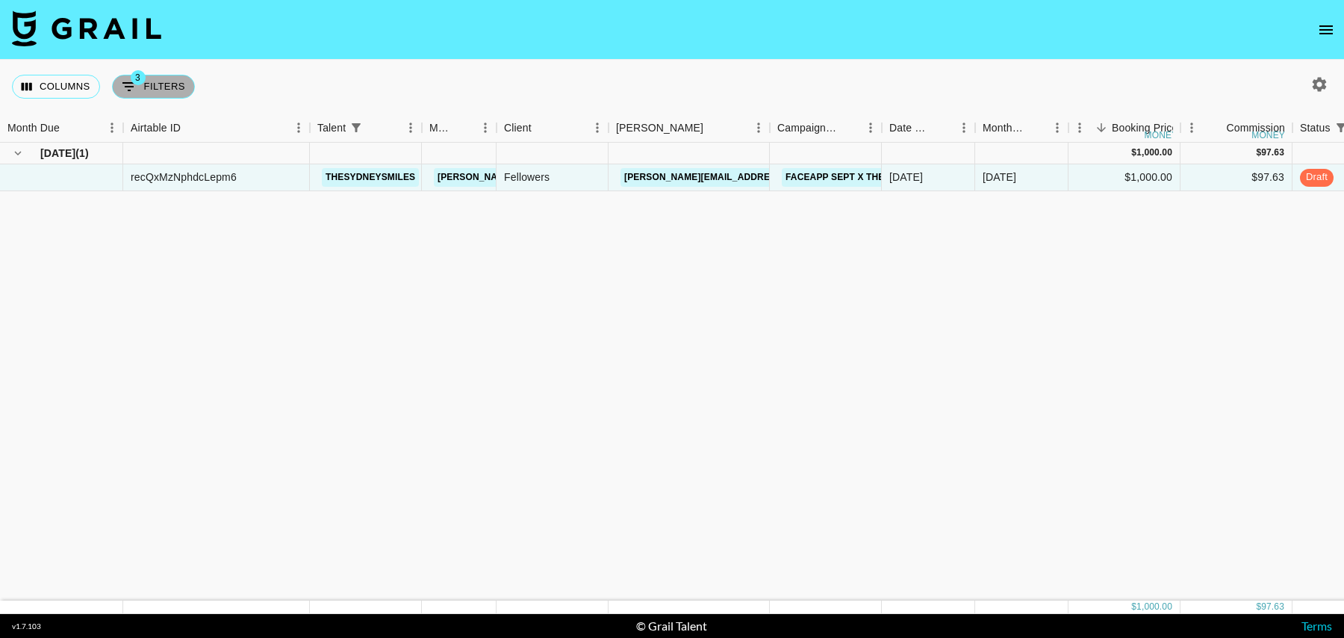
select select "status"
select select "isNotAnyOf"
select select "talentName"
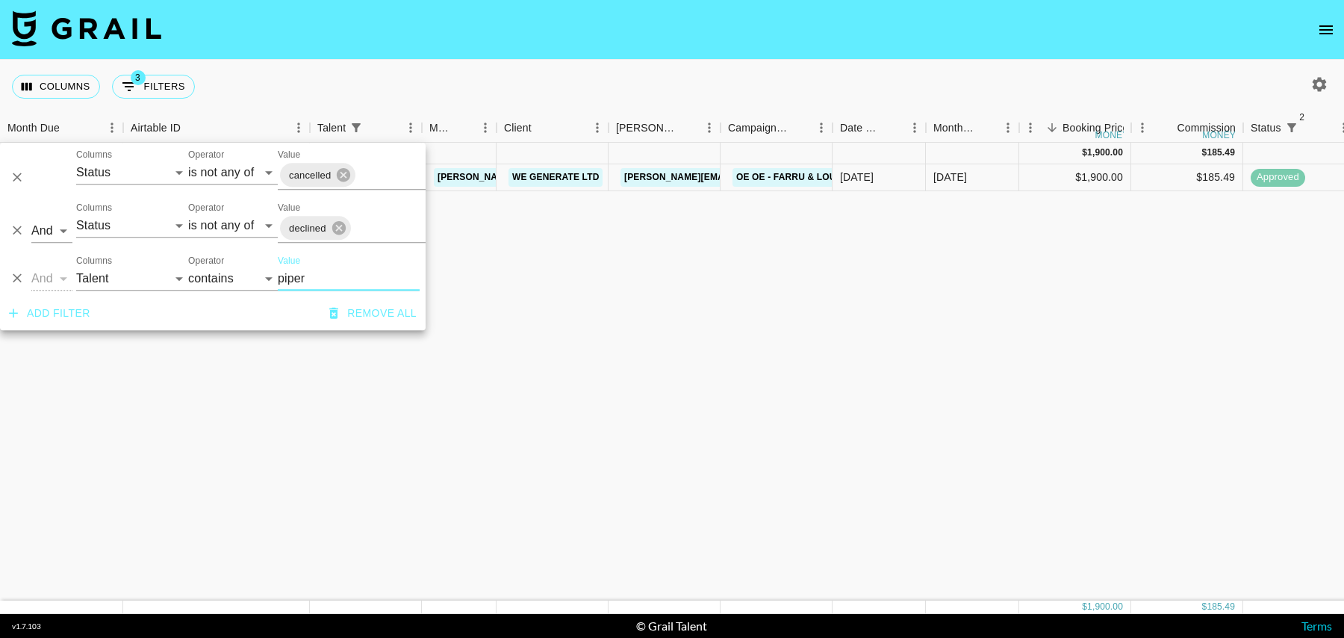
type input "piper"
click at [818, 229] on div "Sep '25 ( 1 ) $ 1,900.00 $ 185.49 recKwh4g0UwxwyKn5 piperrockelle tancredi@grai…" at bounding box center [1212, 372] width 2424 height 458
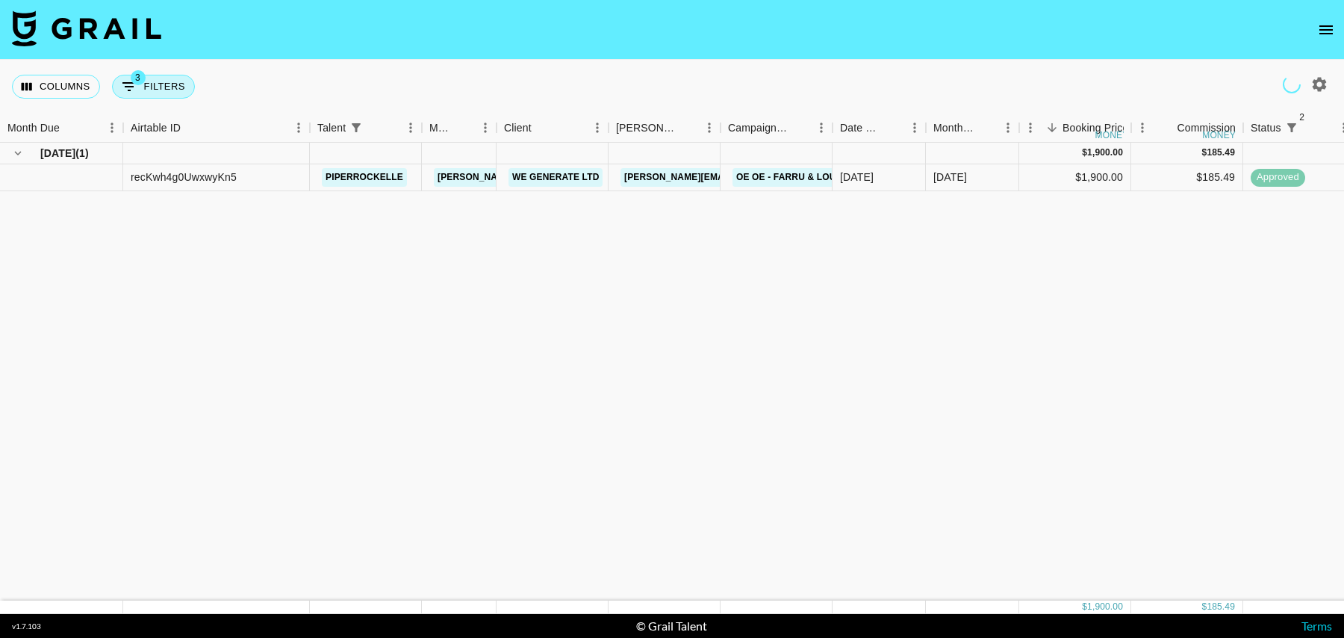
click at [144, 83] on button "3 Filters" at bounding box center [153, 87] width 83 height 24
select select "status"
select select "isNotAnyOf"
select select "status"
select select "isNotAnyOf"
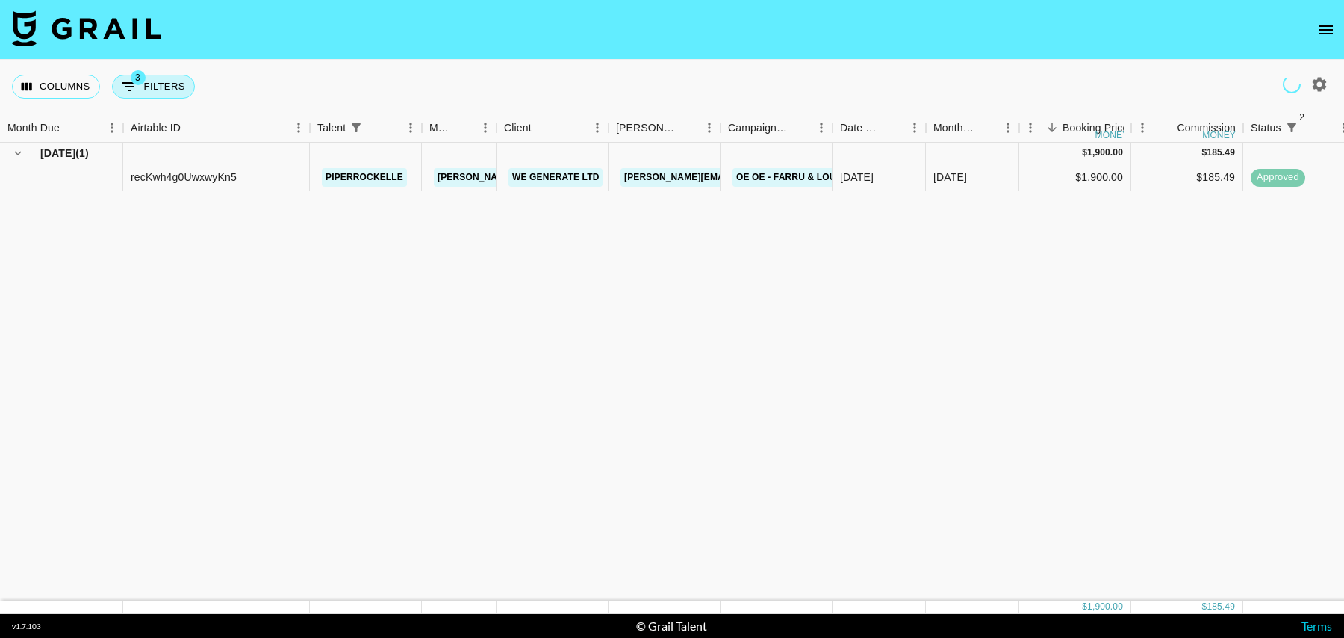
select select "talentName"
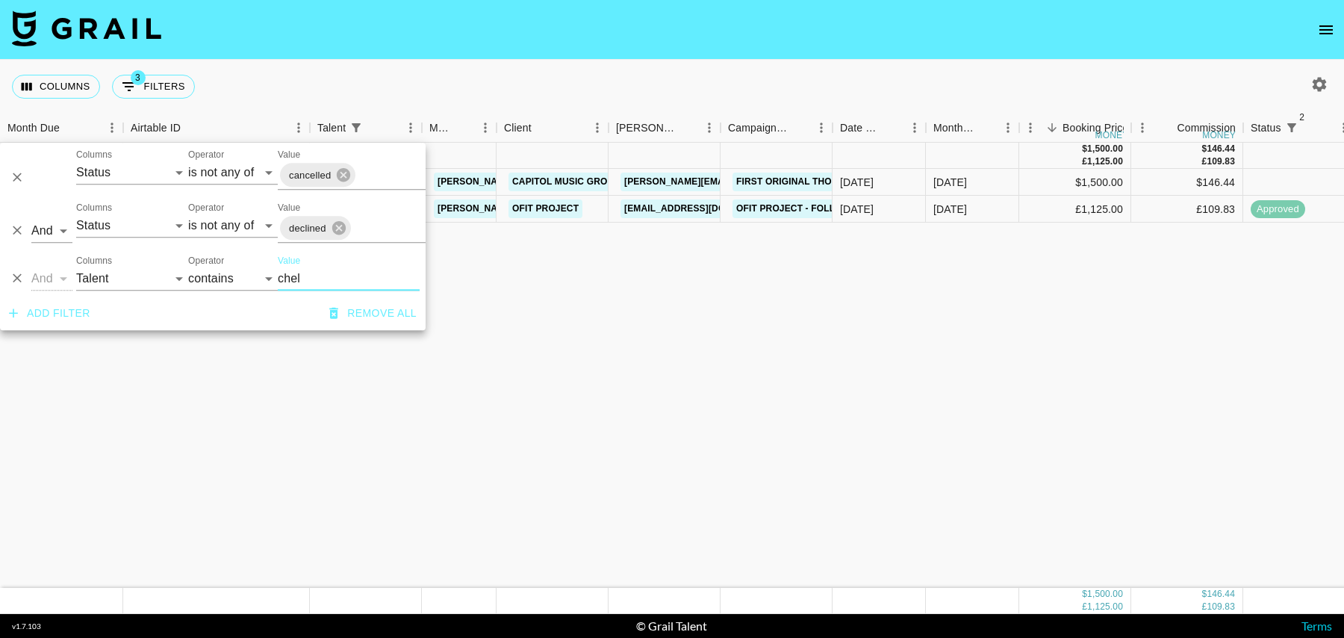
type input "chel"
click at [1016, 187] on div "[DATE]" at bounding box center [972, 182] width 93 height 27
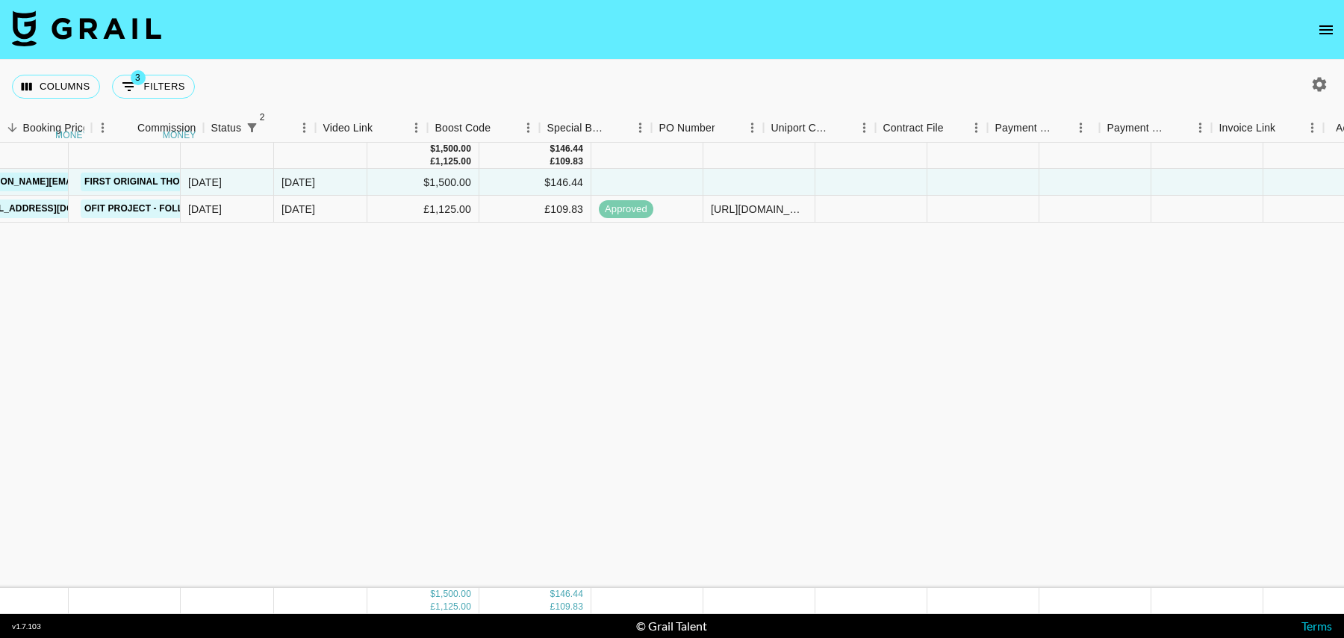
scroll to position [0, 1079]
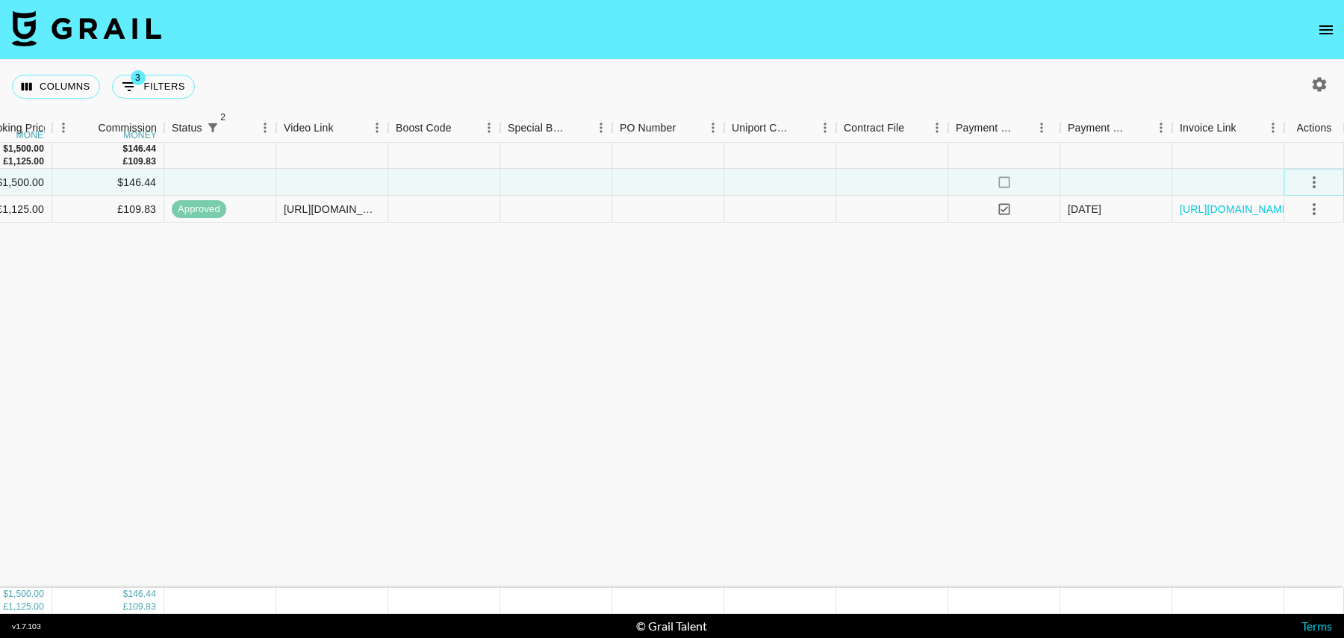
click at [1308, 178] on icon "select merge strategy" at bounding box center [1315, 182] width 18 height 18
click at [1288, 205] on li "Confirm" at bounding box center [1295, 214] width 97 height 27
click at [1205, 186] on div at bounding box center [1229, 182] width 112 height 27
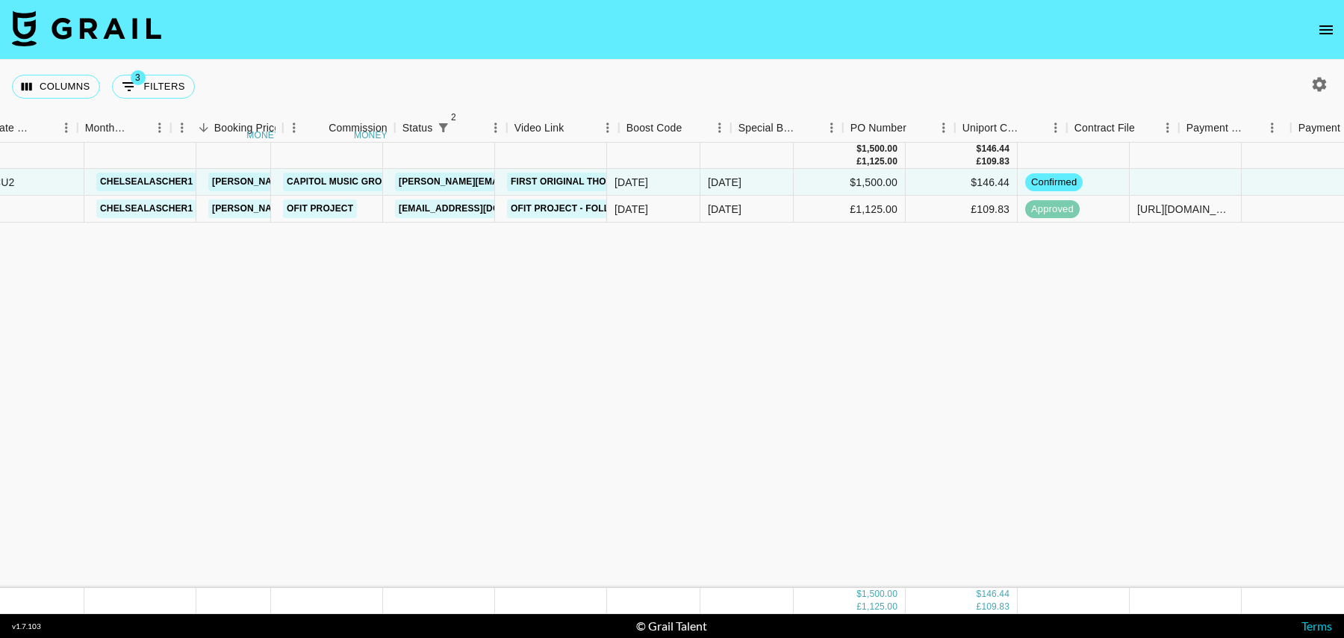
scroll to position [0, 0]
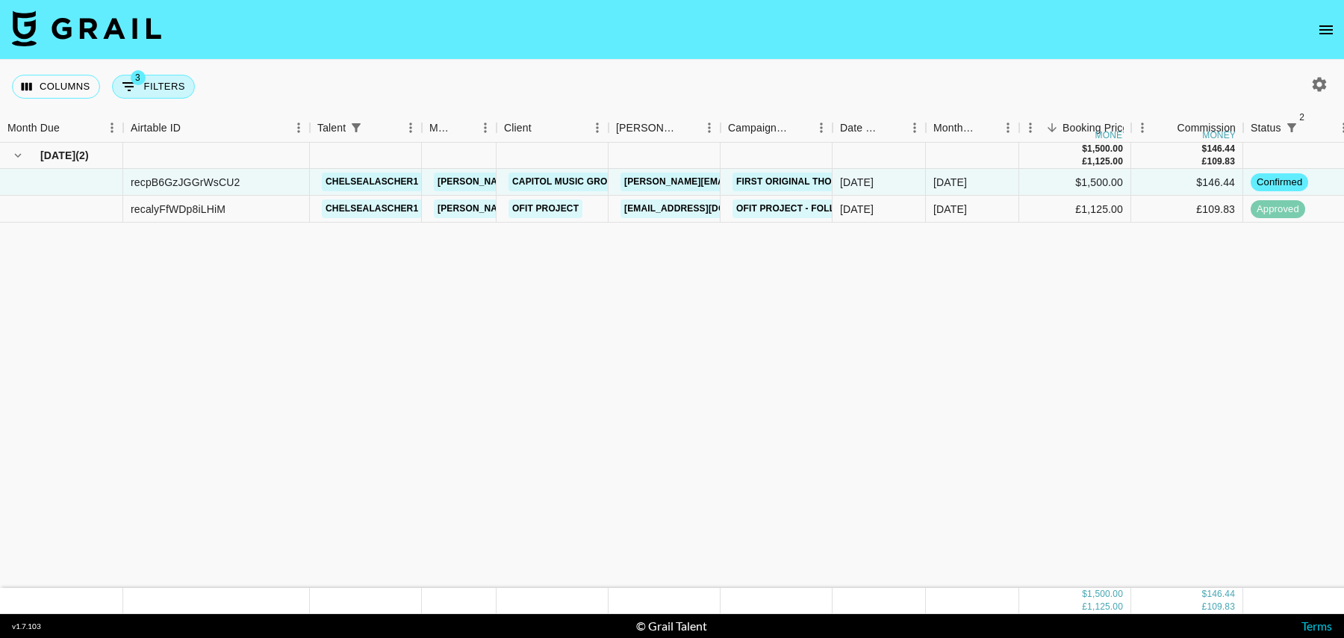
click at [161, 79] on button "3 Filters" at bounding box center [153, 87] width 83 height 24
select select "status"
select select "isNotAnyOf"
select select "status"
select select "isNotAnyOf"
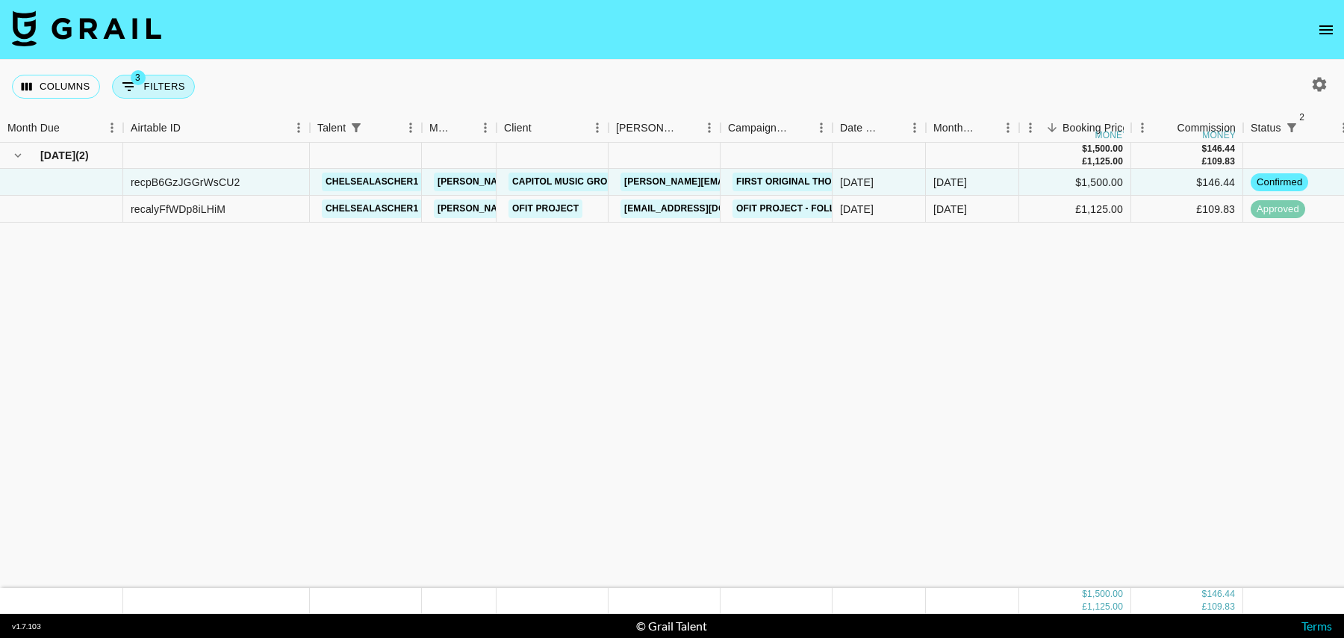
select select "talentName"
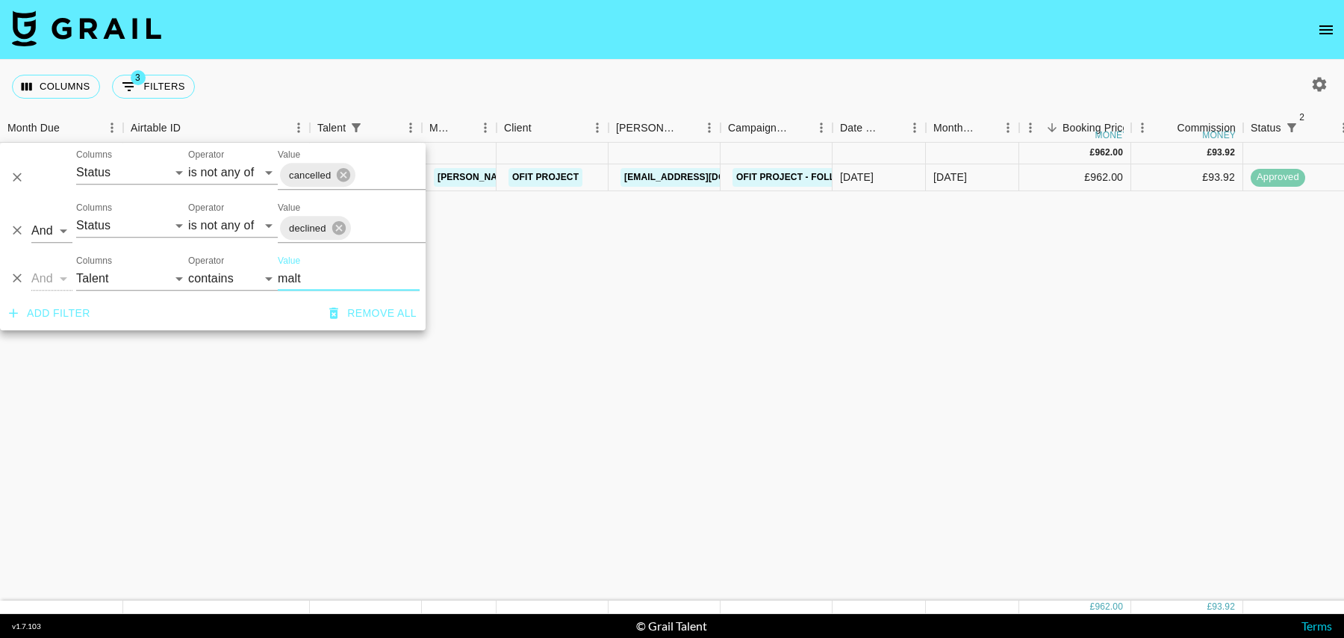
type input "malt"
click at [582, 302] on div "Sep '25 ( 1 ) £ 962.00 £ 93.92 rec39dOZvYR7sUEuQ maltipoobingo tancredi@grail-t…" at bounding box center [1212, 372] width 2424 height 458
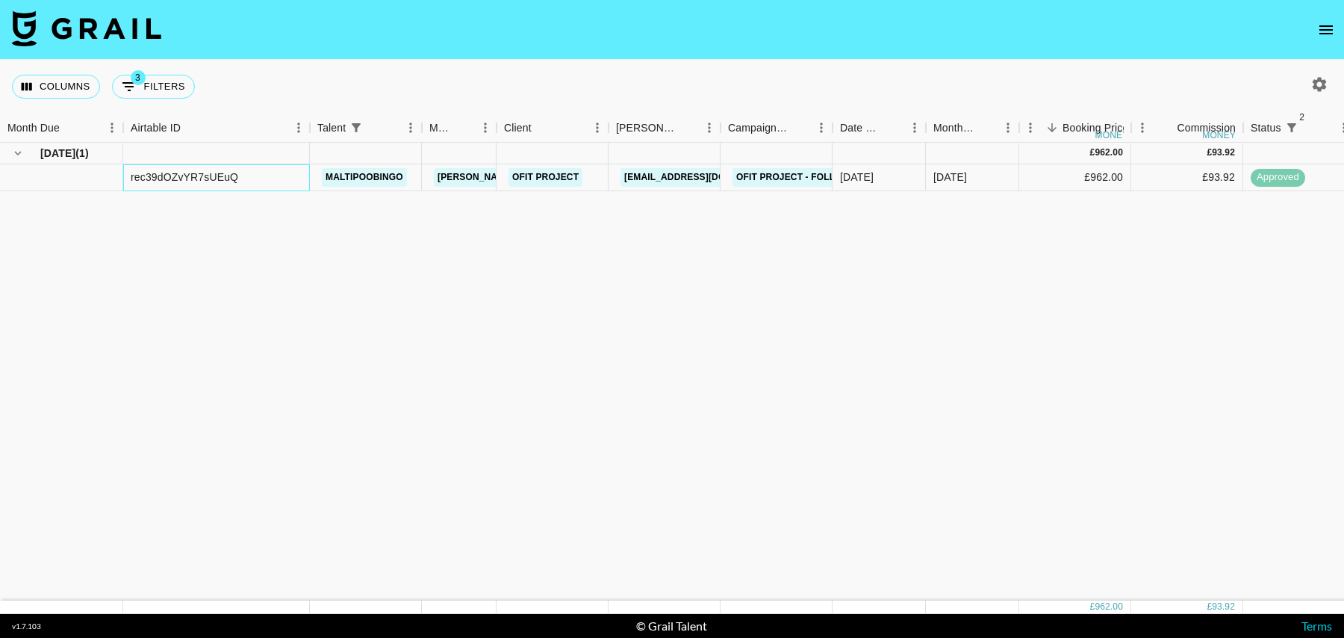
click at [175, 173] on div "rec39dOZvYR7sUEuQ" at bounding box center [185, 177] width 108 height 15
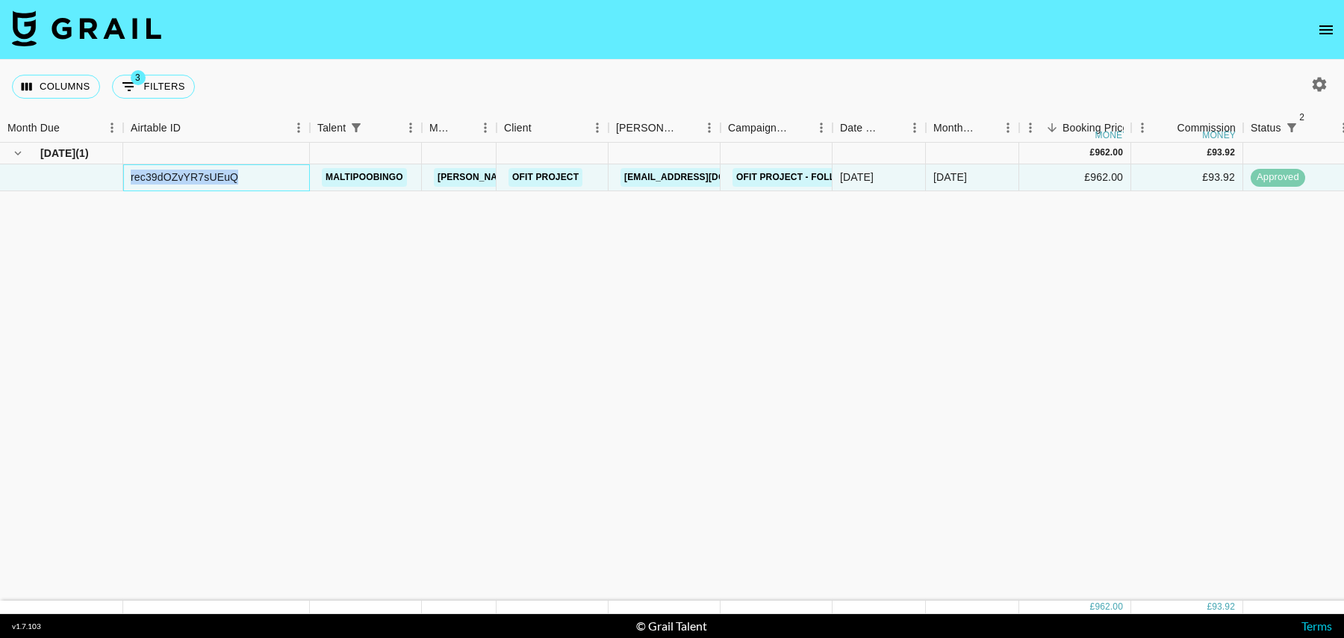
click at [175, 173] on div "rec39dOZvYR7sUEuQ" at bounding box center [185, 177] width 108 height 15
copy div "rec39dOZvYR7sUEuQ"
